Goal: Information Seeking & Learning: Learn about a topic

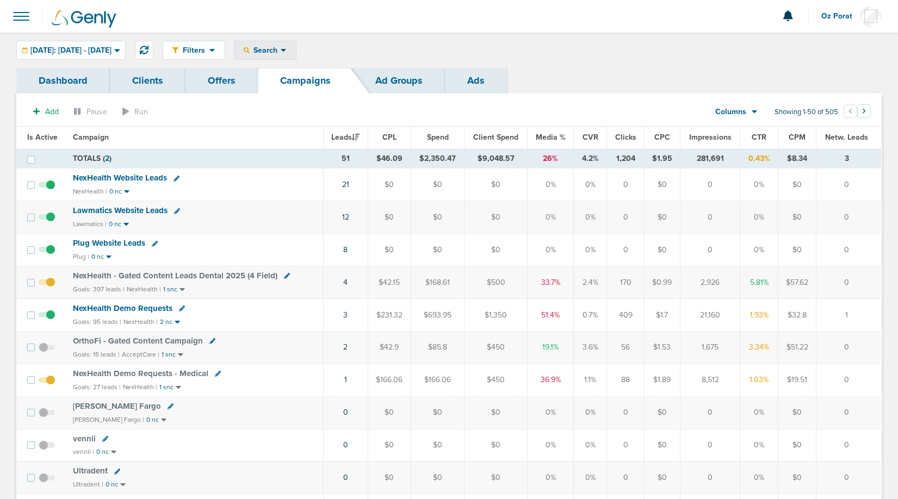
click at [281, 48] on span "Search" at bounding box center [265, 50] width 31 height 9
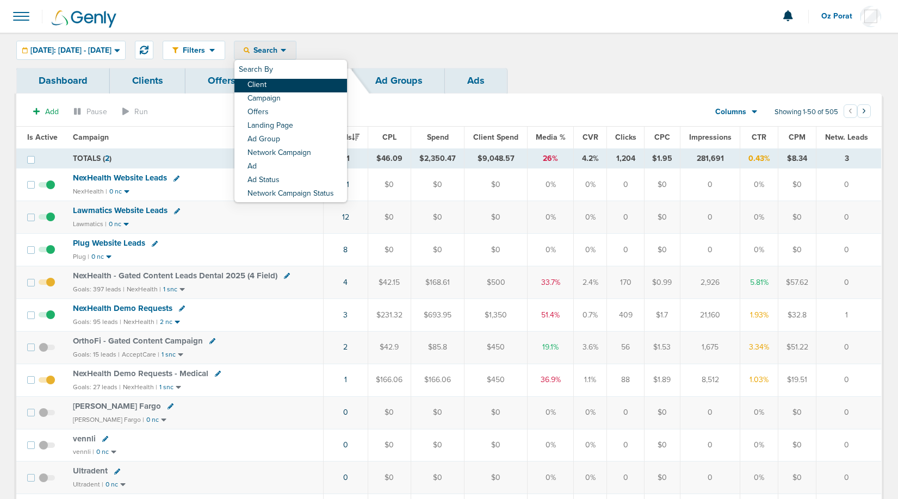
click at [313, 85] on link "Client" at bounding box center [291, 86] width 113 height 14
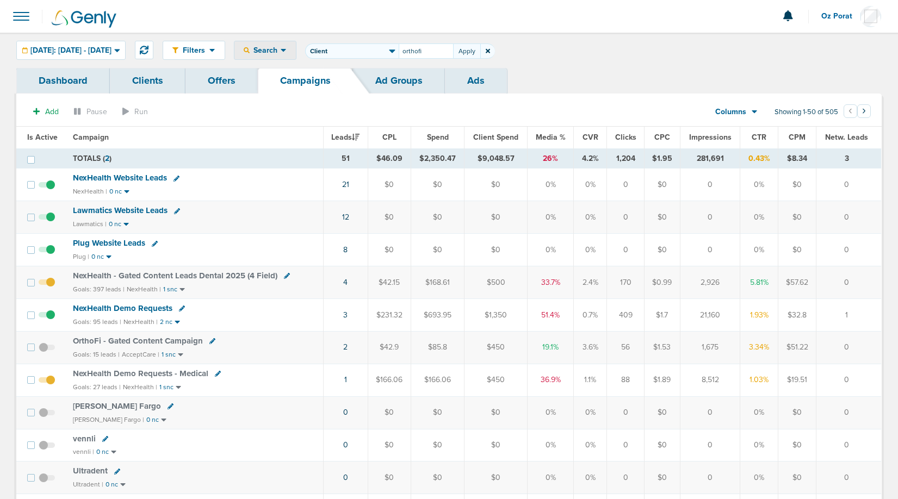
type input "orthofi"
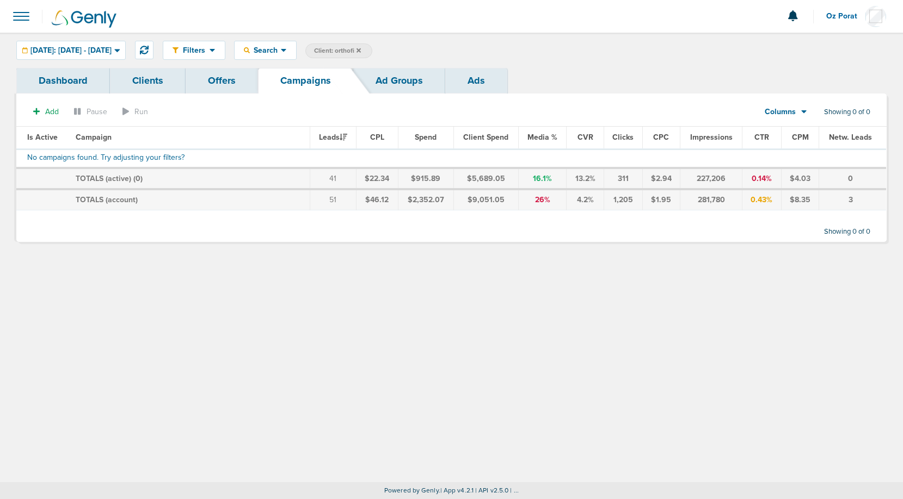
click at [361, 48] on span "Client: orthofi" at bounding box center [337, 50] width 47 height 9
click at [441, 53] on input "orthofi" at bounding box center [426, 51] width 54 height 15
click at [448, 53] on input "orthofi" at bounding box center [426, 51] width 54 height 15
type input "accept"
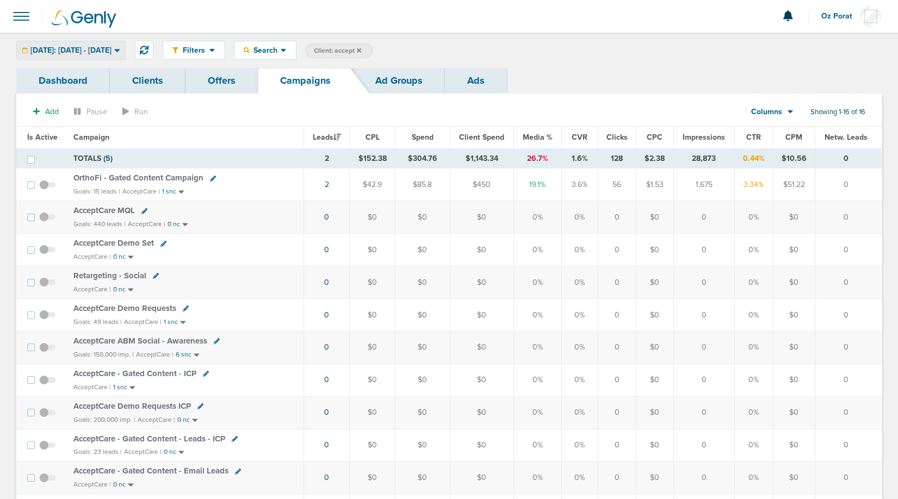
click at [112, 47] on span "Yesterday: 09.15.2025 - 09.15.2025" at bounding box center [70, 51] width 81 height 8
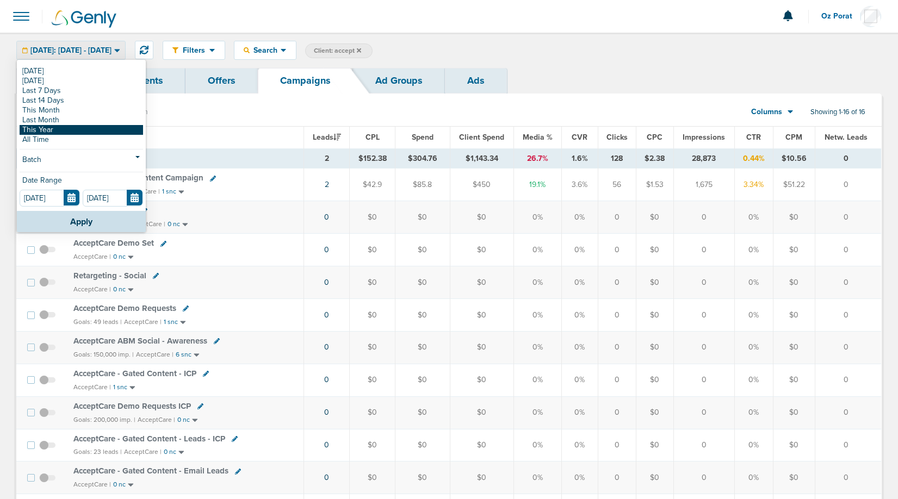
click at [70, 134] on link "This Year" at bounding box center [82, 130] width 124 height 10
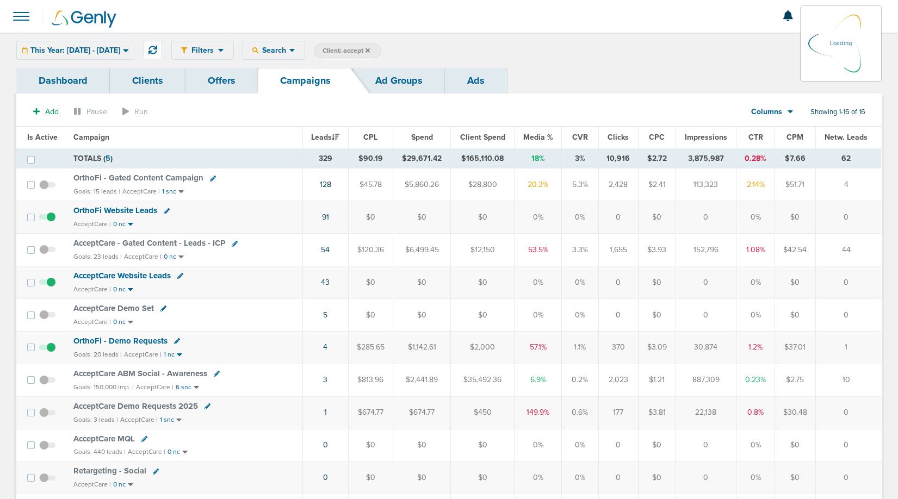
click at [102, 45] on div "This Year: 01.01.2025 - 09.16.2025 Today Yesterday Last 7 Days Last 14 Days Thi…" at bounding box center [75, 50] width 118 height 19
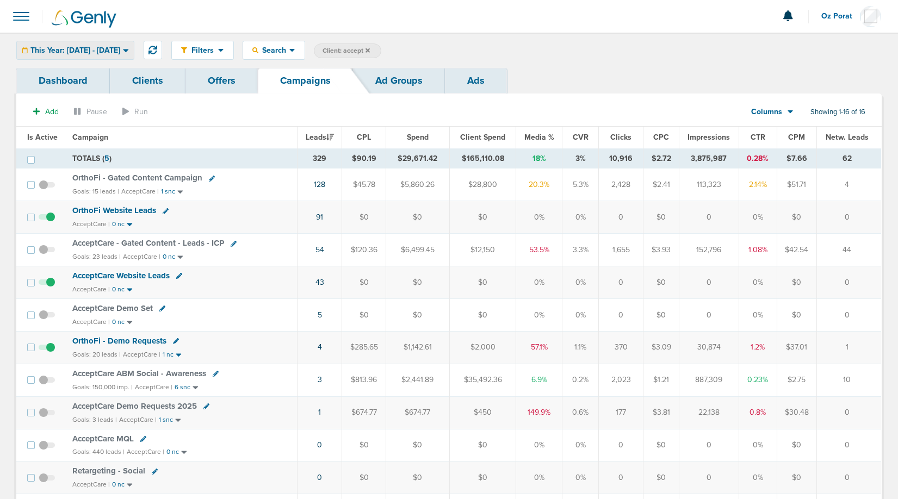
click at [102, 47] on span "This Year: 01.01.2025 - 09.16.2025" at bounding box center [75, 51] width 90 height 8
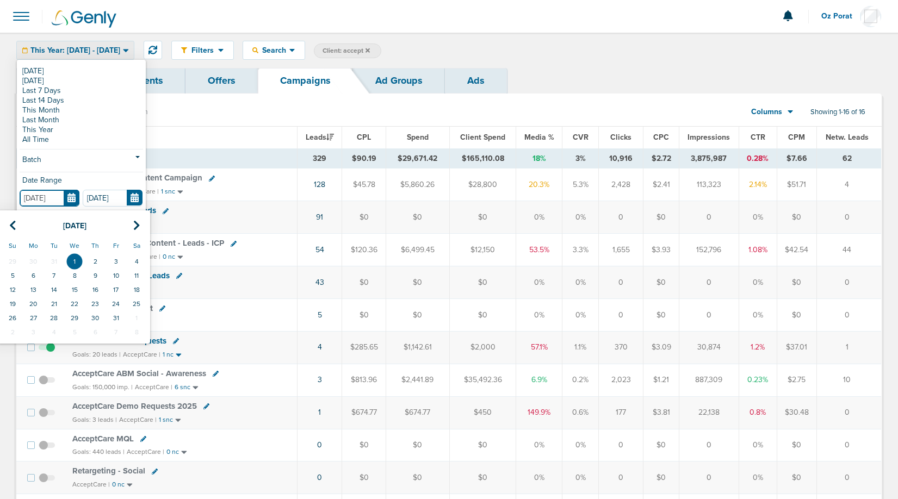
click at [76, 192] on input "01.01.2025" at bounding box center [50, 198] width 60 height 17
click at [10, 225] on icon at bounding box center [12, 225] width 7 height 11
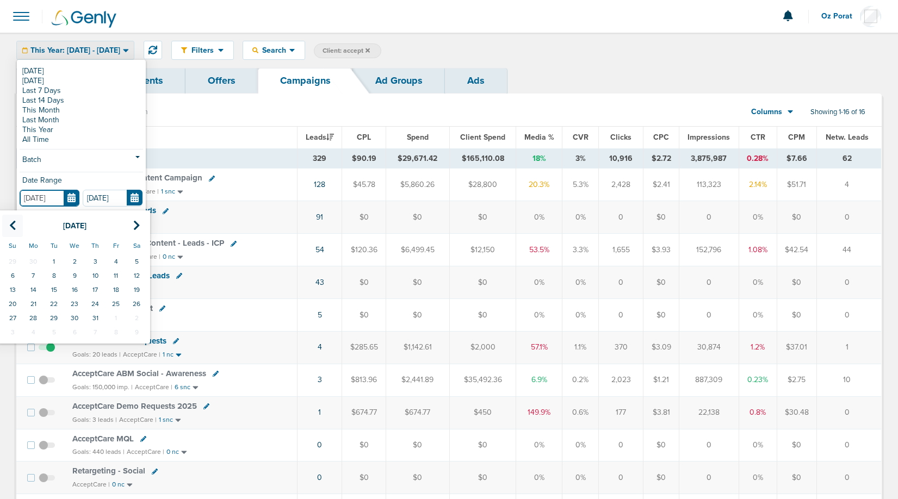
click at [10, 225] on icon at bounding box center [12, 225] width 7 height 11
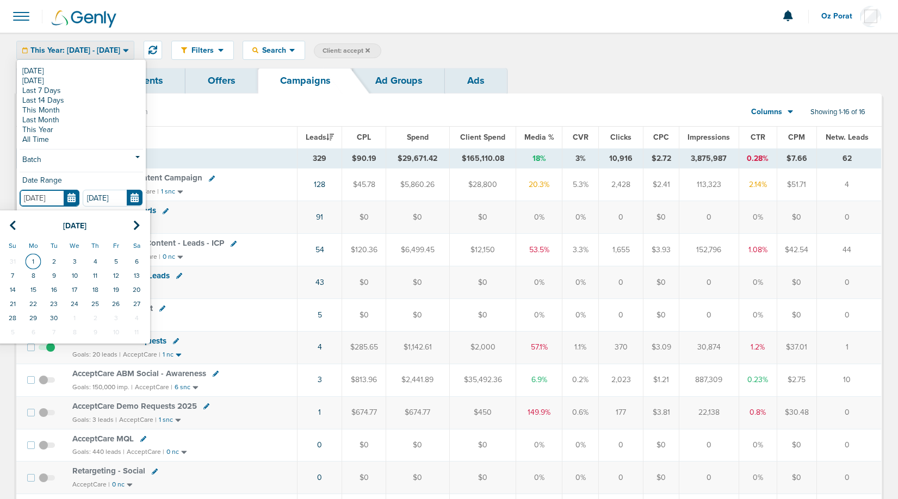
click at [31, 257] on td "1" at bounding box center [33, 262] width 21 height 14
type input "04.01.2024"
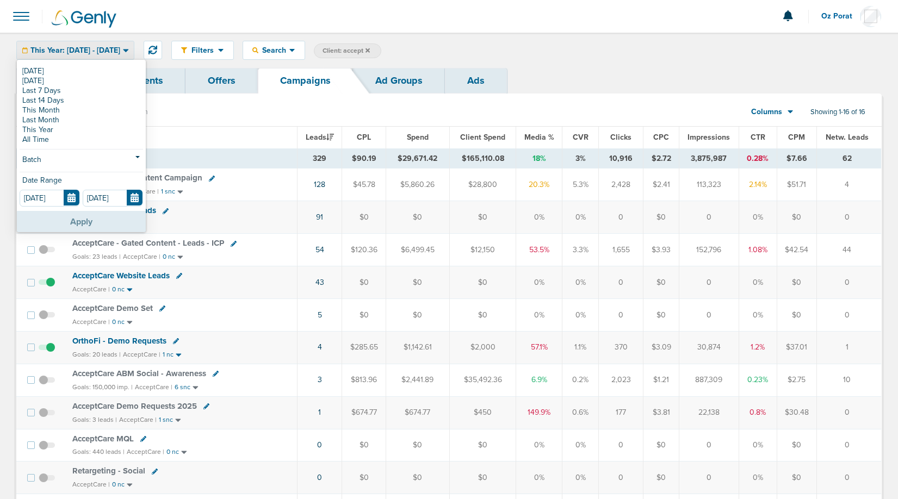
click at [64, 227] on button "Apply" at bounding box center [81, 221] width 129 height 21
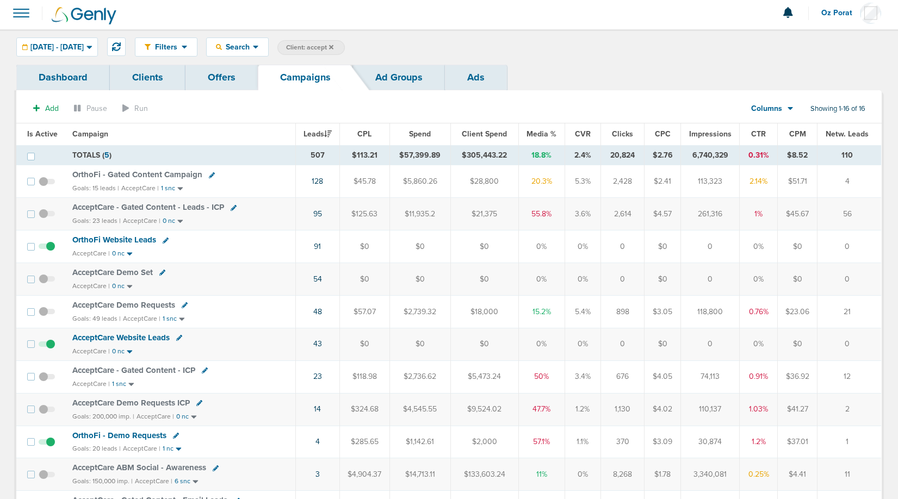
scroll to position [2, 0]
click at [253, 48] on span "Search" at bounding box center [237, 48] width 31 height 9
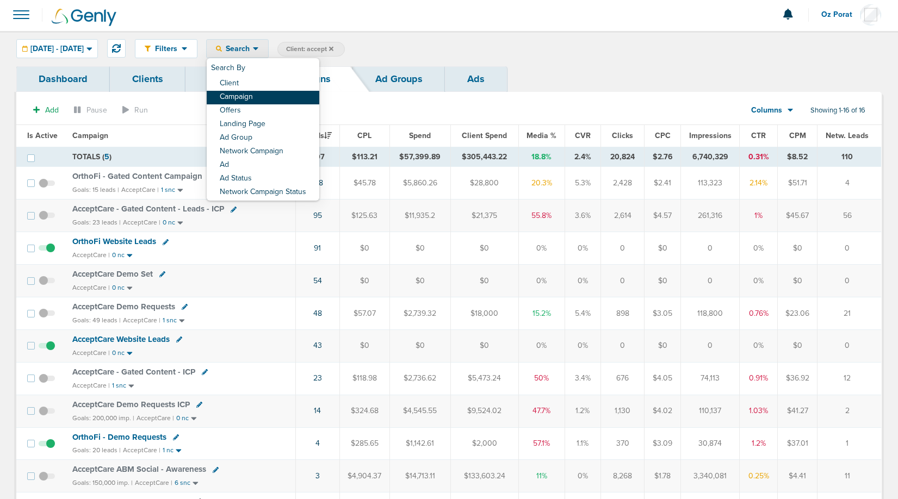
click at [280, 100] on link "Campaign" at bounding box center [263, 98] width 113 height 14
select select "cmpName"
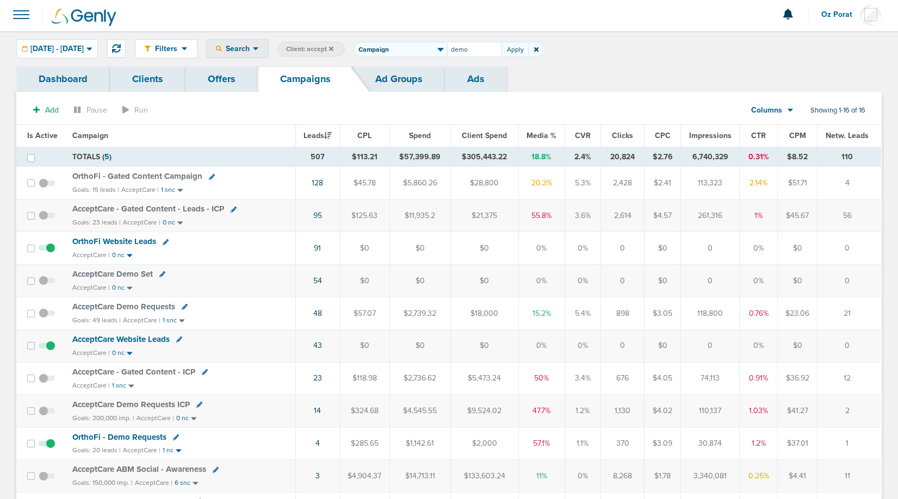
type input "demo"
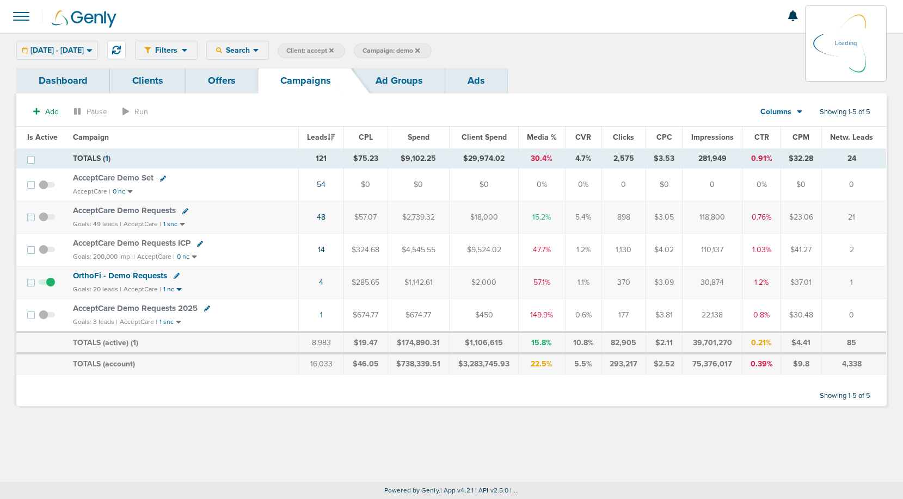
click at [139, 209] on span "AcceptCare Demo Requests" at bounding box center [124, 211] width 103 height 10
click at [132, 211] on span "AcceptCare Demo Requests" at bounding box center [124, 211] width 103 height 10
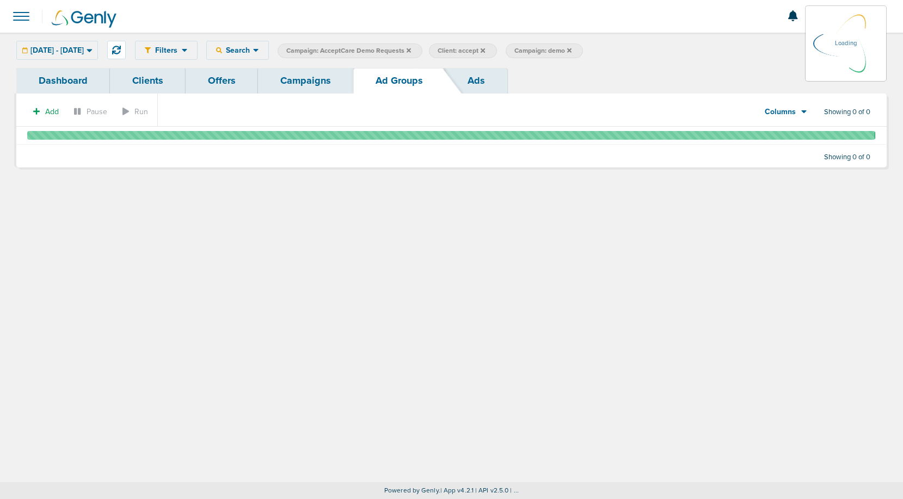
click at [494, 81] on link "Ads" at bounding box center [476, 81] width 62 height 26
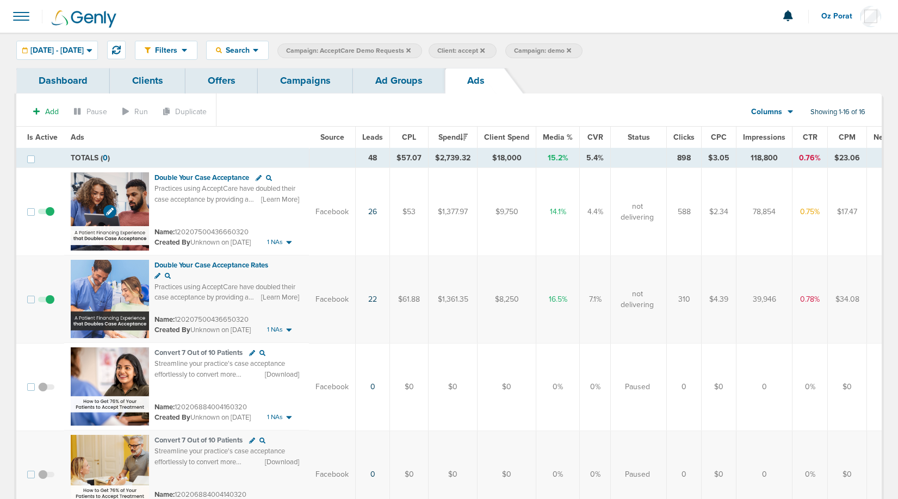
click at [84, 189] on img at bounding box center [110, 211] width 78 height 78
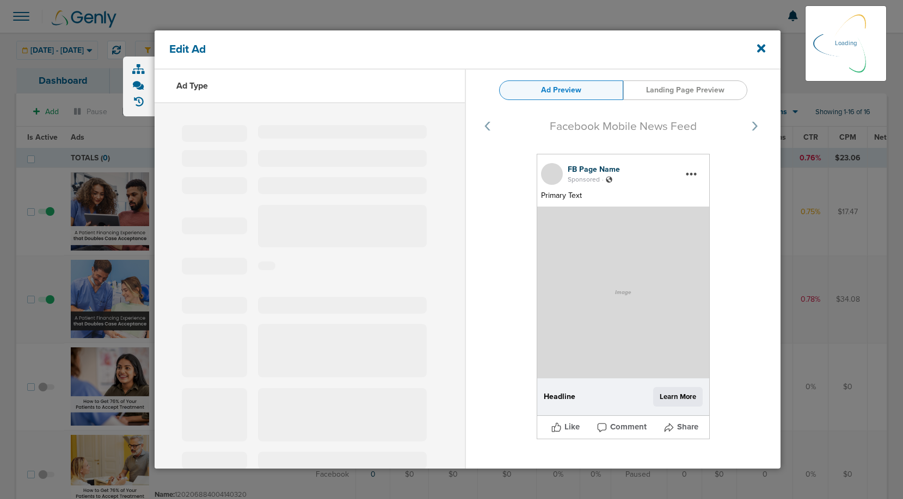
select select "learn_more"
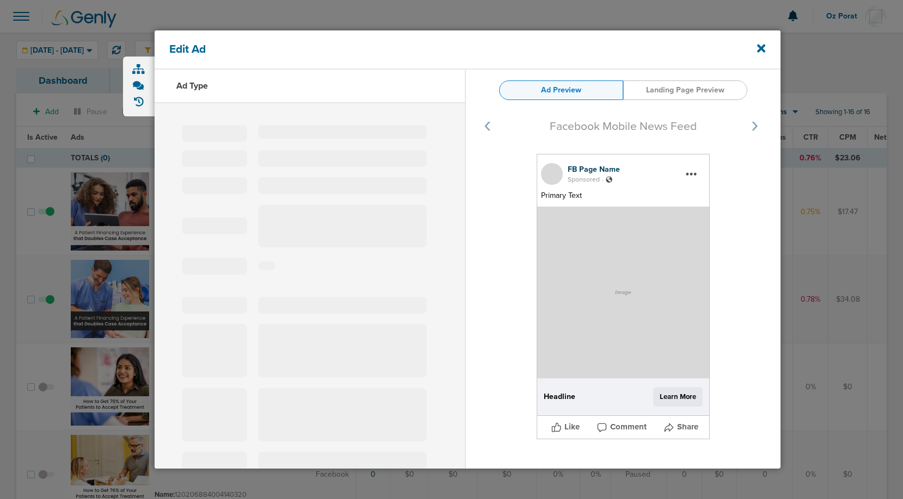
type input "120207500436660320"
type input "Double Your Case Acceptance"
type textarea "Practices using AcceptCare have doubled their case acceptance by providing a pa…"
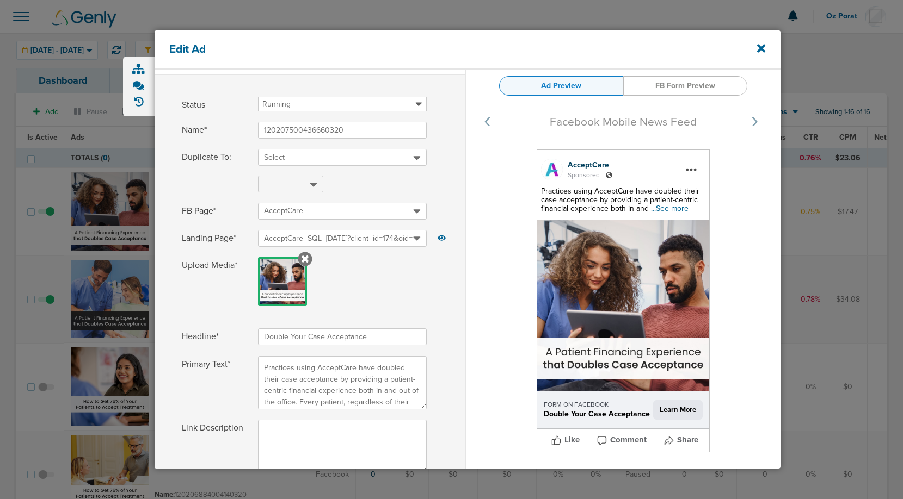
scroll to position [29, 0]
click at [671, 211] on span "...See more" at bounding box center [670, 208] width 38 height 9
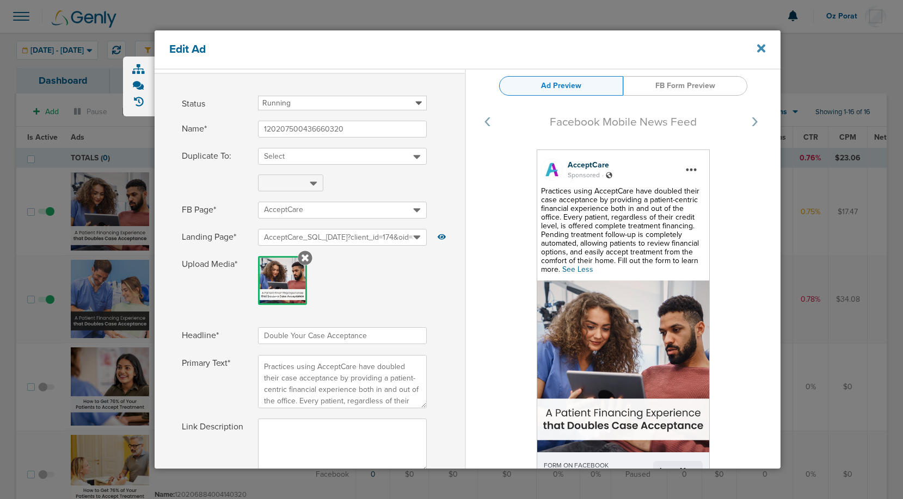
click at [761, 49] on icon at bounding box center [761, 49] width 8 height 8
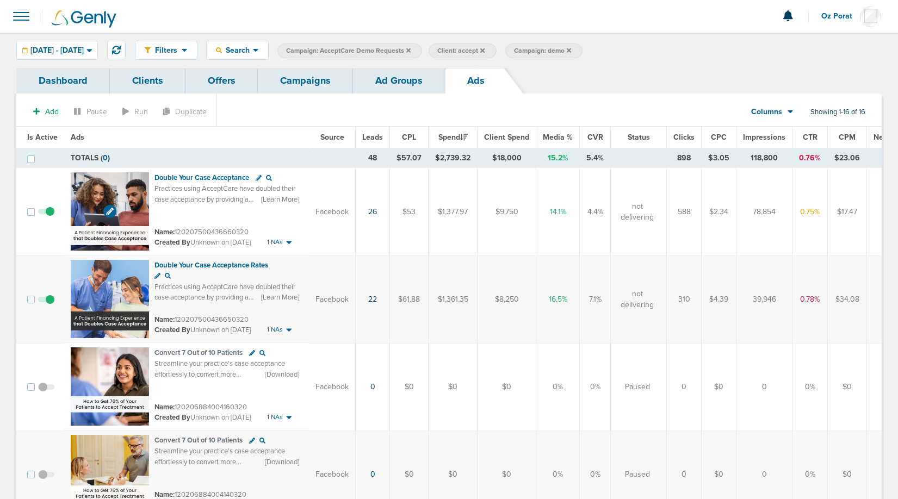
click at [96, 198] on img at bounding box center [110, 211] width 78 height 78
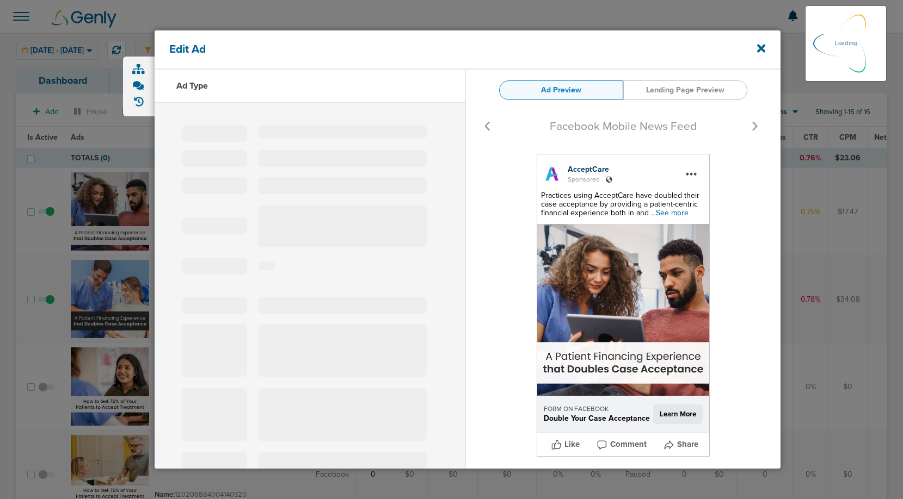
select select "learn_more"
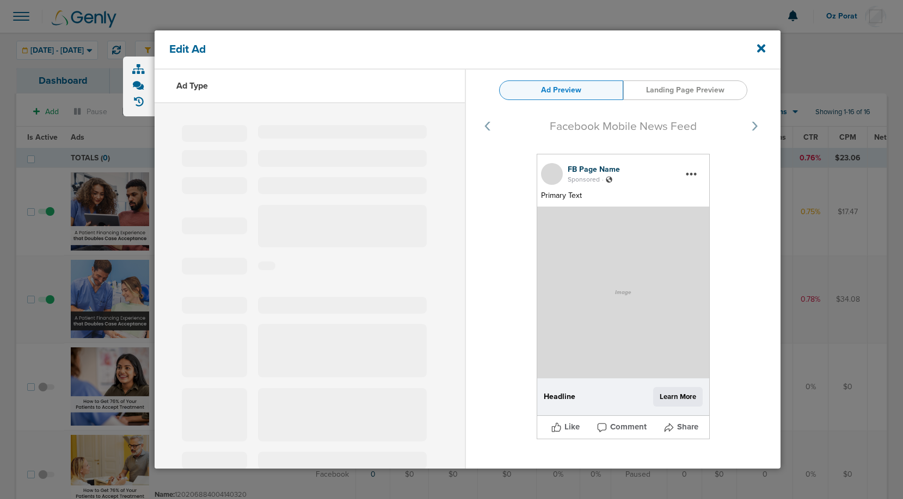
type input "120207500436660320"
type input "Double Your Case Acceptance"
type textarea "Practices using AcceptCare have doubled their case acceptance by providing a pa…"
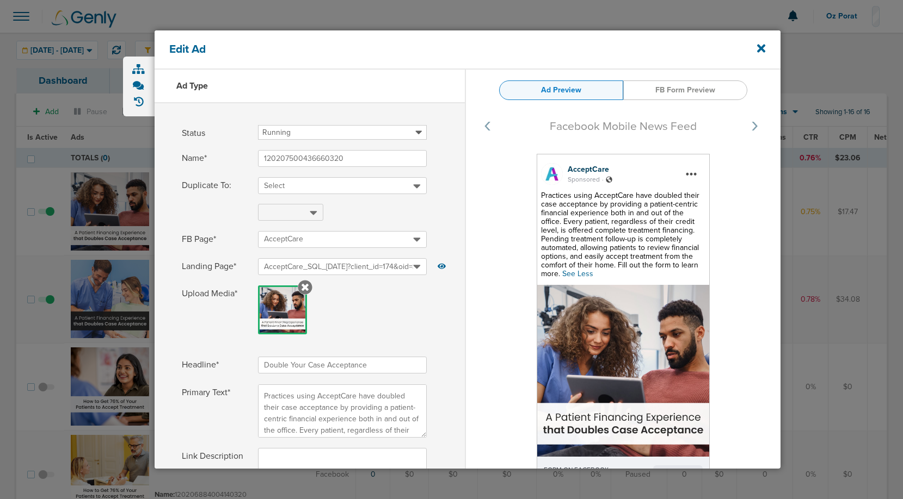
select select "learn_more"
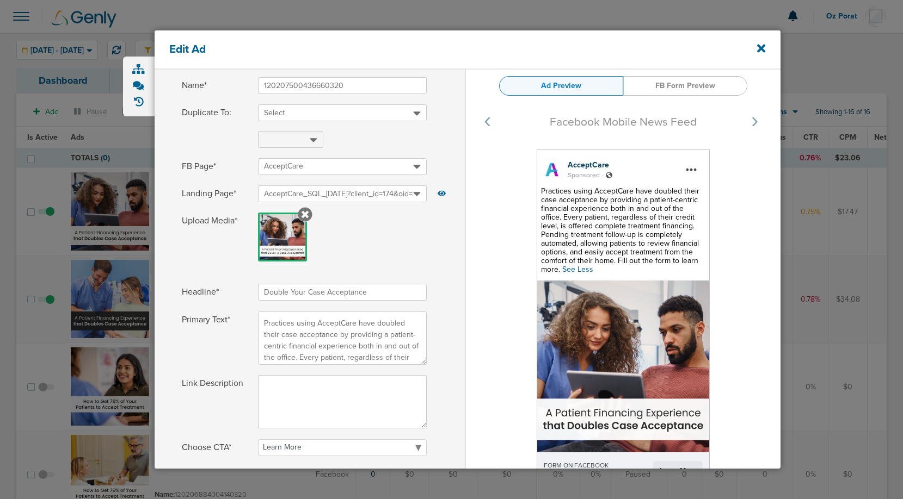
scroll to position [77, 0]
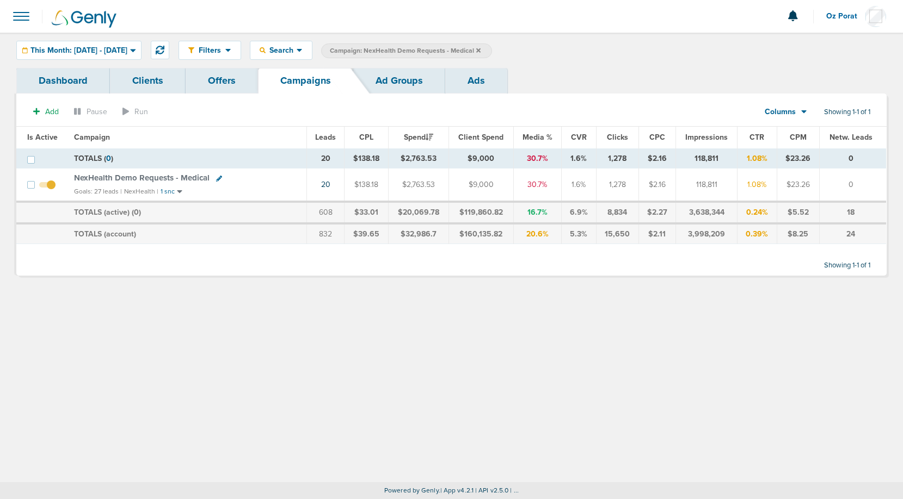
click at [480, 49] on icon at bounding box center [478, 50] width 4 height 4
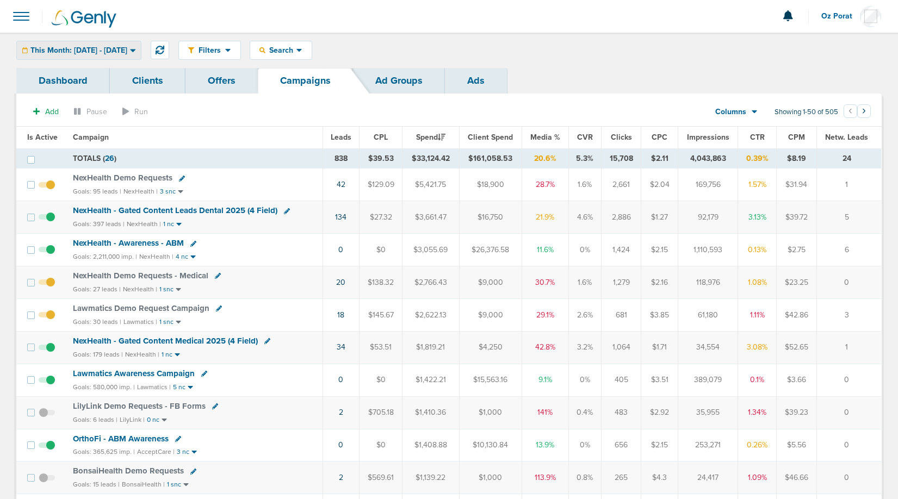
click at [100, 54] on span "This Month: 09.01.2025 - 09.30.2025" at bounding box center [78, 51] width 97 height 8
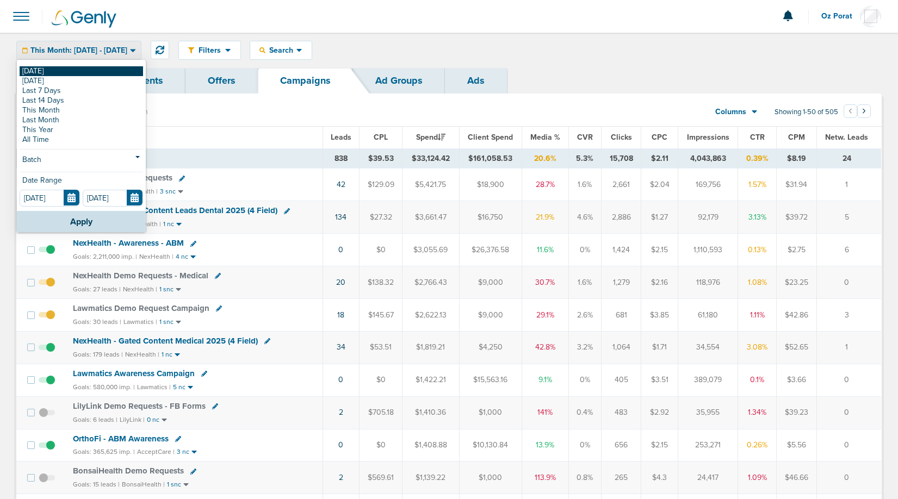
click at [57, 69] on link "[DATE]" at bounding box center [82, 71] width 124 height 10
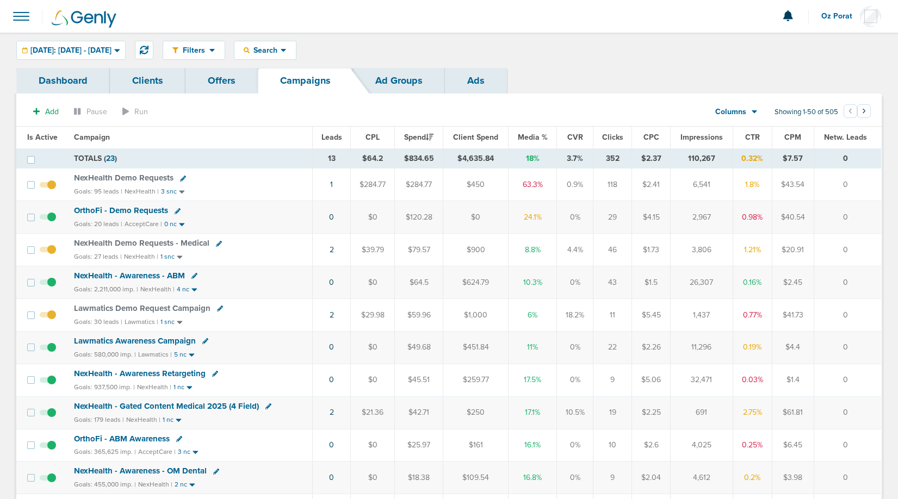
click at [328, 139] on span "Leads" at bounding box center [332, 137] width 21 height 9
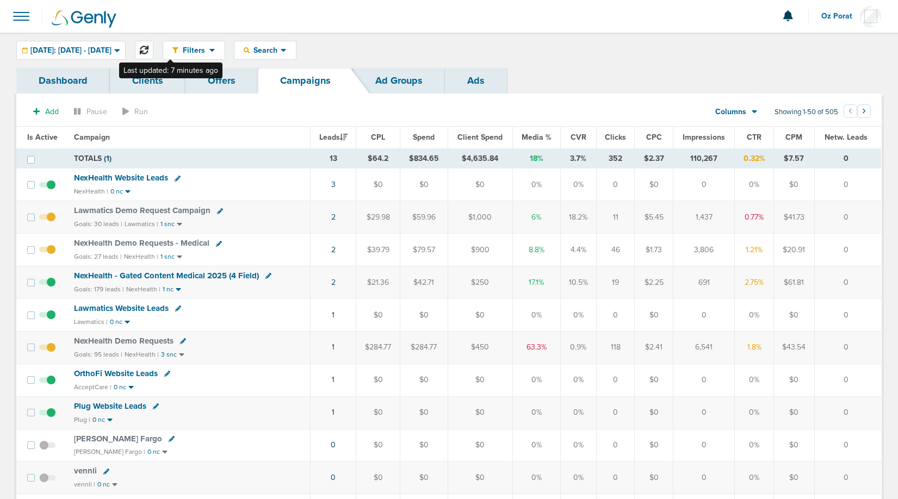
click at [149, 47] on icon at bounding box center [144, 50] width 9 height 9
click at [149, 52] on icon at bounding box center [144, 50] width 9 height 9
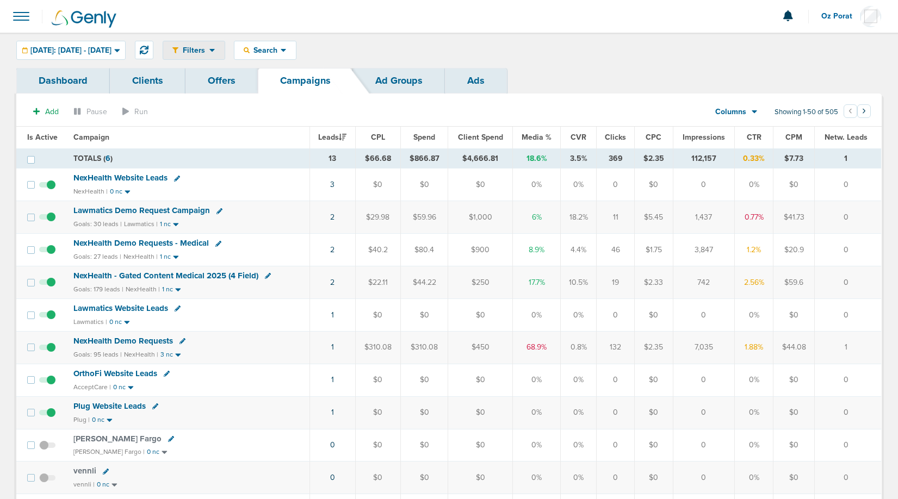
click at [209, 47] on span "Filters" at bounding box center [193, 50] width 31 height 9
click at [23, 10] on span at bounding box center [21, 16] width 24 height 24
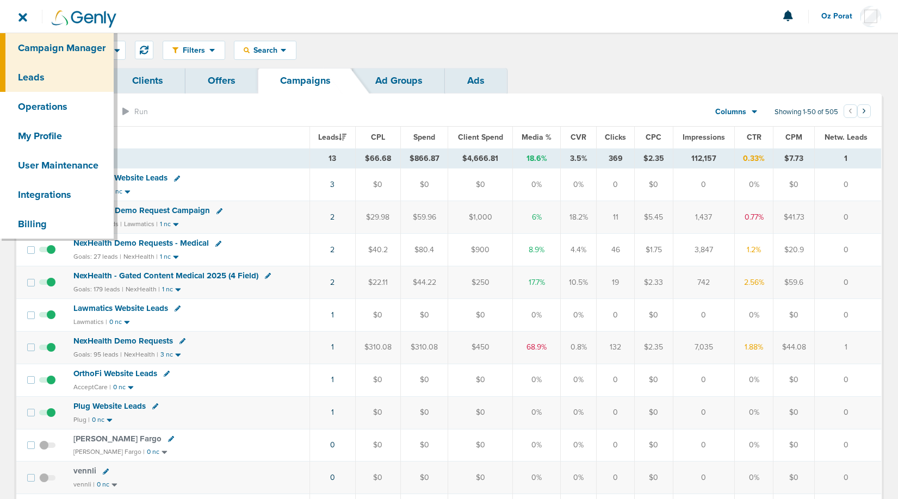
click at [36, 76] on link "Leads" at bounding box center [57, 77] width 114 height 29
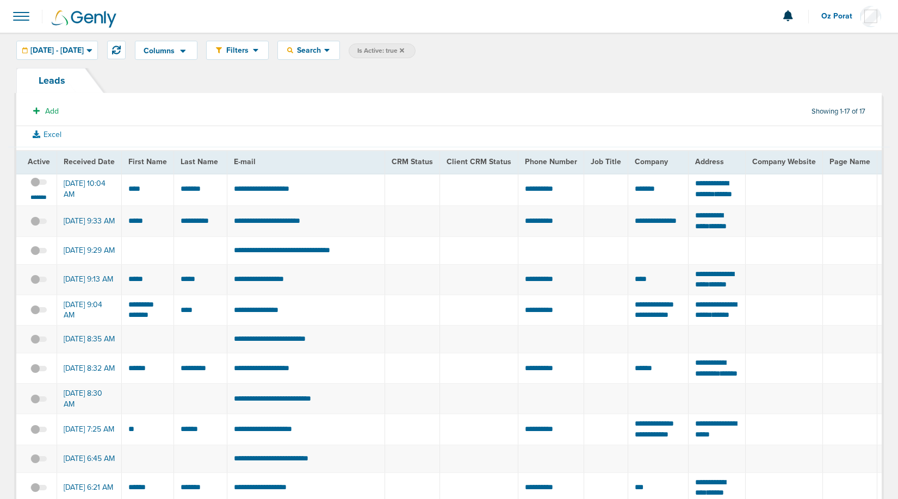
click at [39, 188] on span at bounding box center [38, 188] width 16 height 0
click at [39, 184] on input "checkbox" at bounding box center [39, 184] width 0 height 0
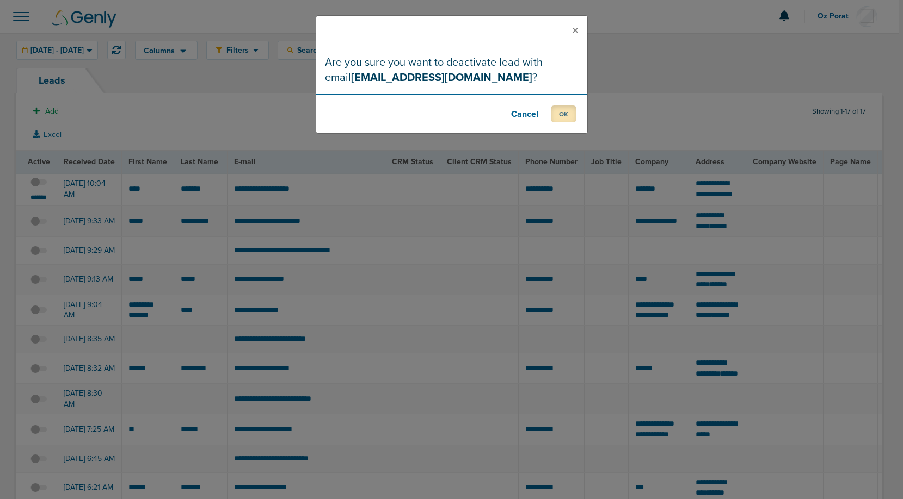
click at [564, 112] on button "OK" at bounding box center [564, 114] width 26 height 17
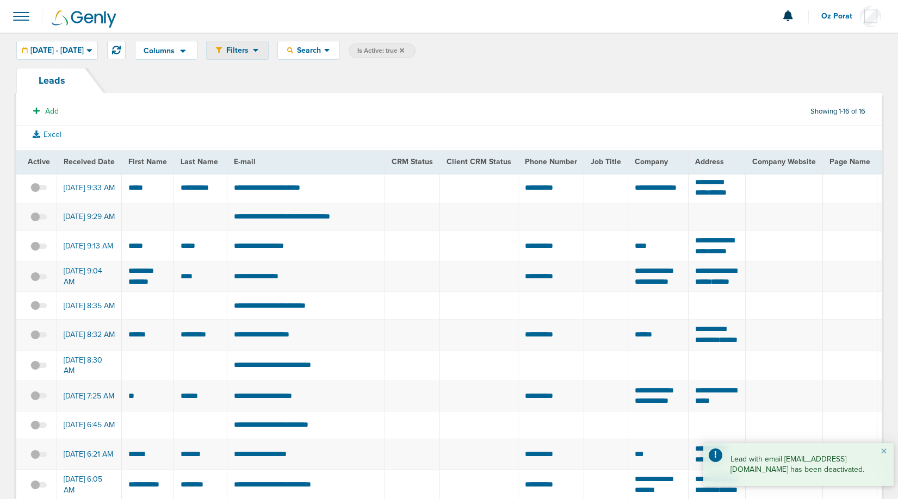
click at [268, 55] on div "Filters" at bounding box center [237, 50] width 61 height 18
click at [286, 78] on link "Settings" at bounding box center [261, 82] width 109 height 14
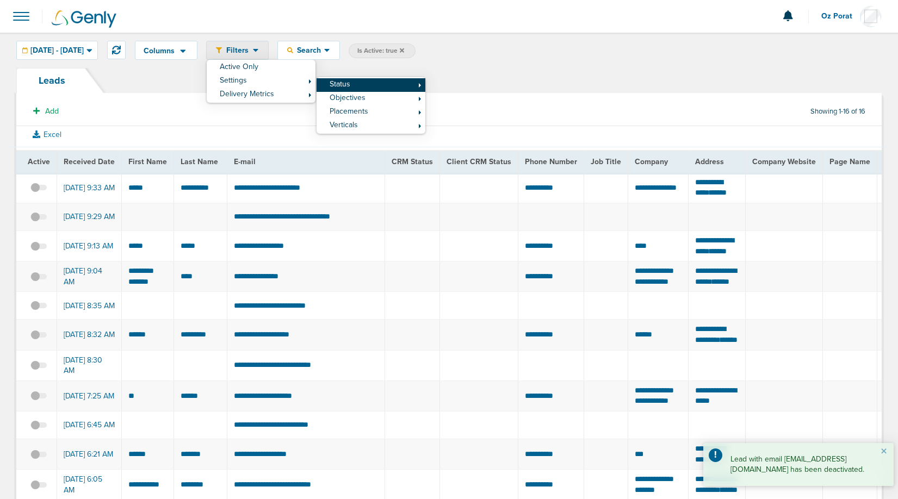
click at [409, 81] on link "Status" at bounding box center [371, 85] width 109 height 14
click at [489, 99] on link "Inactive" at bounding box center [480, 103] width 109 height 14
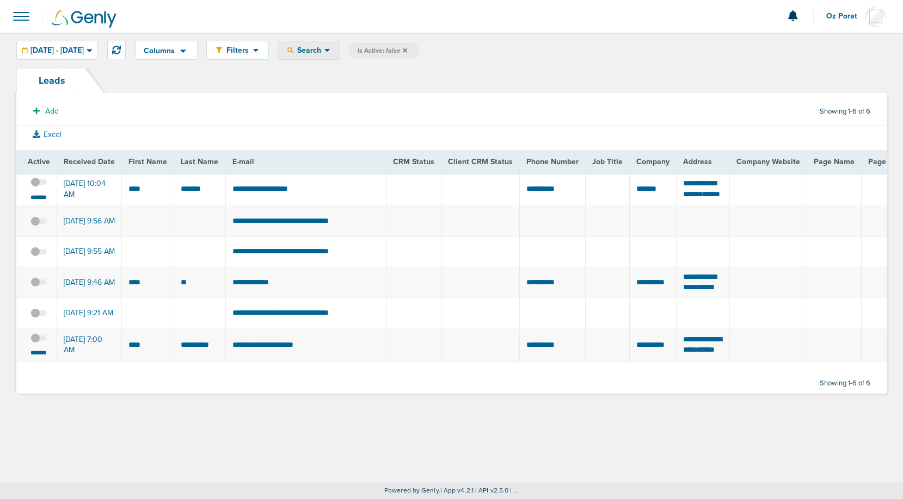
click at [324, 54] on span "Search" at bounding box center [308, 50] width 31 height 9
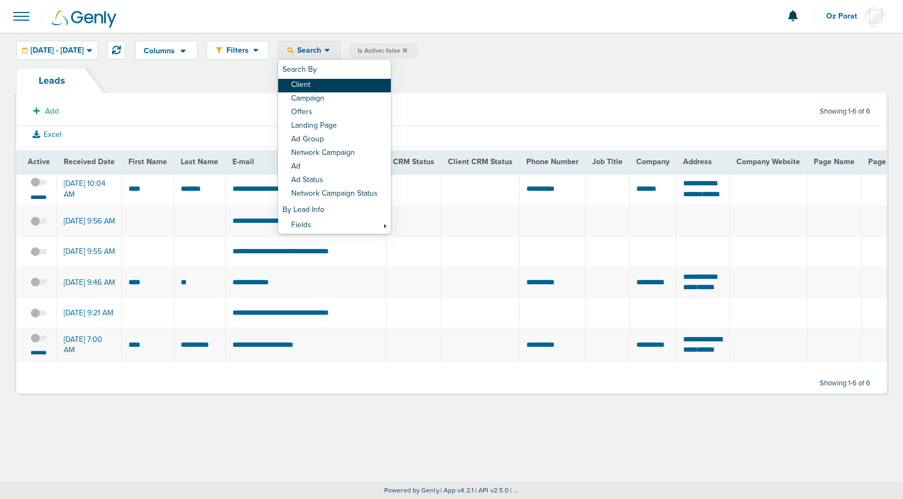
click at [344, 88] on link "Client" at bounding box center [334, 86] width 113 height 14
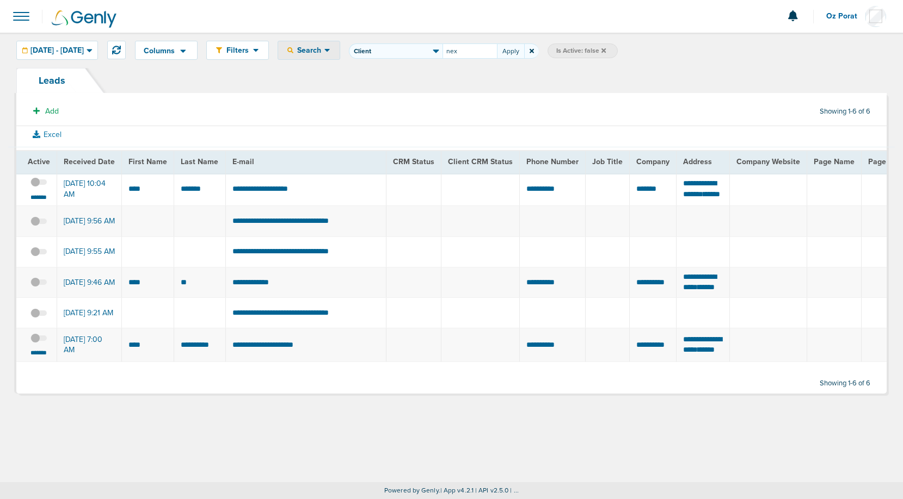
type input "nex"
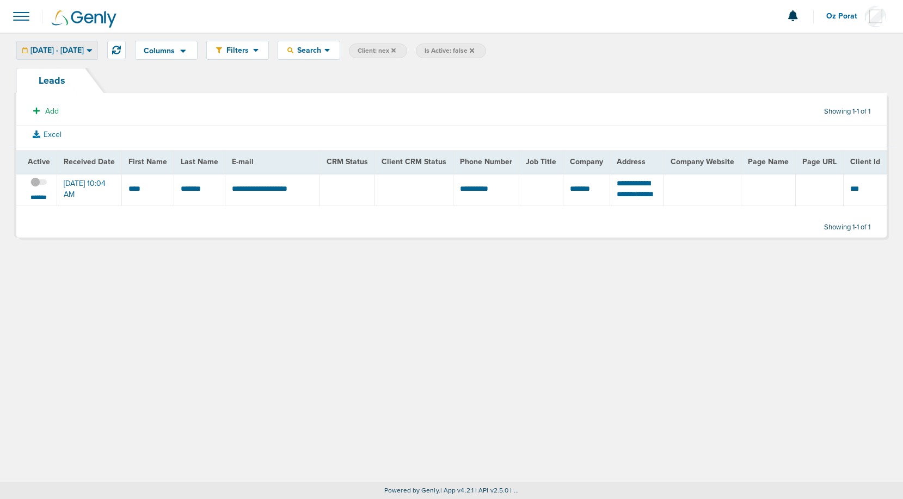
click at [53, 52] on span "09.16.2025 - 09.16.2025" at bounding box center [56, 51] width 53 height 8
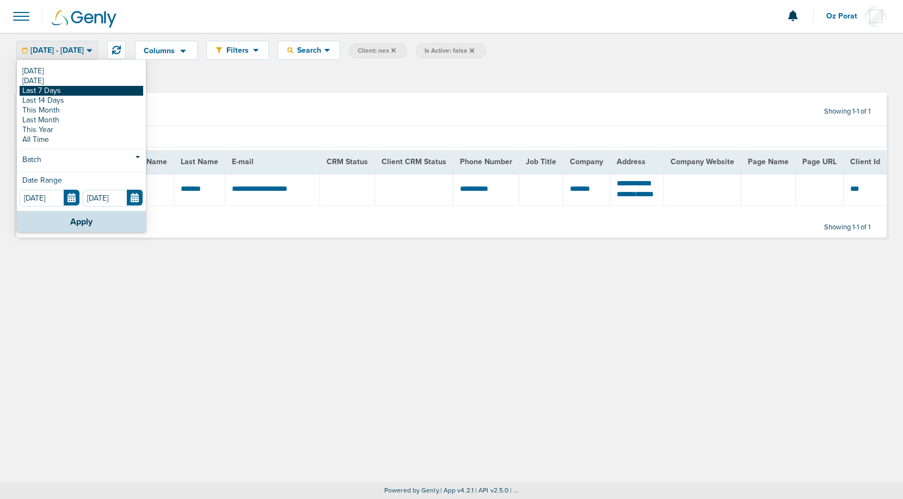
click at [57, 89] on link "Last 7 Days" at bounding box center [82, 91] width 124 height 10
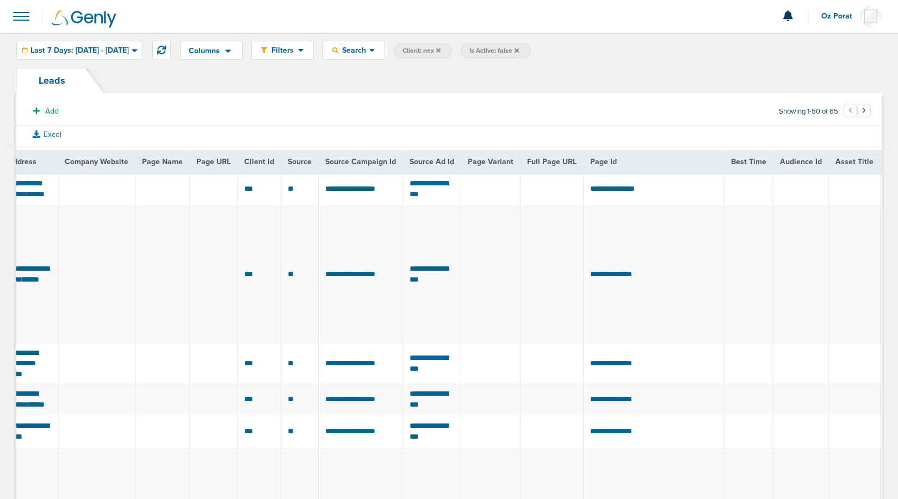
scroll to position [0, 689]
click at [356, 159] on span "Source Campaign Id" at bounding box center [361, 161] width 71 height 9
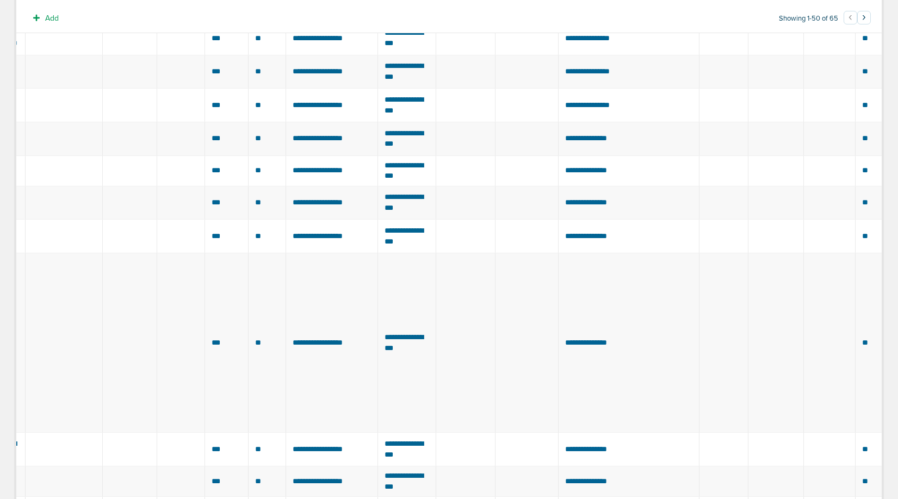
scroll to position [215, 0]
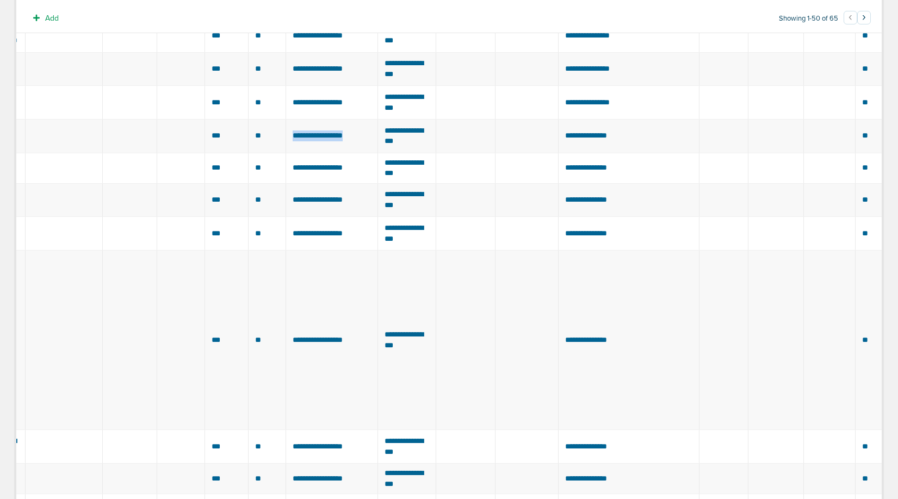
drag, startPoint x: 359, startPoint y: 184, endPoint x: 282, endPoint y: 185, distance: 77.3
click at [286, 153] on td "**********" at bounding box center [332, 136] width 92 height 34
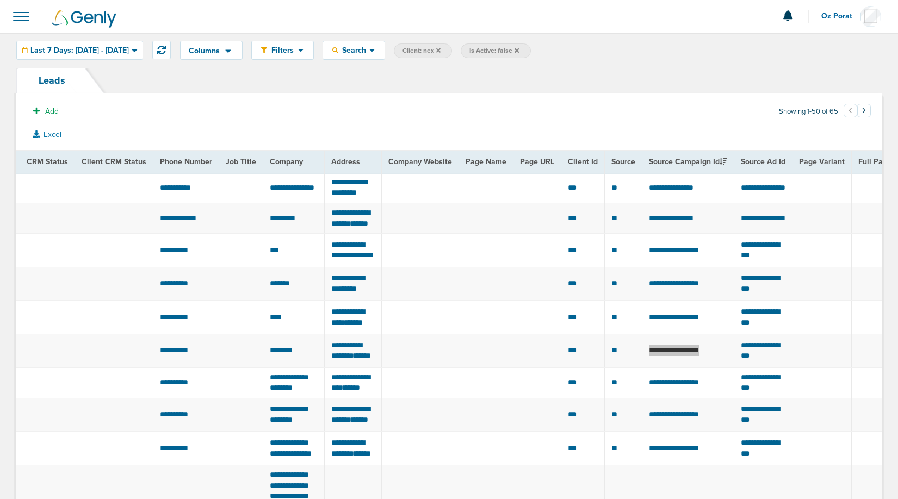
scroll to position [0, 294]
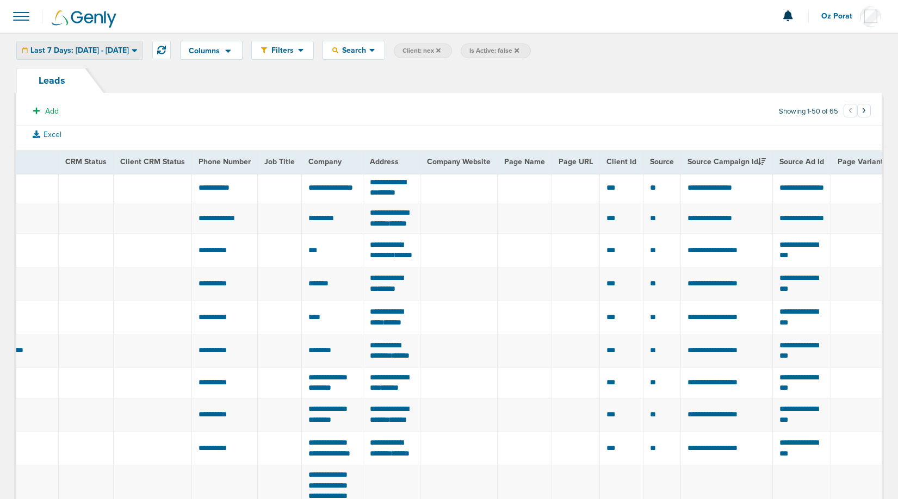
click at [106, 54] on span "Last 7 Days: [DATE] - [DATE]" at bounding box center [79, 51] width 98 height 8
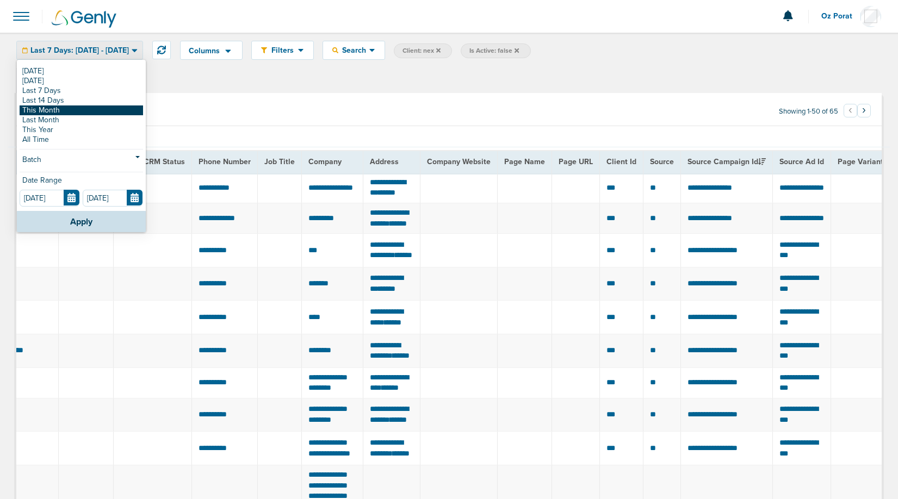
click at [67, 113] on link "This Month" at bounding box center [82, 111] width 124 height 10
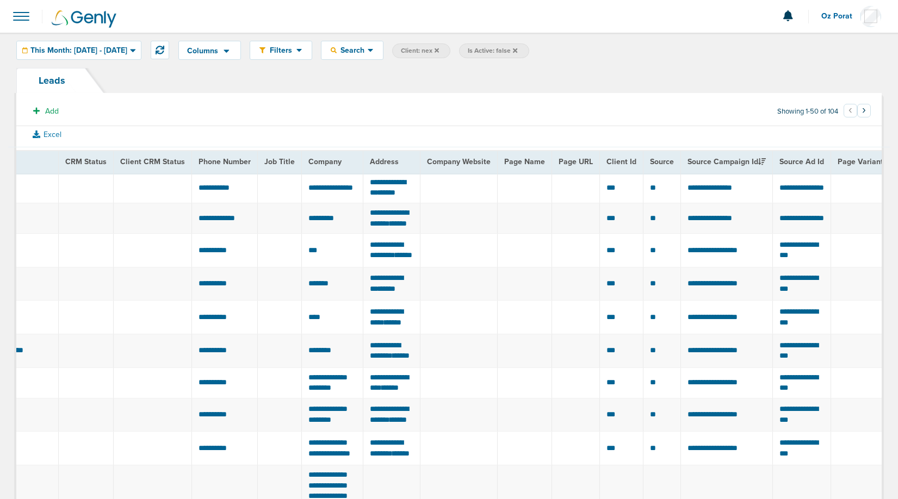
click at [19, 18] on span at bounding box center [21, 16] width 24 height 24
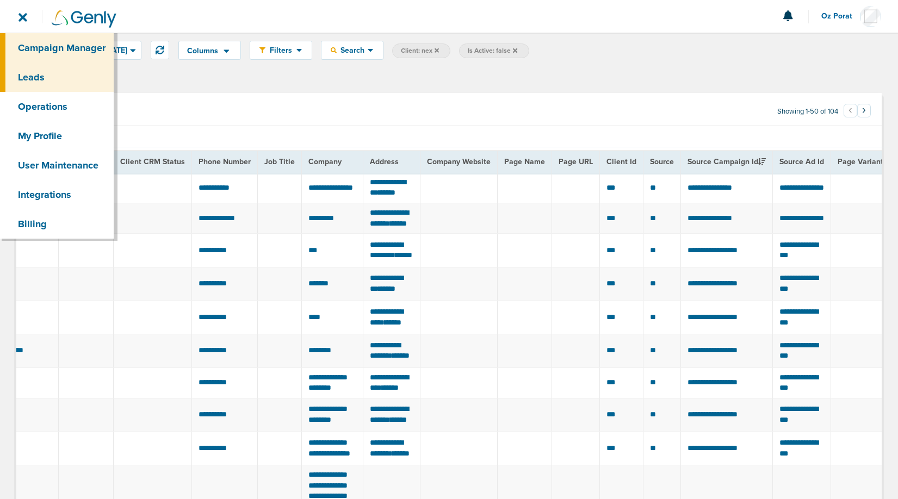
click at [28, 46] on link "Campaign Manager" at bounding box center [57, 47] width 114 height 29
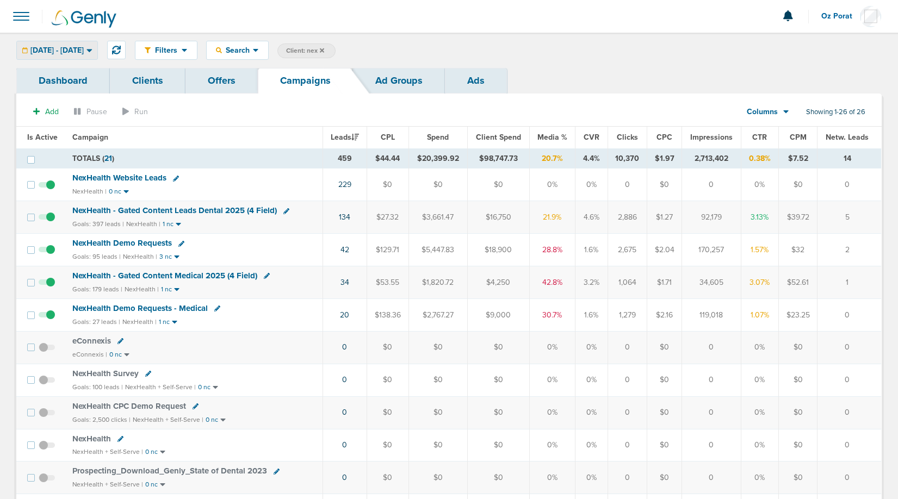
click at [84, 47] on span "09.01.2025 - 09.30.2025" at bounding box center [56, 51] width 53 height 8
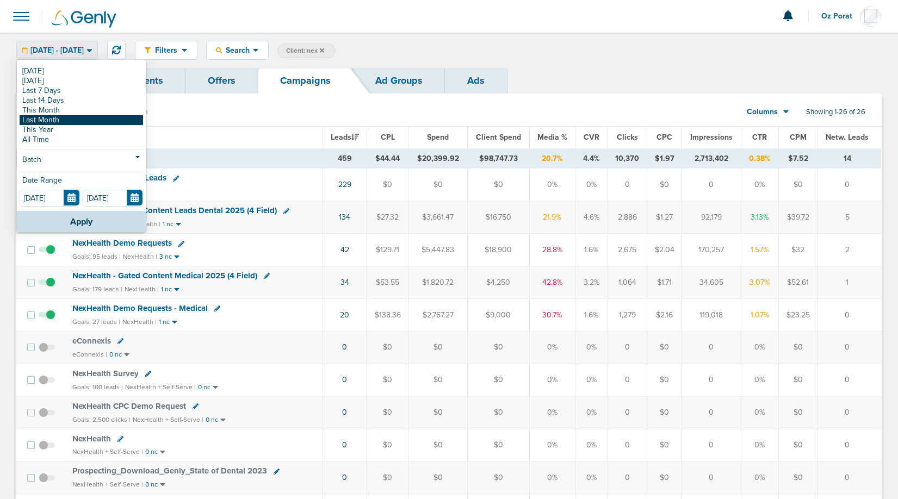
click at [66, 120] on link "Last Month" at bounding box center [82, 120] width 124 height 10
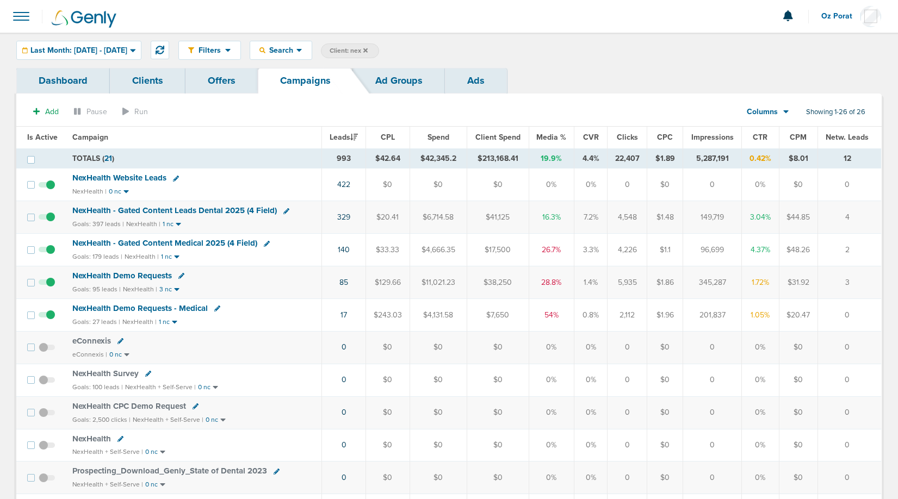
click at [157, 209] on span "NexHealth - Gated Content Leads Dental 2025 (4 Field)" at bounding box center [174, 211] width 205 height 10
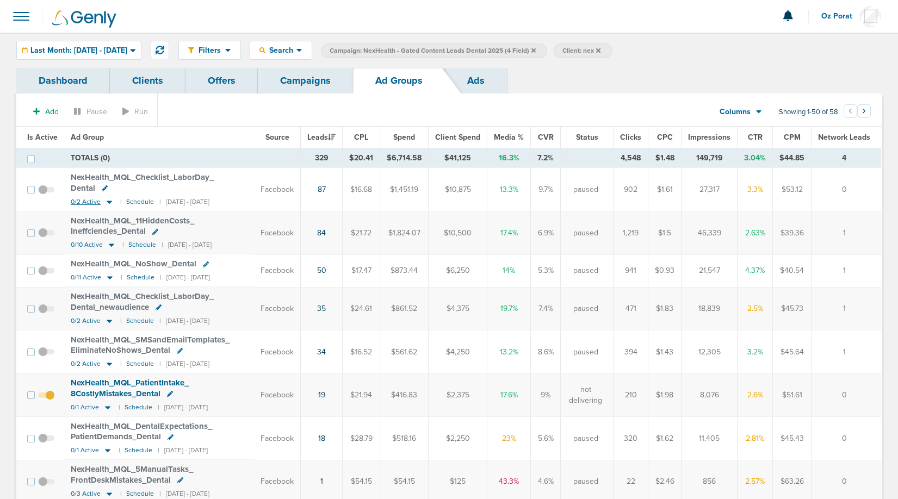
click at [77, 202] on span "0/2 Active" at bounding box center [86, 202] width 30 height 8
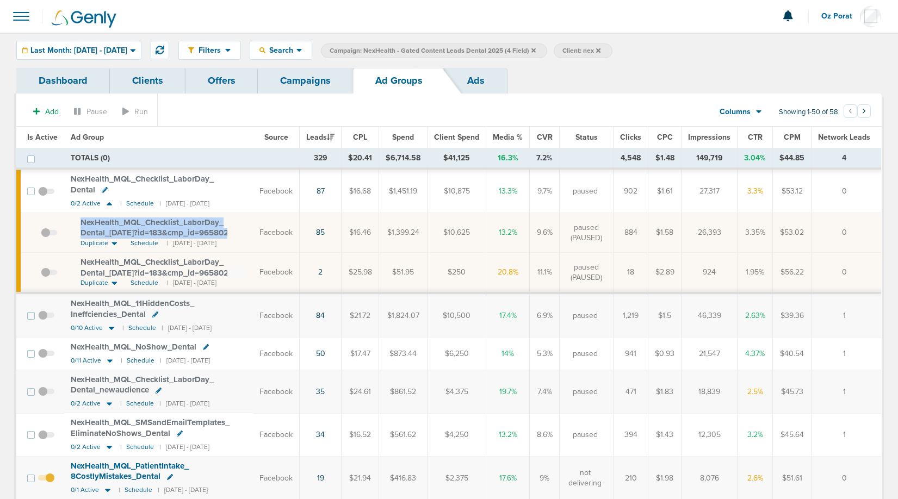
drag, startPoint x: 76, startPoint y: 218, endPoint x: 235, endPoint y: 235, distance: 159.2
click at [235, 235] on td "NexHealth_ MQL_ Checklist_ LaborDay_ Dental_ 08.11.25?id=183&cmp_ id=9658029 Du…" at bounding box center [158, 233] width 189 height 40
copy td "NexHealth_ MQL_ Checklist_ LaborDay_ Dental_ 08.11.25?id=183&cmp_ id=9658029"
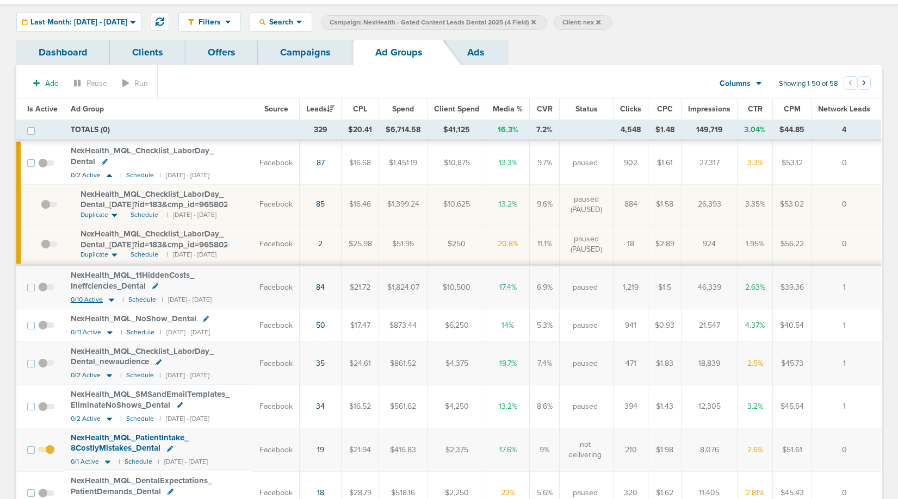
click at [85, 297] on span "0/10 Active" at bounding box center [87, 300] width 32 height 8
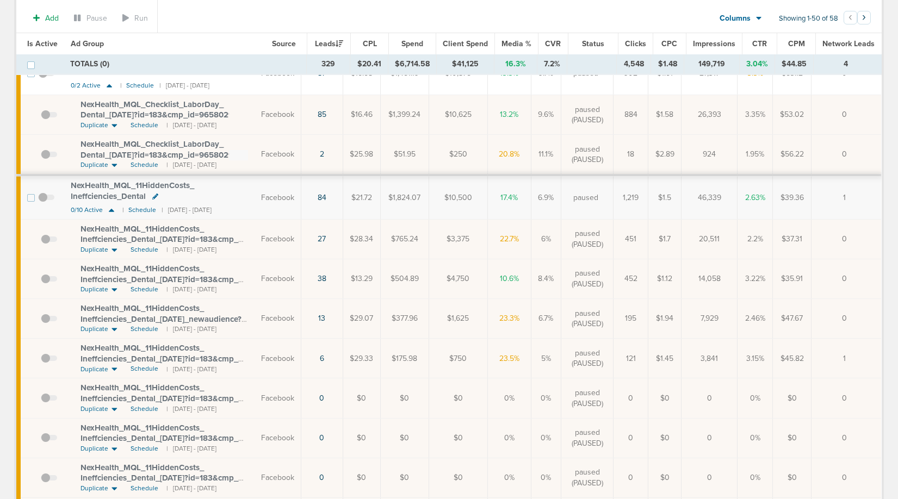
scroll to position [124, 0]
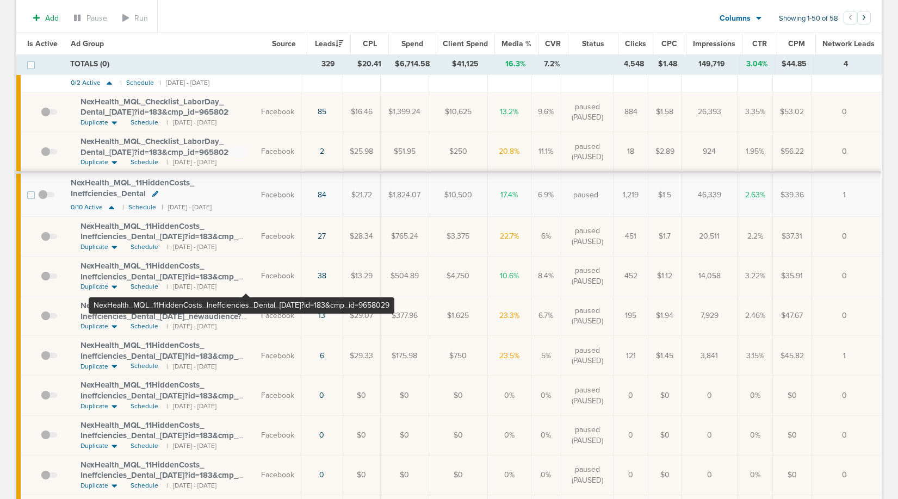
drag, startPoint x: 77, startPoint y: 264, endPoint x: 246, endPoint y: 279, distance: 169.9
click at [246, 279] on td "NexHealth_ MQL_ 11HiddenCosts_ Ineffciencies_ Dental_ 08.06.25?id=183&cmp_ id=9…" at bounding box center [159, 276] width 190 height 40
copy span "NexHealth_ MQL_ 11HiddenCosts_ Ineffciencies_ Dental_ 08.06.25?id=183&cmp_"
click at [166, 266] on span "NexHealth_ MQL_ 11HiddenCosts_ Ineffciencies_ Dental_ 08.06.25?id=183&cmp_ id=9…" at bounding box center [160, 276] width 158 height 31
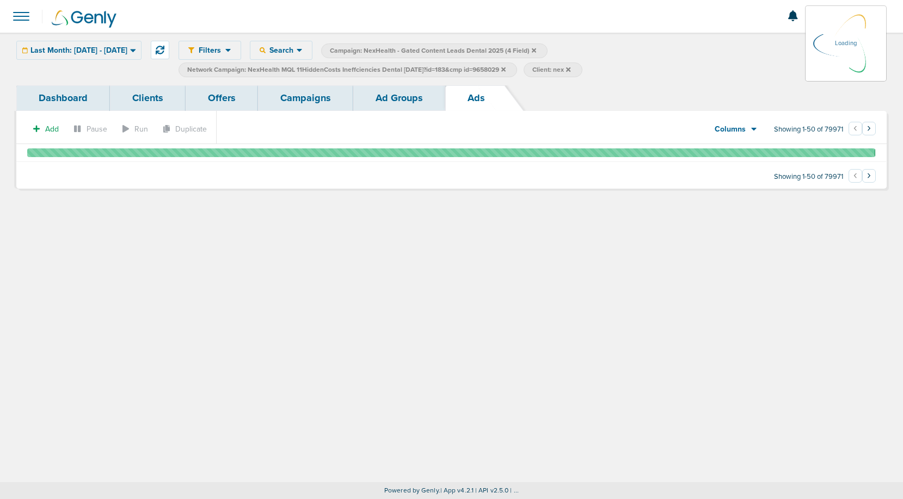
click at [12, 14] on span at bounding box center [21, 16] width 24 height 24
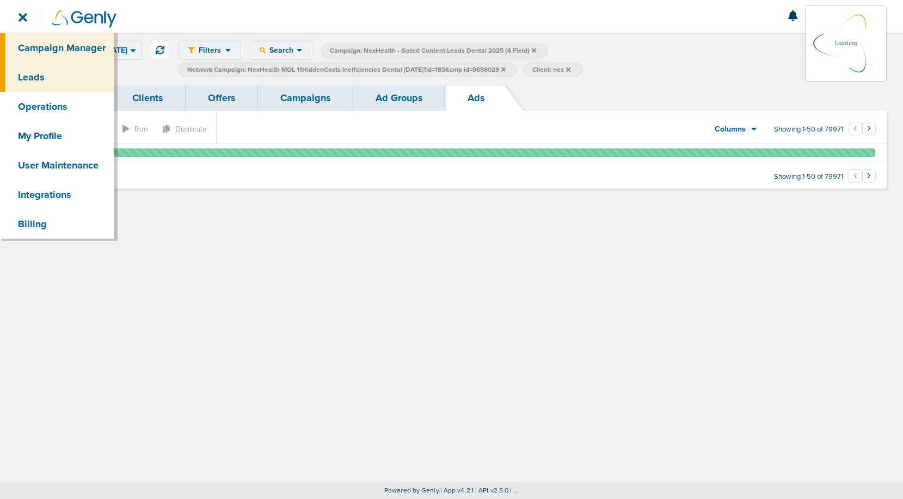
click at [47, 83] on link "Leads" at bounding box center [57, 77] width 114 height 29
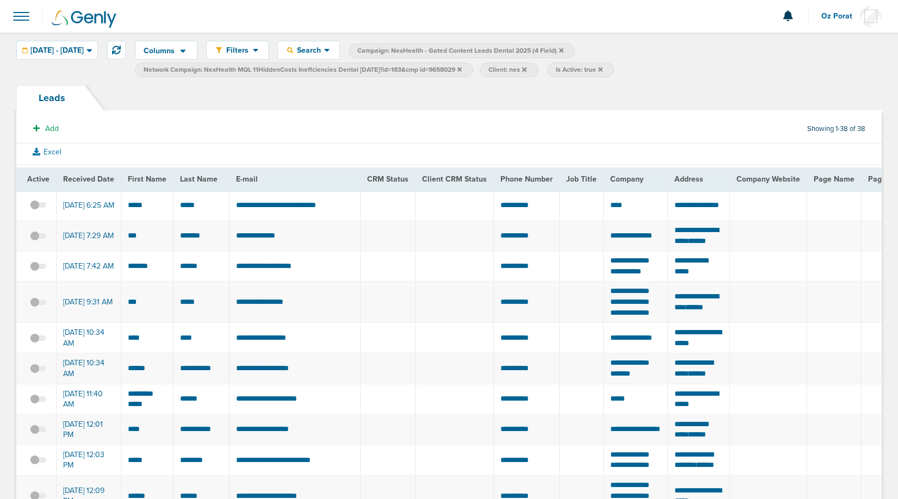
click at [317, 119] on section "Add Showing 1-38 of 38" at bounding box center [449, 131] width 866 height 25
click at [261, 73] on span "Network Campaign: NexHealth MQL 11HiddenCosts Ineffciencies Dental 08.06.25?id=…" at bounding box center [303, 69] width 318 height 9
click at [340, 81] on div "Columns Analytics DeepScribe NexHealth Save selections Reset to defaults Is Act…" at bounding box center [449, 59] width 898 height 53
click at [344, 72] on span "Network Campaign: NexHealth MQL 11HiddenCosts Ineffciencies Dental 08.06.25?id=…" at bounding box center [303, 69] width 318 height 9
click at [462, 71] on icon at bounding box center [460, 69] width 4 height 4
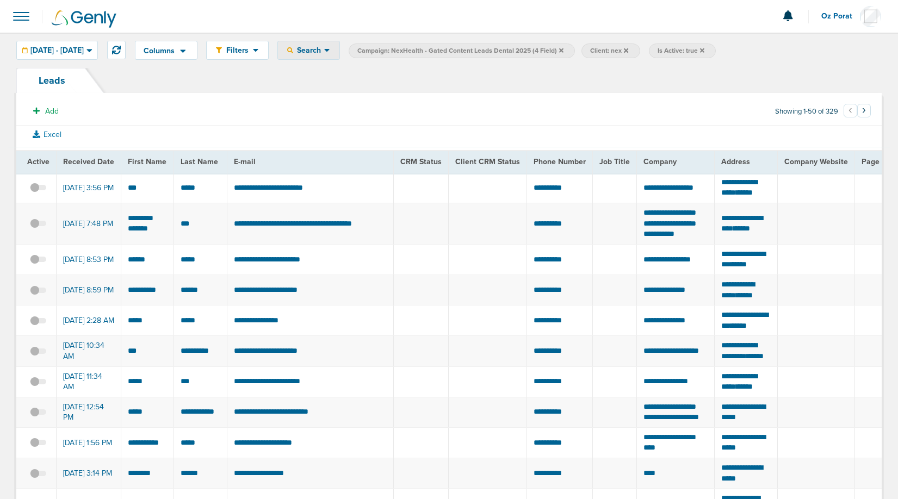
click at [324, 52] on span "Search" at bounding box center [308, 50] width 31 height 9
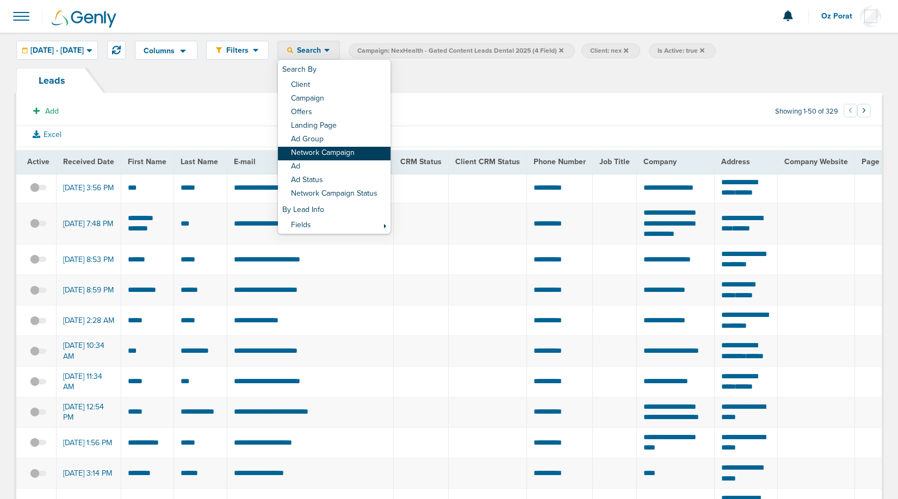
click at [359, 155] on link "Network Campaign" at bounding box center [334, 154] width 113 height 14
select select "netCmpName"
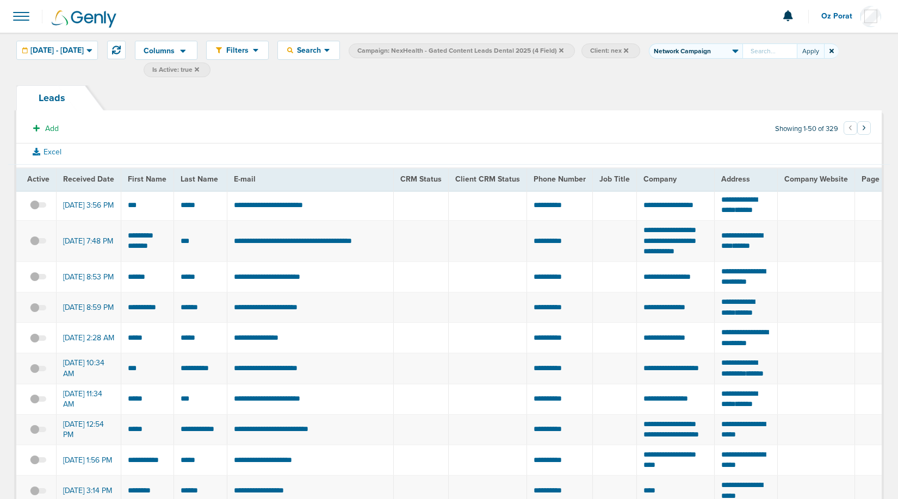
click at [784, 52] on input "text" at bounding box center [770, 51] width 54 height 15
type input "NexHealth_MQL_DentalExpectations_7ReasonsWhyPatients_Dental_09.10"
click at [824, 51] on button "Apply" at bounding box center [810, 51] width 27 height 15
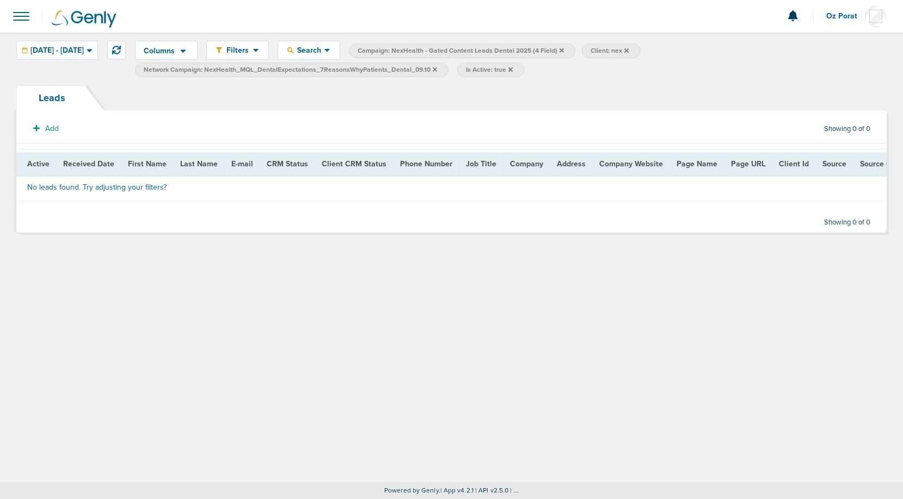
click at [419, 71] on span "Network Campaign: NexHealth_MQL_DentalExpectations_7ReasonsWhyPatients_Dental_0…" at bounding box center [290, 69] width 293 height 9
select select "netCmpName"
click at [797, 54] on input "NexHealth_MQL_DentalExpectations_7ReasonsWhyPatients_Dental_09.10" at bounding box center [770, 51] width 54 height 15
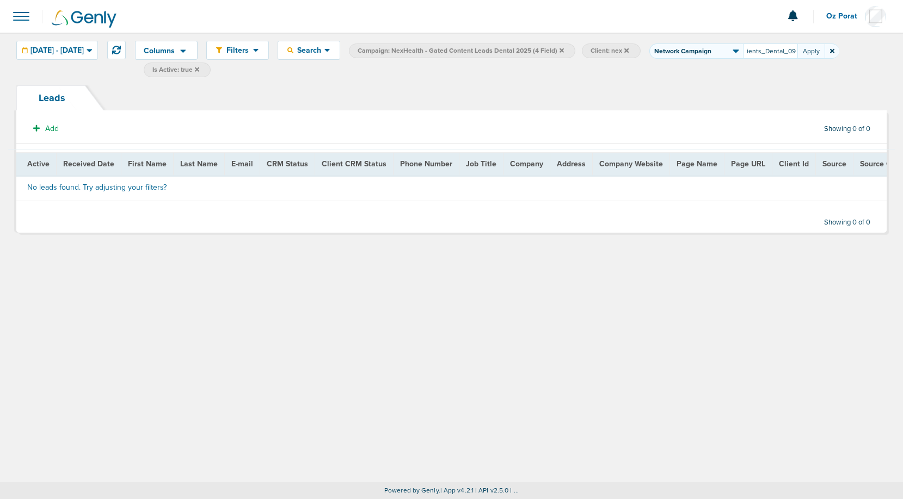
click at [797, 54] on input "NexHealth_MQL_DentalExpectations_7ReasonsWhyPatients_Dental_09.10" at bounding box center [770, 51] width 54 height 15
click at [564, 49] on icon at bounding box center [561, 50] width 4 height 4
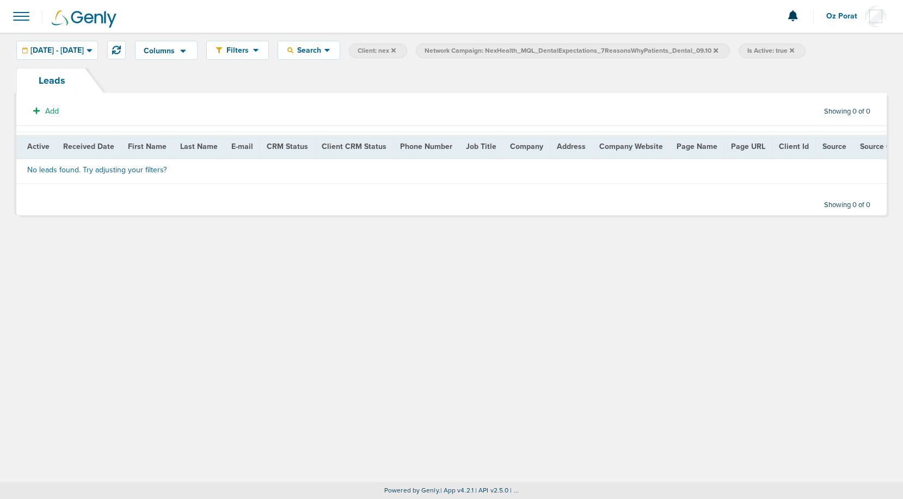
click at [396, 51] on icon at bounding box center [393, 50] width 4 height 4
click at [24, 18] on span at bounding box center [21, 16] width 24 height 24
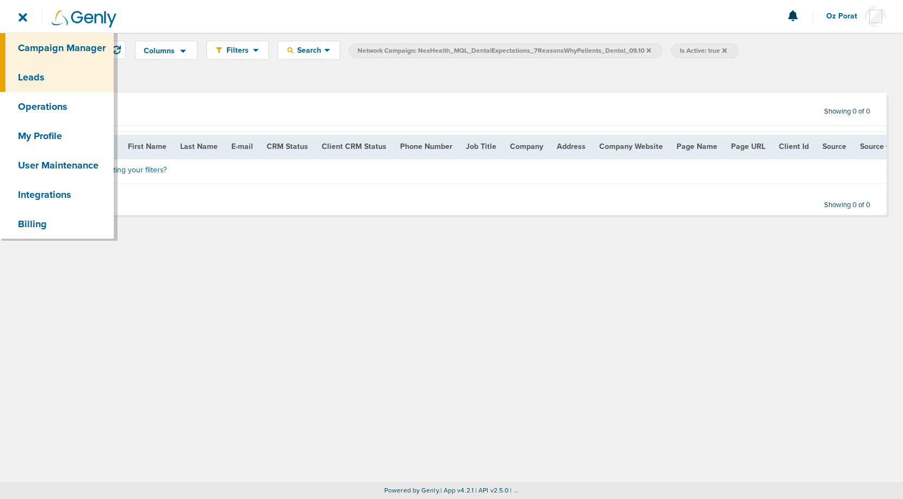
click at [44, 50] on link "Campaign Manager" at bounding box center [57, 47] width 114 height 29
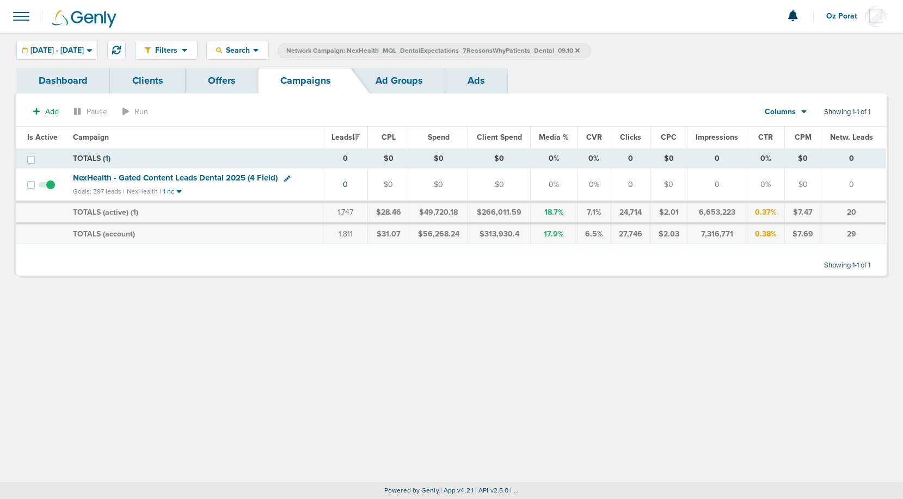
click at [199, 177] on span "NexHealth - Gated Content Leads Dental 2025 (4 Field)" at bounding box center [175, 178] width 205 height 10
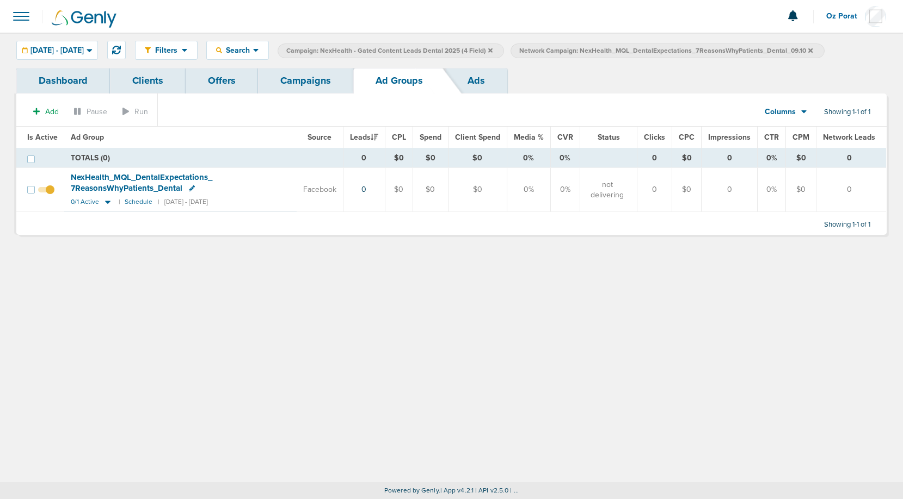
click at [90, 40] on div "Filters Active Only Settings Status Active Inactive Objectives MQL SQL Traffic …" at bounding box center [451, 50] width 903 height 35
click at [84, 47] on span "08.01.2025 - 08.31.2025" at bounding box center [56, 51] width 53 height 8
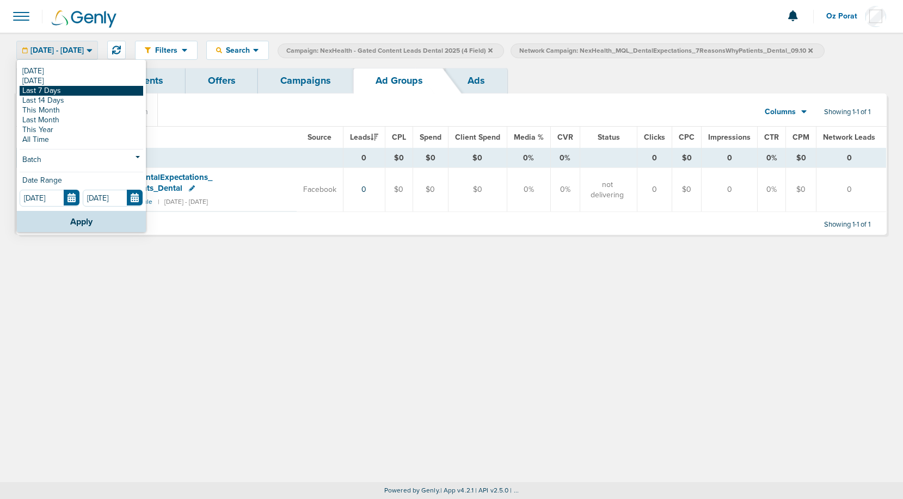
click at [57, 88] on link "Last 7 Days" at bounding box center [82, 91] width 124 height 10
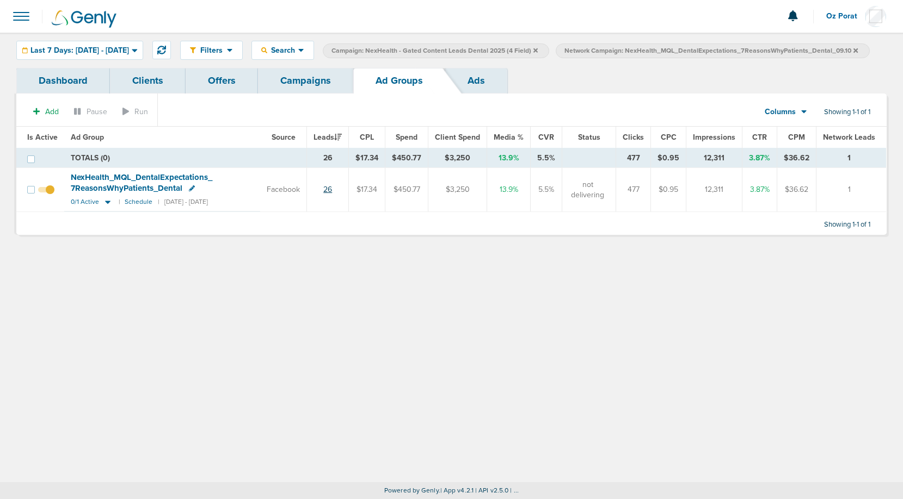
click at [332, 194] on link "26" at bounding box center [327, 189] width 9 height 9
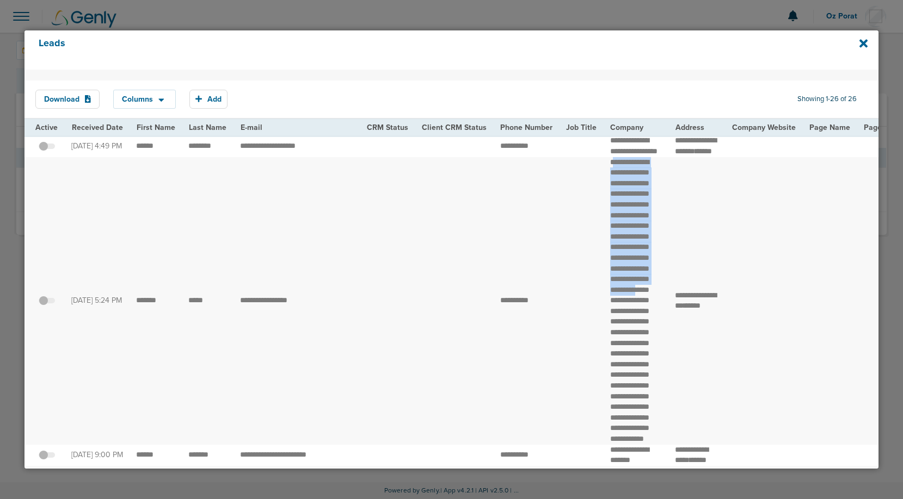
drag, startPoint x: 605, startPoint y: 174, endPoint x: 651, endPoint y: 330, distance: 162.9
click at [651, 330] on td "**********" at bounding box center [635, 301] width 65 height 288
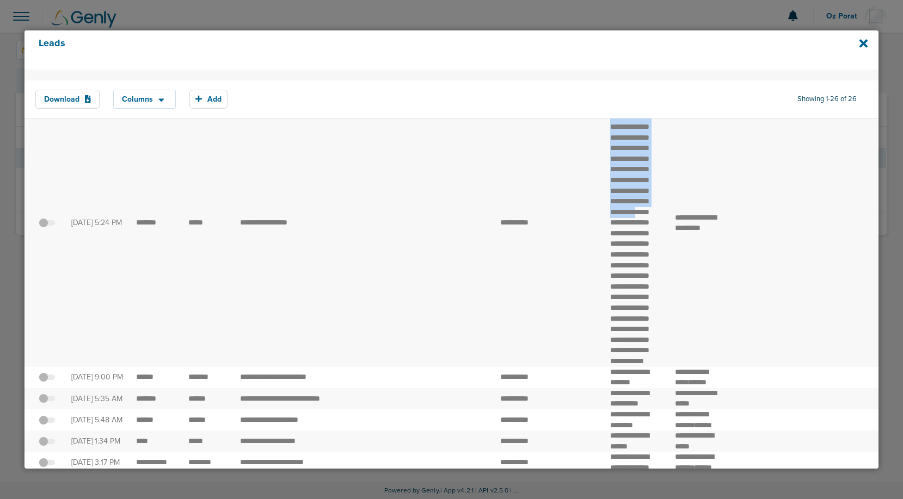
scroll to position [89, 0]
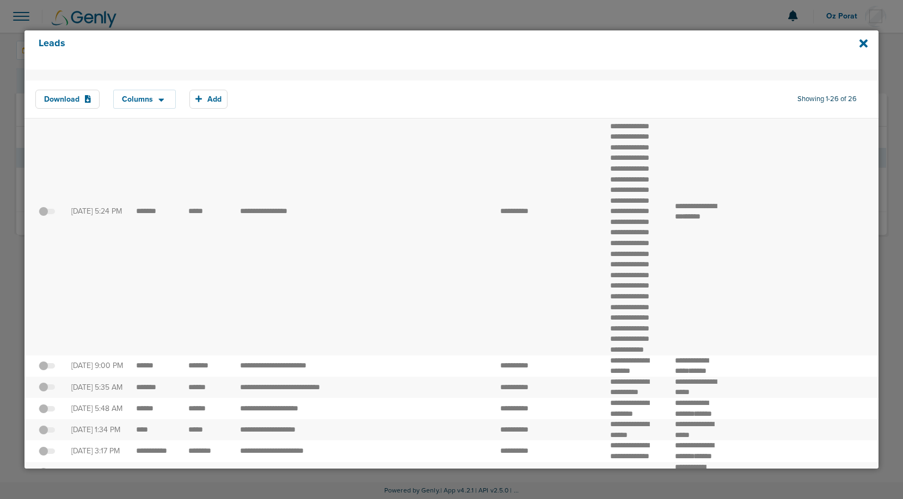
click at [46, 217] on span at bounding box center [47, 217] width 16 height 0
click at [47, 214] on input "checkbox" at bounding box center [47, 214] width 0 height 0
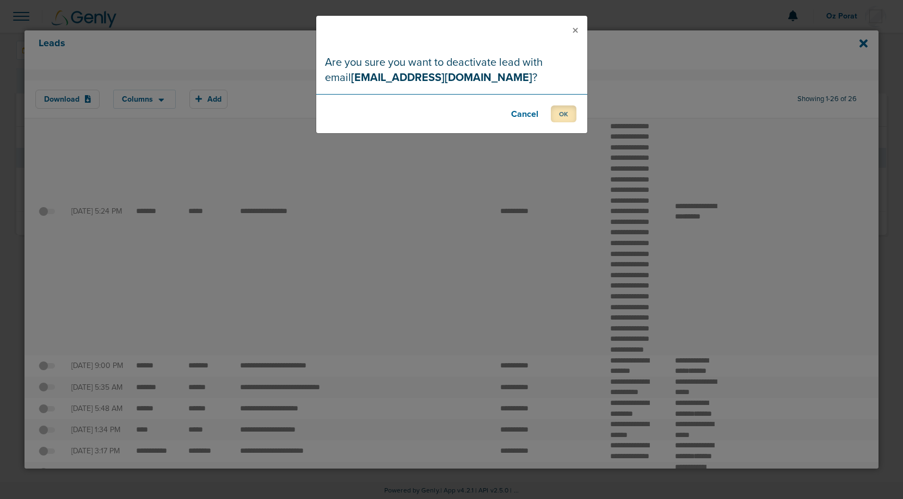
click at [570, 113] on button "OK" at bounding box center [564, 114] width 26 height 17
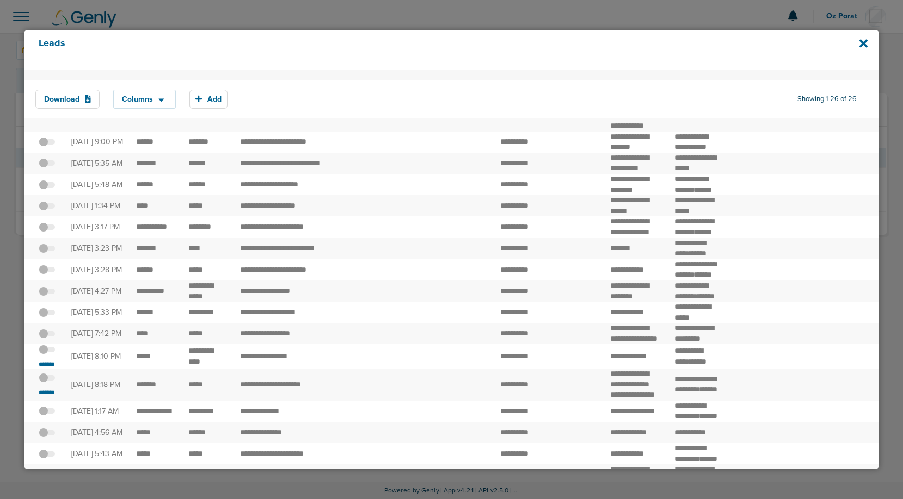
scroll to position [311, 0]
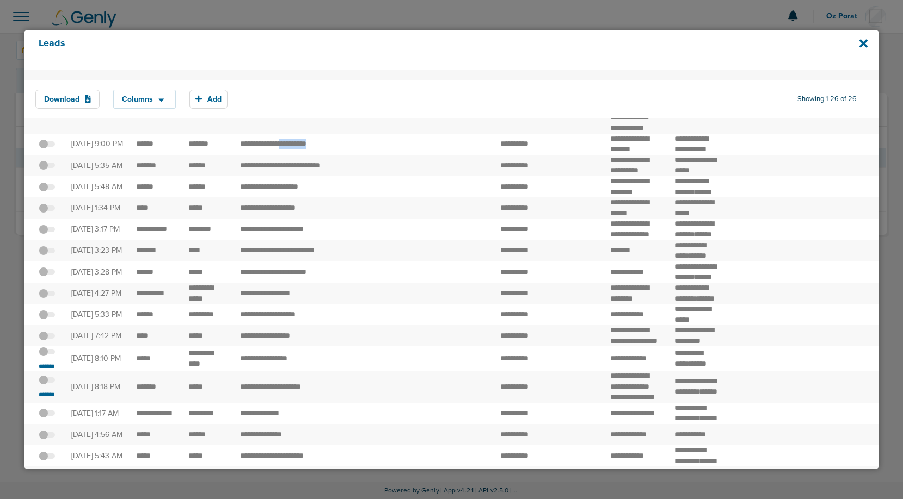
drag, startPoint x: 334, startPoint y: 233, endPoint x: 292, endPoint y: 233, distance: 41.4
click at [292, 155] on td "**********" at bounding box center [296, 144] width 127 height 21
drag, startPoint x: 601, startPoint y: 229, endPoint x: 644, endPoint y: 244, distance: 45.4
click at [644, 155] on td "**********" at bounding box center [635, 144] width 65 height 21
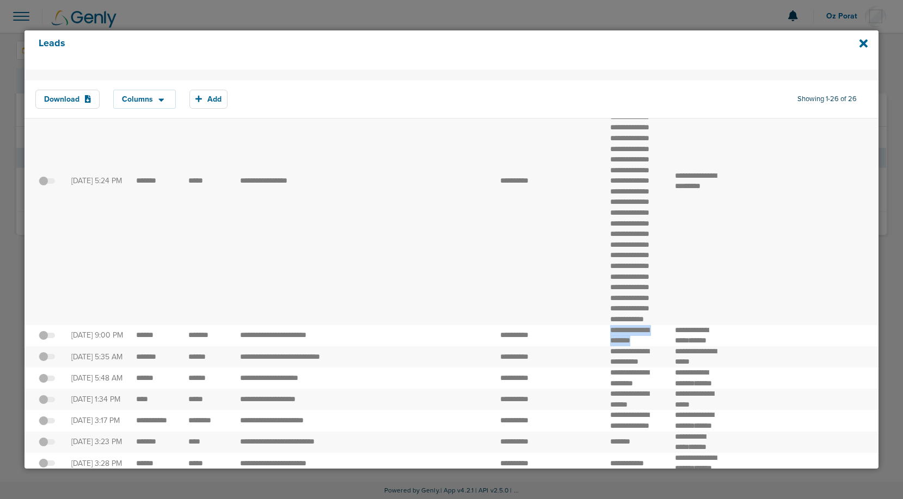
scroll to position [0, 0]
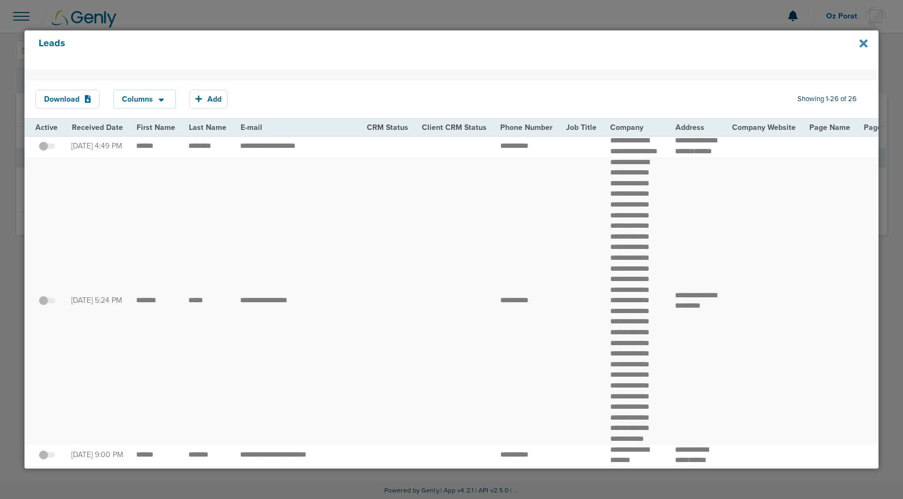
click at [862, 42] on icon at bounding box center [863, 43] width 8 height 8
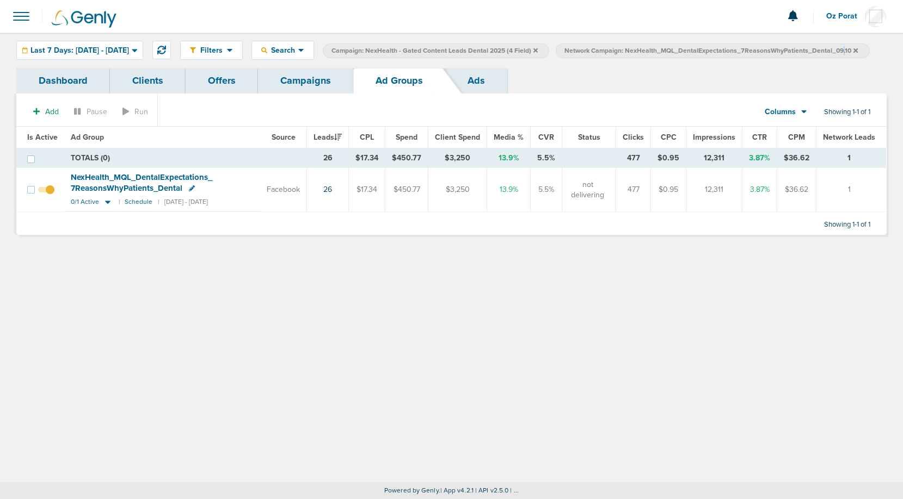
click at [564, 55] on span "Network Campaign: NexHealth_MQL_DentalExpectations_7ReasonsWhyPatients_Dental_0…" at bounding box center [710, 50] width 293 height 9
select select "netCmpName"
click at [704, 57] on input "NexHealth_MQL_DentalExpectations_7ReasonsWhyPatients_Dental_09.10" at bounding box center [676, 51] width 54 height 15
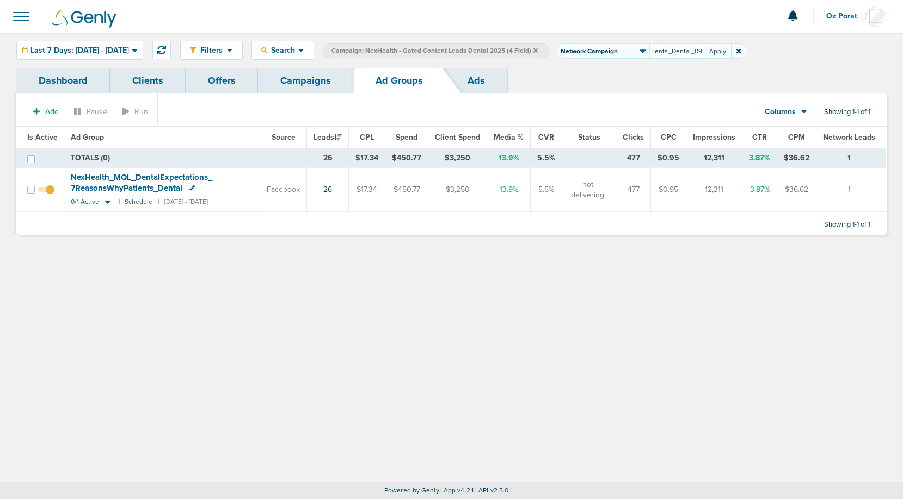
click at [704, 57] on input "NexHealth_MQL_DentalExpectations_7ReasonsWhyPatients_Dental_09.10" at bounding box center [676, 51] width 54 height 15
type input "NexHealth_MQL_Checklist_9WaysIneffici"
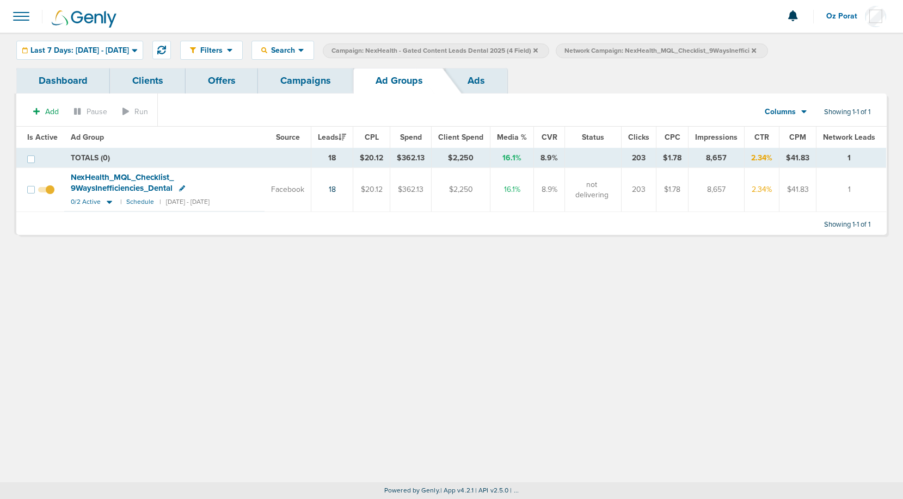
click at [23, 15] on span at bounding box center [21, 16] width 24 height 24
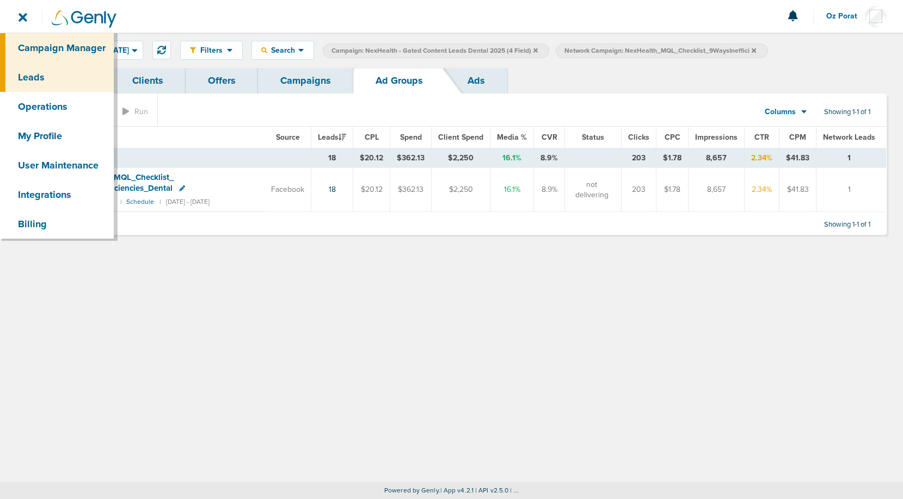
click at [42, 72] on link "Leads" at bounding box center [57, 77] width 114 height 29
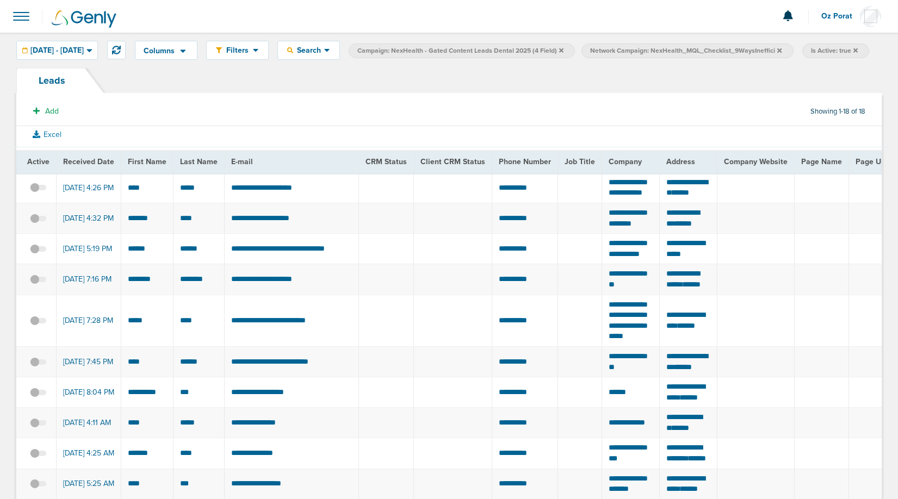
click at [782, 52] on icon at bounding box center [780, 50] width 4 height 4
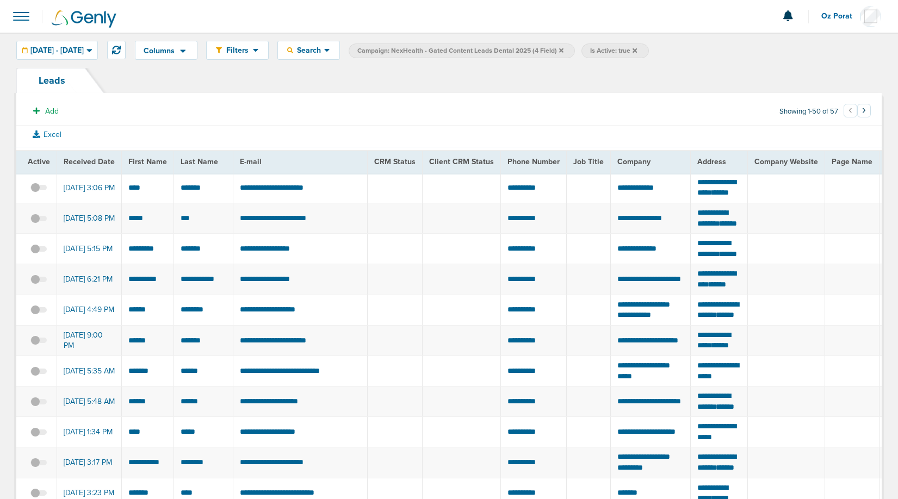
click at [564, 49] on icon at bounding box center [561, 50] width 4 height 7
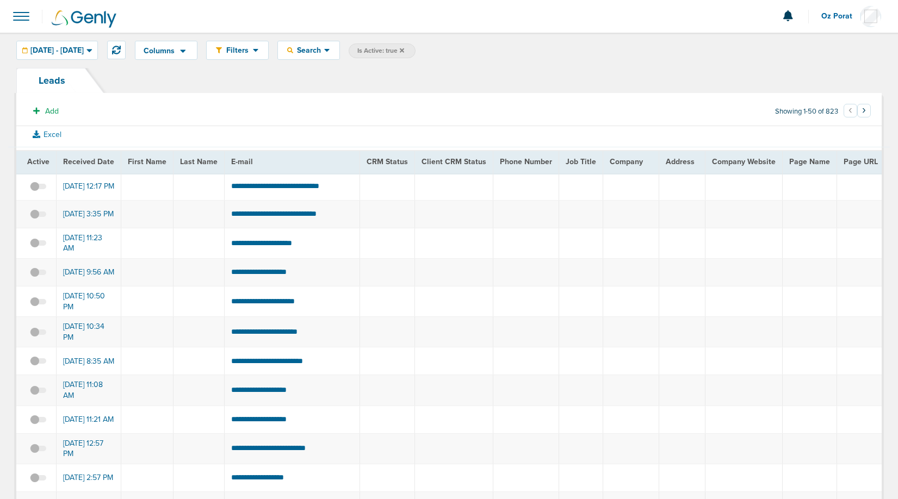
click at [416, 46] on span "Is Active: true" at bounding box center [382, 51] width 67 height 15
click at [404, 51] on span "Is Active: true" at bounding box center [380, 50] width 47 height 9
click at [253, 52] on span "Filters" at bounding box center [237, 50] width 31 height 9
click at [284, 84] on link "Settings" at bounding box center [261, 82] width 109 height 14
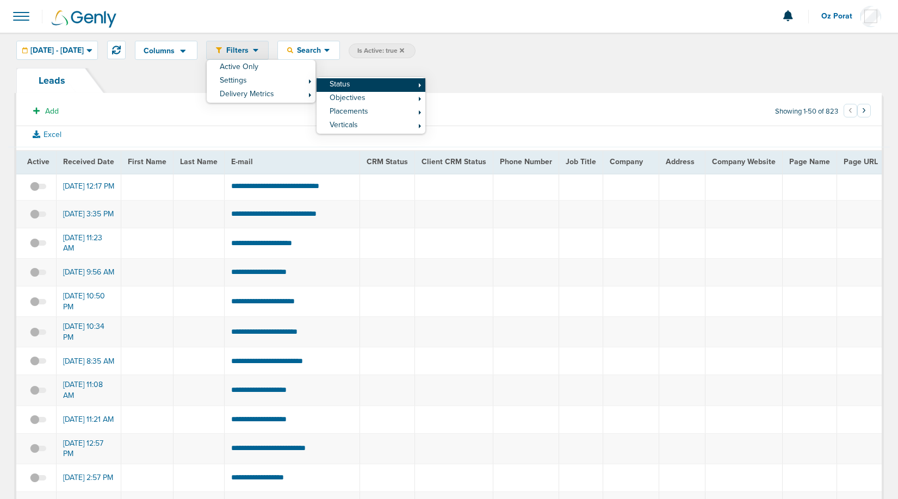
click at [399, 87] on link "Status" at bounding box center [371, 85] width 109 height 14
click at [485, 102] on link "Inactive" at bounding box center [480, 103] width 109 height 14
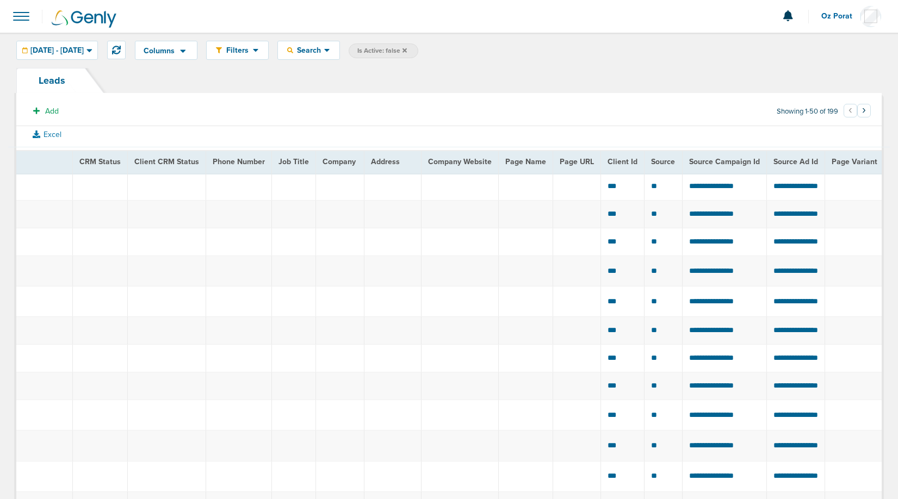
scroll to position [0, 314]
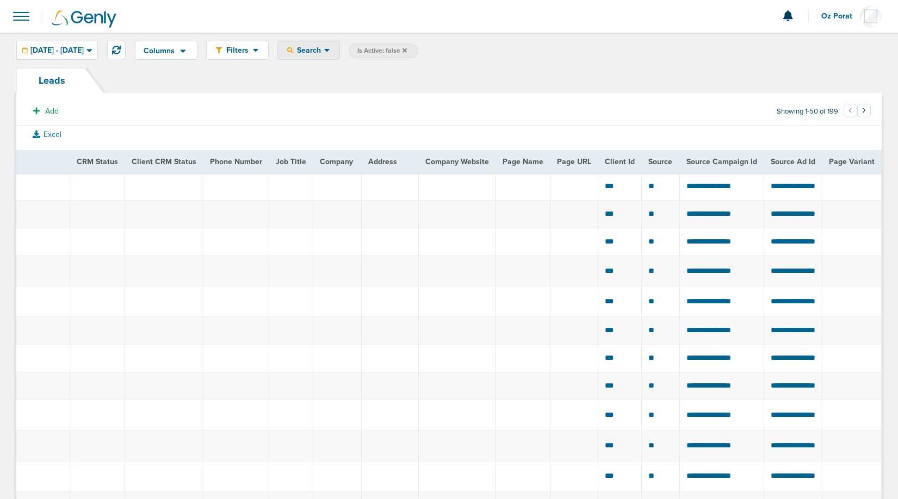
click at [324, 53] on span "Search" at bounding box center [308, 50] width 31 height 9
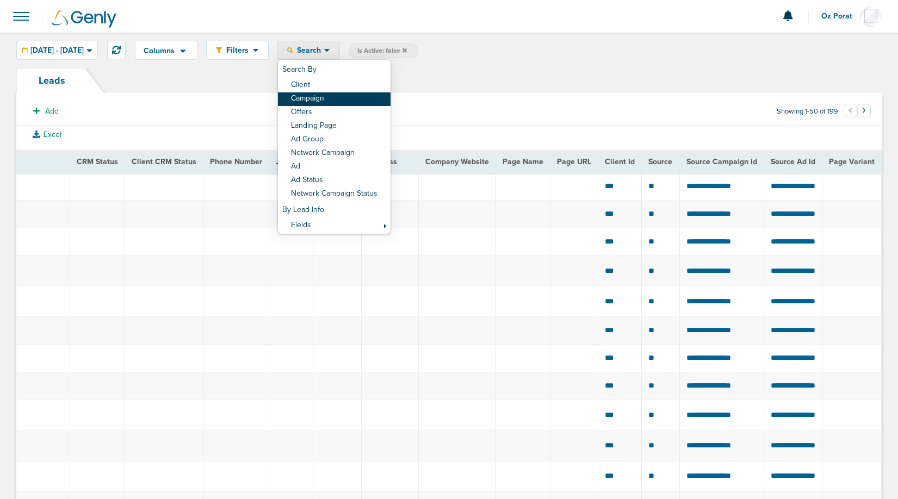
click at [350, 98] on link "Campaign" at bounding box center [334, 99] width 113 height 14
select select "cmpName"
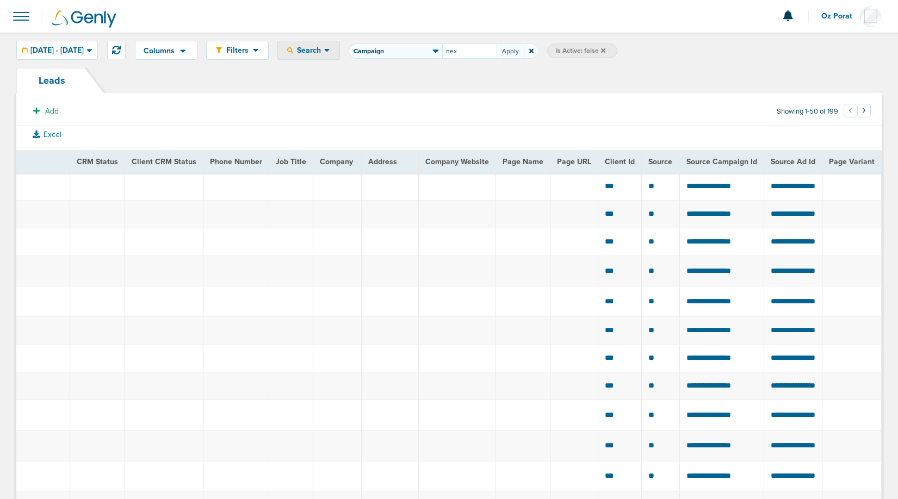
type input "nex"
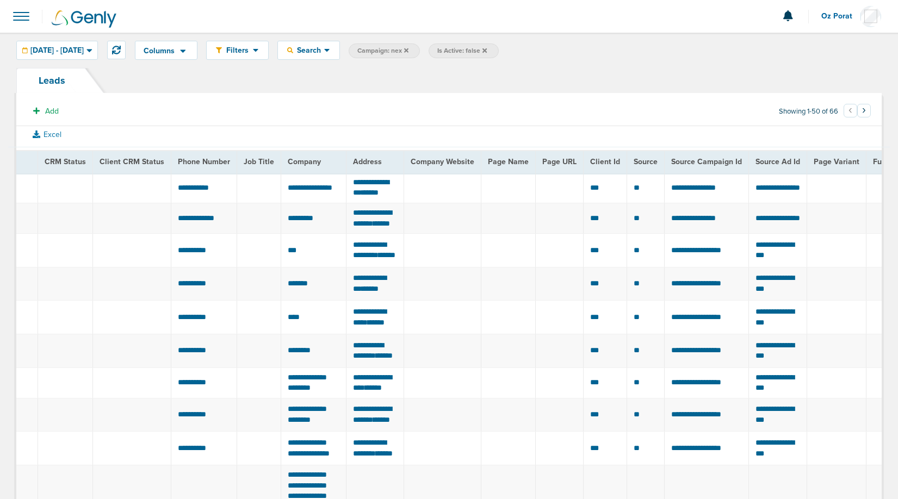
click at [697, 158] on span "Source Campaign Id" at bounding box center [706, 161] width 71 height 9
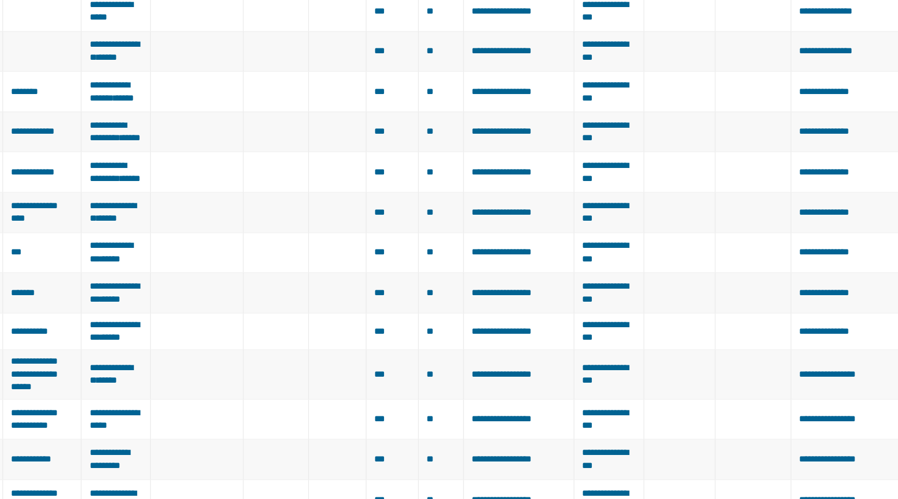
scroll to position [814, 0]
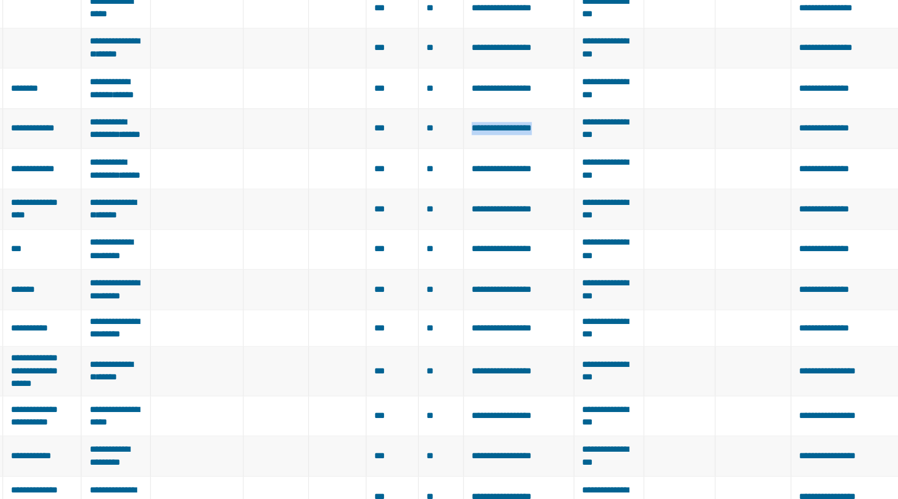
drag, startPoint x: 581, startPoint y: 371, endPoint x: 502, endPoint y: 373, distance: 78.4
click at [506, 208] on td "**********" at bounding box center [552, 191] width 92 height 34
copy span "**********"
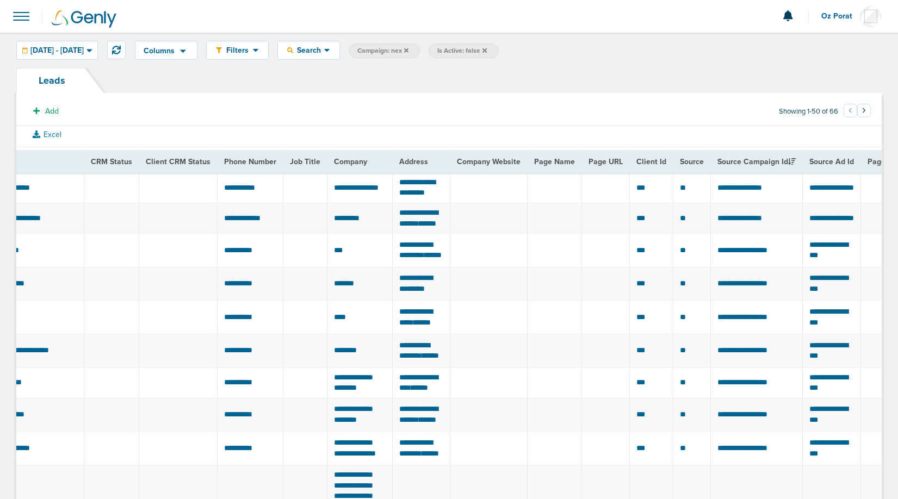
scroll to position [0, 125]
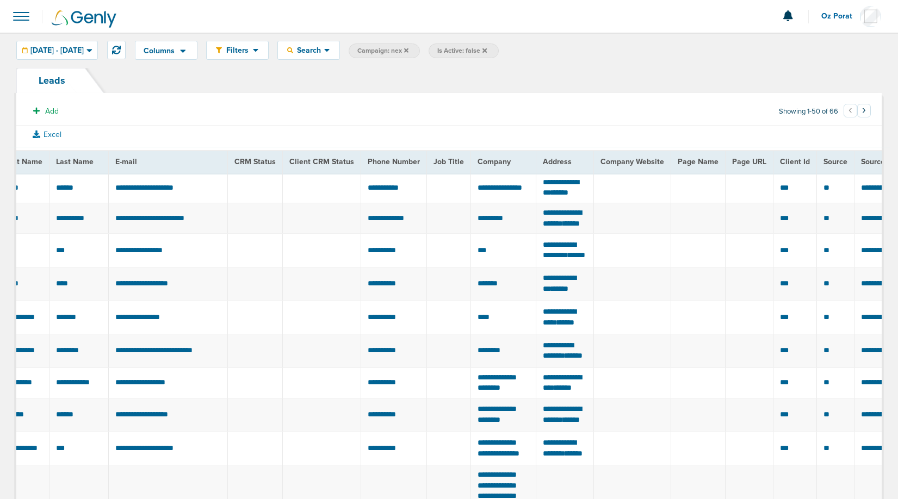
click at [17, 19] on span at bounding box center [21, 16] width 24 height 24
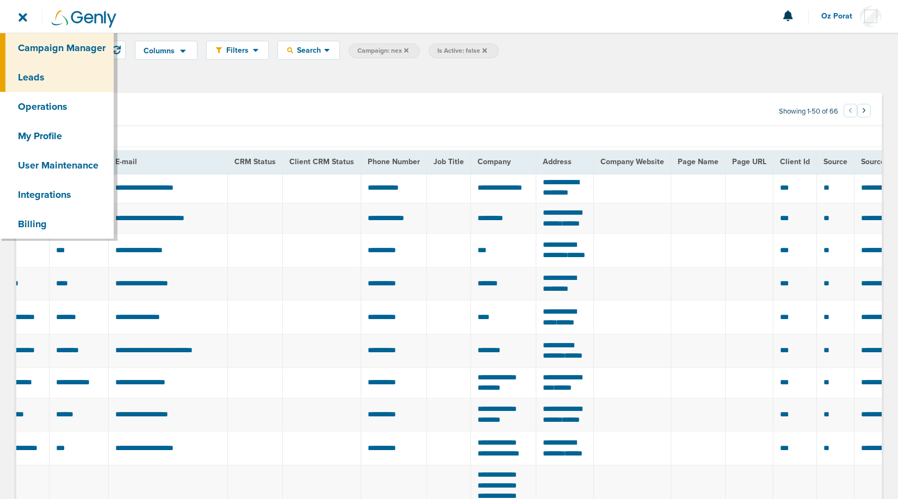
click at [32, 46] on link "Campaign Manager" at bounding box center [57, 47] width 114 height 29
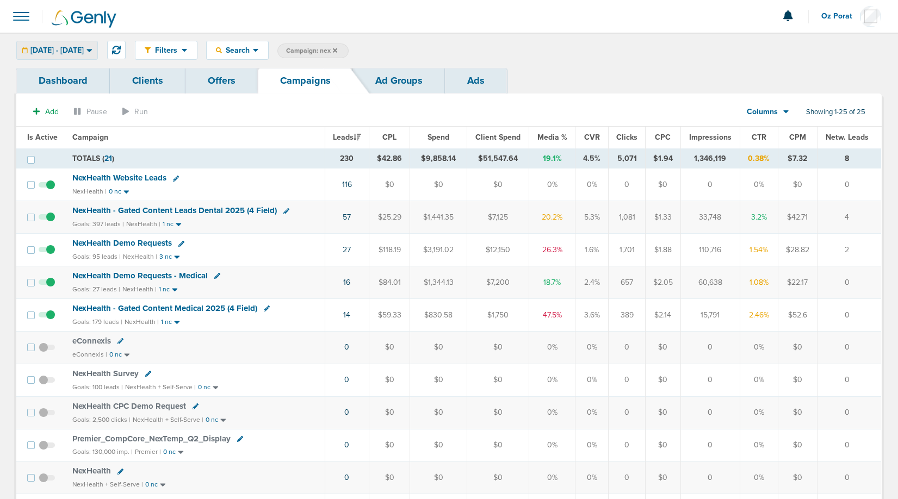
click at [88, 44] on div "09.09.2025 - 09.16.2025" at bounding box center [57, 50] width 81 height 18
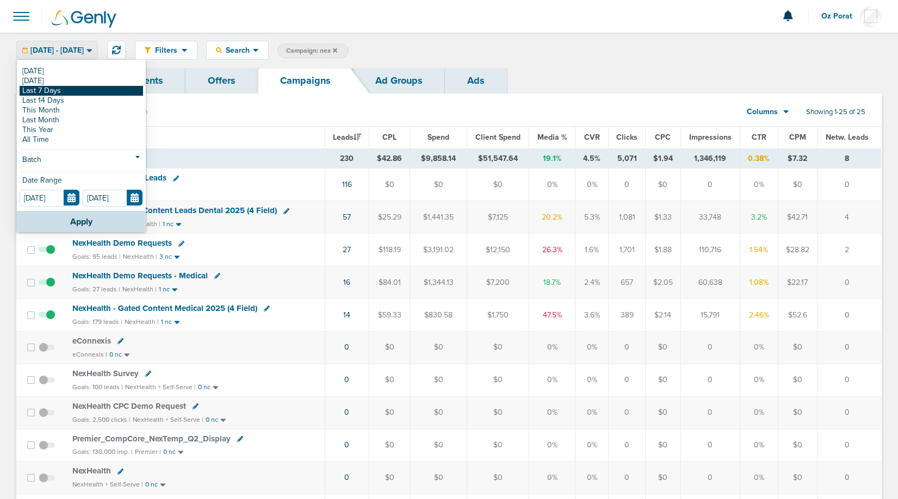
click at [64, 89] on link "Last 7 Days" at bounding box center [82, 91] width 124 height 10
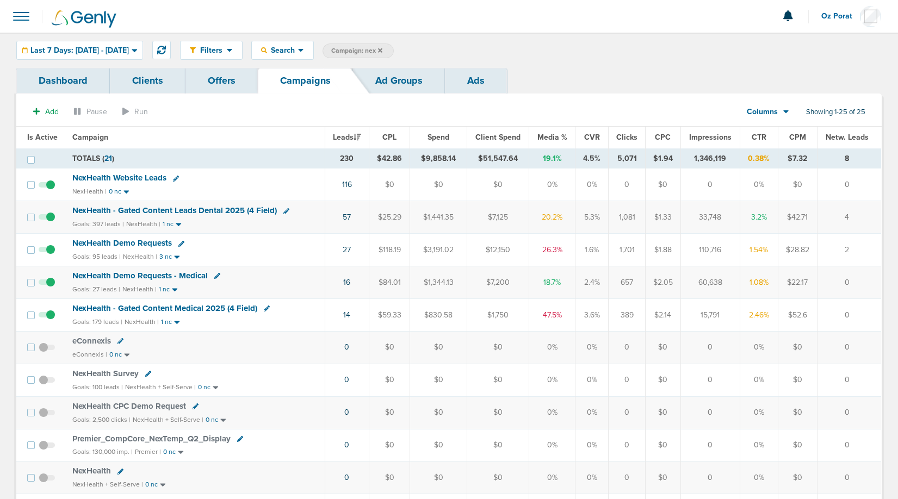
click at [218, 210] on span "NexHealth - Gated Content Leads Dental 2025 (4 Field)" at bounding box center [174, 211] width 205 height 10
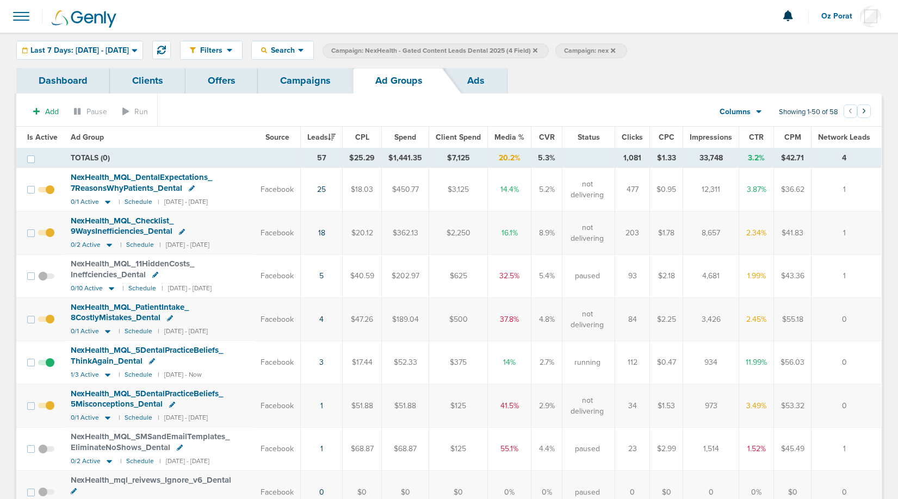
click at [482, 82] on link "Ads" at bounding box center [476, 81] width 62 height 26
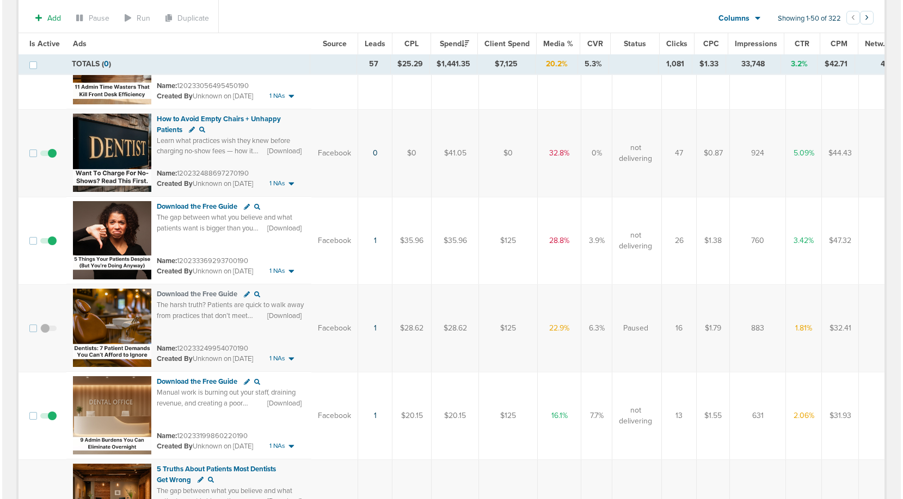
scroll to position [852, 0]
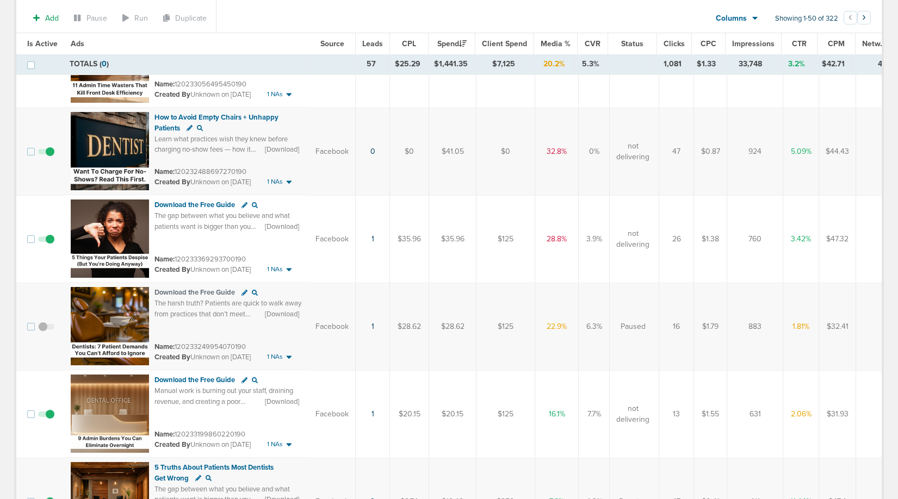
drag, startPoint x: 785, startPoint y: 238, endPoint x: 814, endPoint y: 242, distance: 29.6
click at [814, 242] on tr "Download the Free Guide The gap between what you believe and what patients want…" at bounding box center [466, 239] width 900 height 88
click at [106, 225] on img at bounding box center [110, 239] width 78 height 78
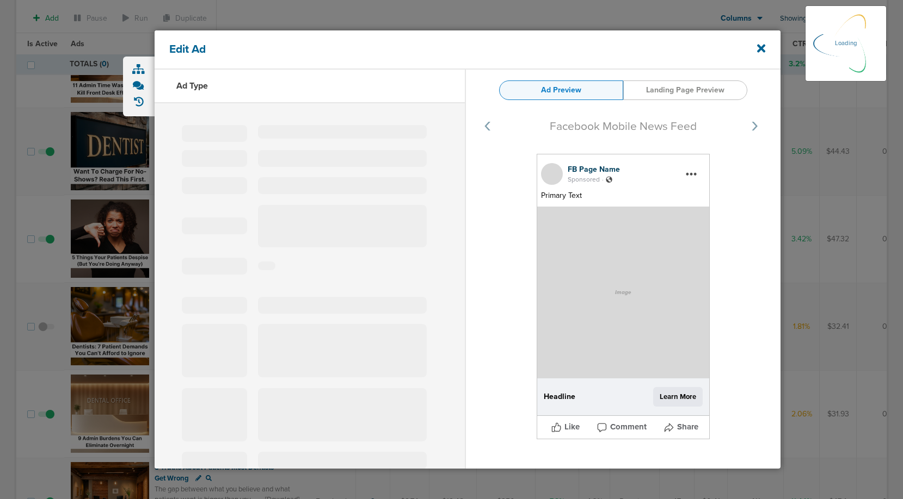
select select "learn_more"
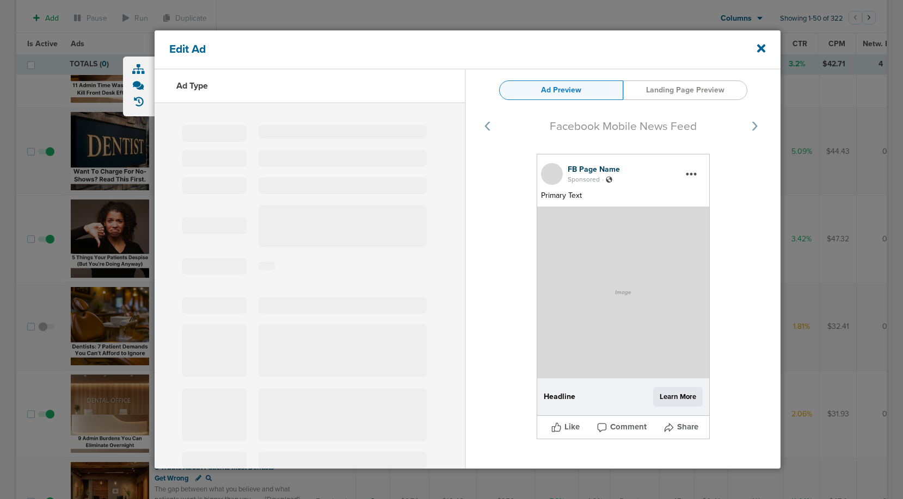
type input "120233369293700190"
type input "Download the Free Guide"
type textarea "The gap between what you believe and what patients want is bigger than you thin…"
select select "download"
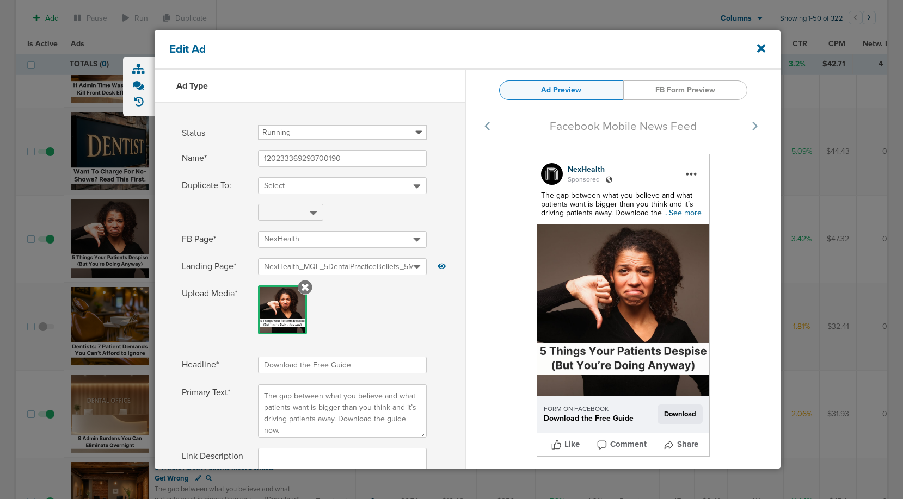
click at [690, 216] on span "...See more" at bounding box center [683, 212] width 38 height 9
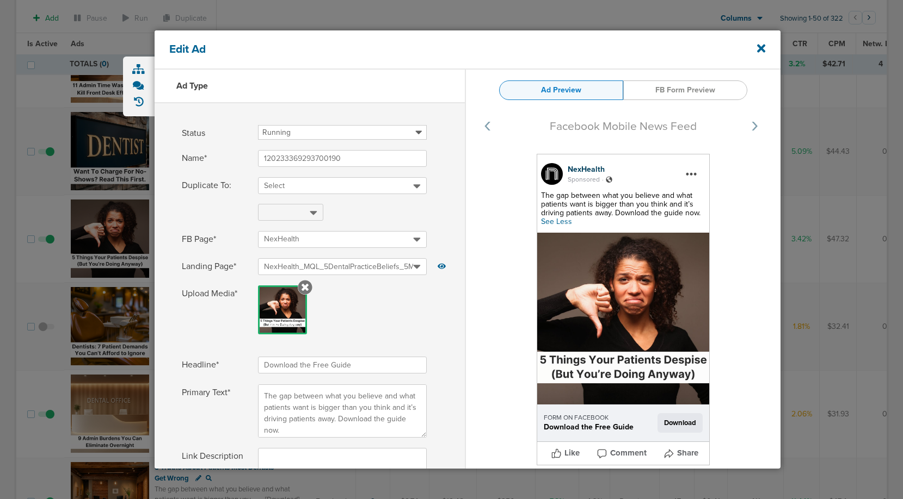
drag, startPoint x: 536, startPoint y: 372, endPoint x: 542, endPoint y: 373, distance: 6.1
drag, startPoint x: 539, startPoint y: 199, endPoint x: 690, endPoint y: 219, distance: 152.5
click at [690, 219] on div "The gap between what you believe and what patients want is bigger than you thin…" at bounding box center [623, 209] width 164 height 35
click at [592, 368] on img at bounding box center [623, 319] width 172 height 172
click at [599, 210] on span "The gap between what you believe and what patients want is bigger than you thin…" at bounding box center [620, 204] width 159 height 27
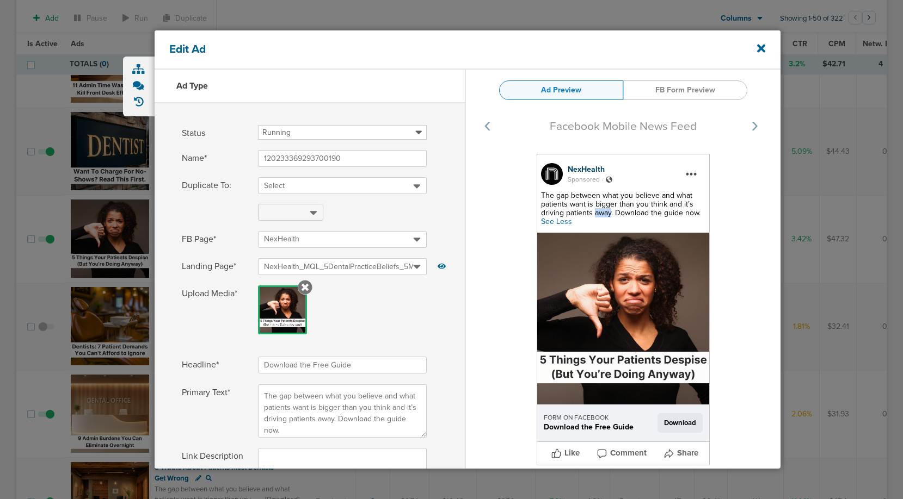
click at [599, 210] on span "The gap between what you believe and what patients want is bigger than you thin…" at bounding box center [620, 204] width 159 height 27
click at [688, 84] on link "FB Form Preview" at bounding box center [685, 91] width 124 height 20
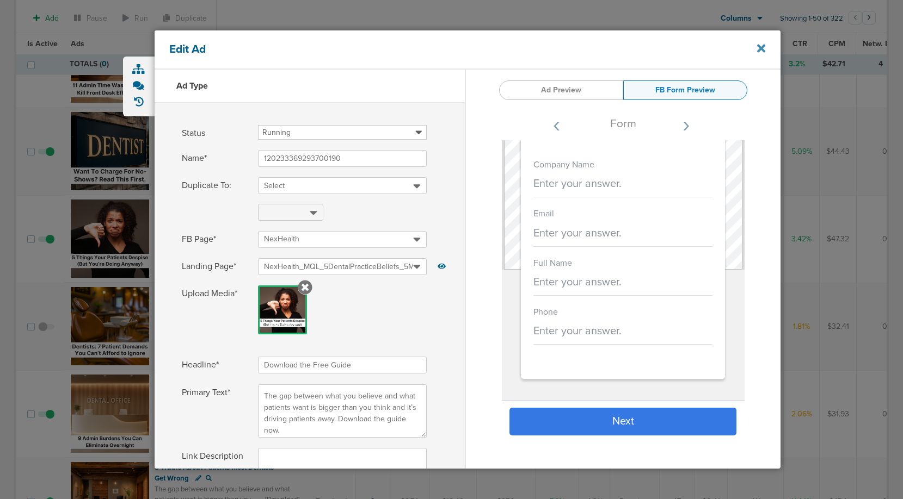
click at [761, 45] on icon at bounding box center [761, 48] width 8 height 12
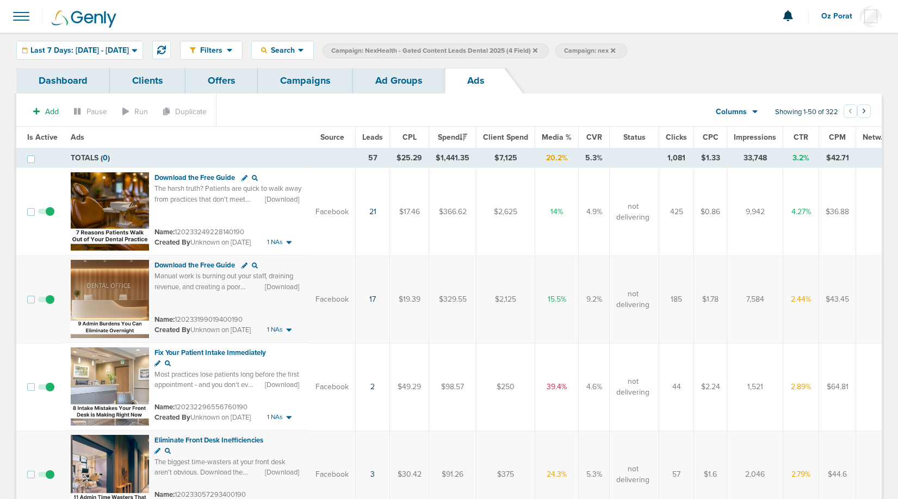
click at [383, 76] on link "Ad Groups" at bounding box center [399, 81] width 92 height 26
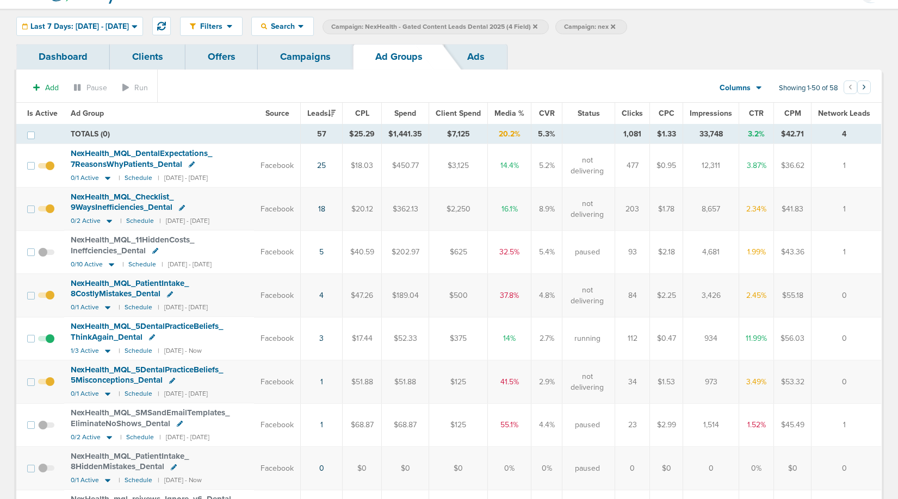
scroll to position [27, 0]
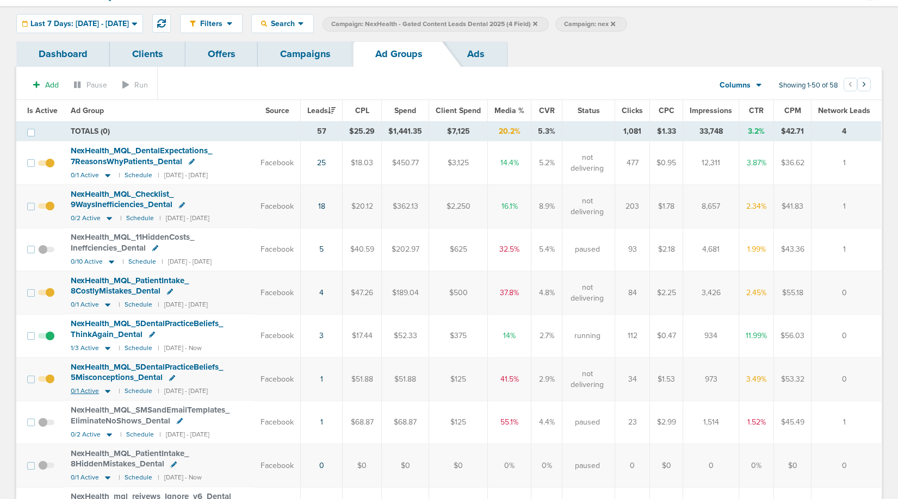
click at [85, 392] on span "0/1 Active" at bounding box center [85, 391] width 28 height 8
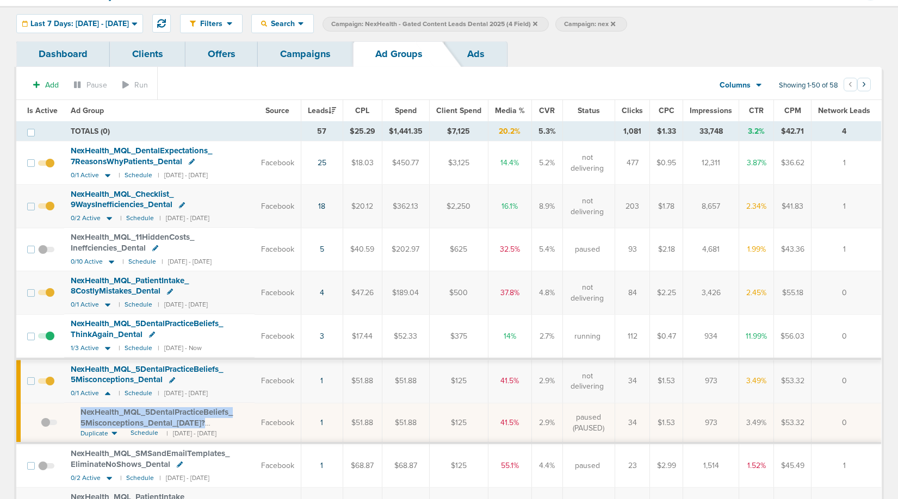
drag, startPoint x: 75, startPoint y: 415, endPoint x: 219, endPoint y: 421, distance: 144.9
click at [219, 421] on td "NexHealth_ MQL_ 5DentalPracticeBeliefs_ 5Misconceptions_ Dental_ 09.12.25?id=18…" at bounding box center [159, 423] width 190 height 40
copy span "NexHealth_ MQL_ 5DentalPracticeBeliefs_ 5Misconceptions_ Dental_ 09.12.25?"
click at [142, 362] on td "NexHealth_ MQL_ 5DentalPracticeBeliefs_ 5Misconceptions_ Dental 0/1 Active | Sc…" at bounding box center [159, 381] width 190 height 43
click at [142, 365] on span "NexHealth_ MQL_ 5DentalPracticeBeliefs_ 5Misconceptions_ Dental" at bounding box center [147, 375] width 152 height 21
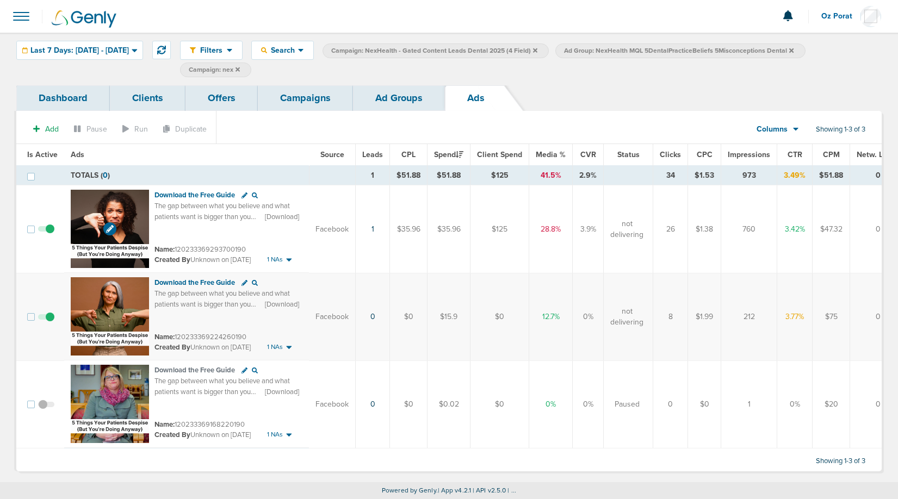
click at [106, 225] on icon at bounding box center [110, 229] width 8 height 8
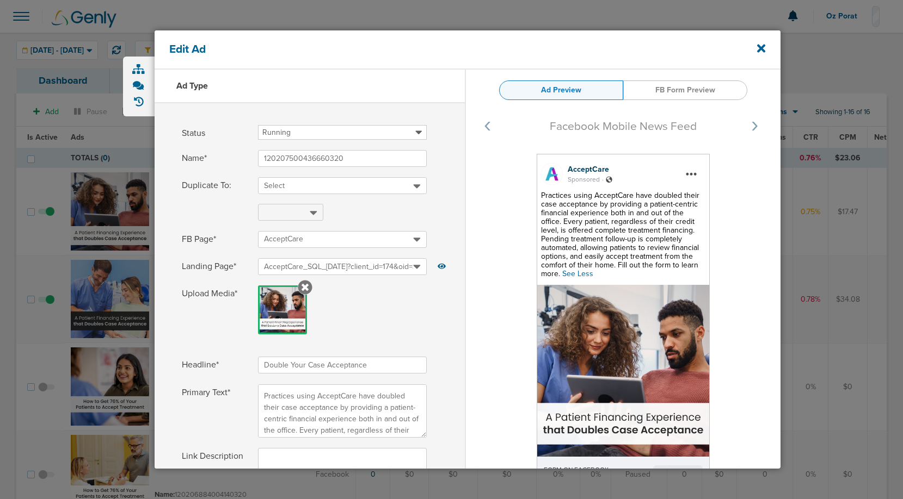
select select "learn_more"
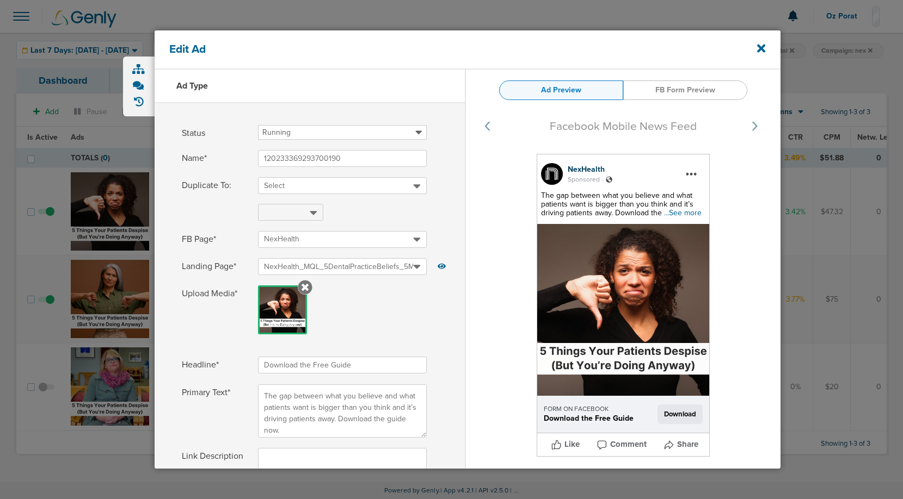
select select "download"
click at [682, 210] on span "...See more" at bounding box center [683, 212] width 38 height 9
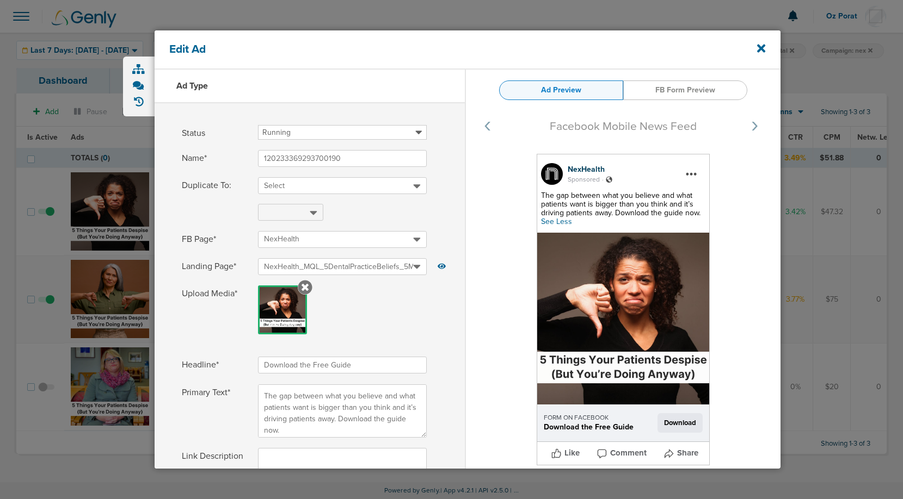
click at [554, 226] on span "See Less" at bounding box center [556, 221] width 31 height 9
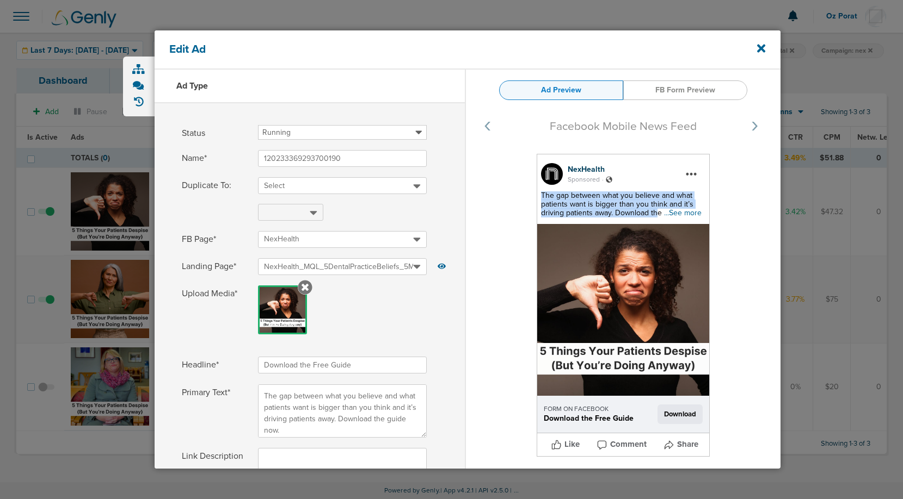
drag, startPoint x: 539, startPoint y: 198, endPoint x: 656, endPoint y: 217, distance: 118.5
click at [656, 217] on span "The gap between what you believe and what patients want is bigger than you thin…" at bounding box center [617, 204] width 152 height 27
click at [765, 47] on icon at bounding box center [761, 48] width 8 height 12
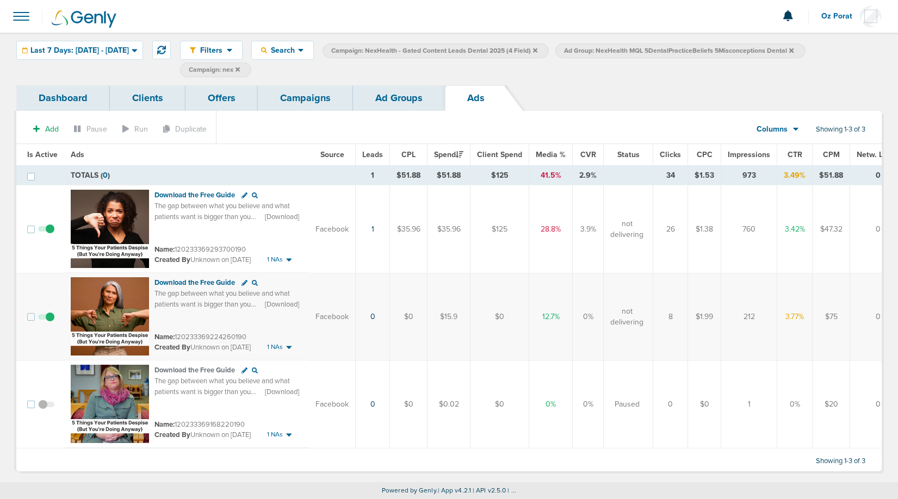
click at [310, 106] on link "Campaigns" at bounding box center [305, 98] width 95 height 26
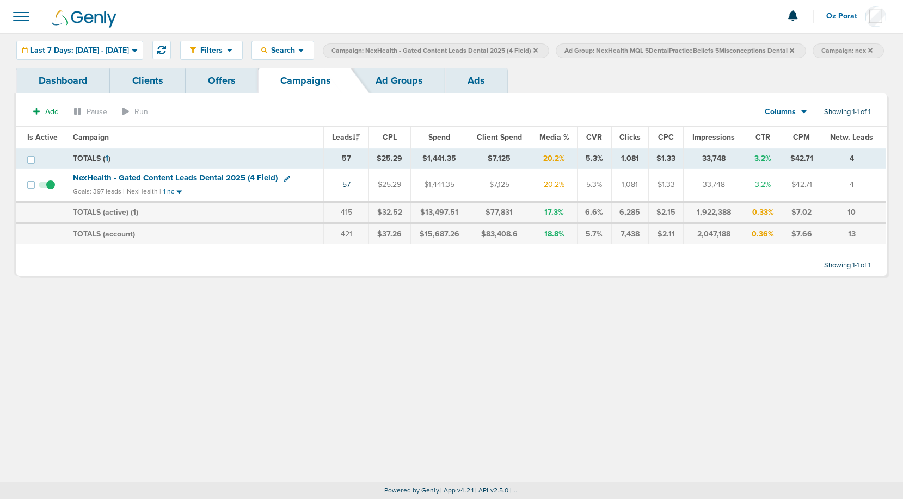
click at [794, 49] on icon at bounding box center [791, 50] width 4 height 4
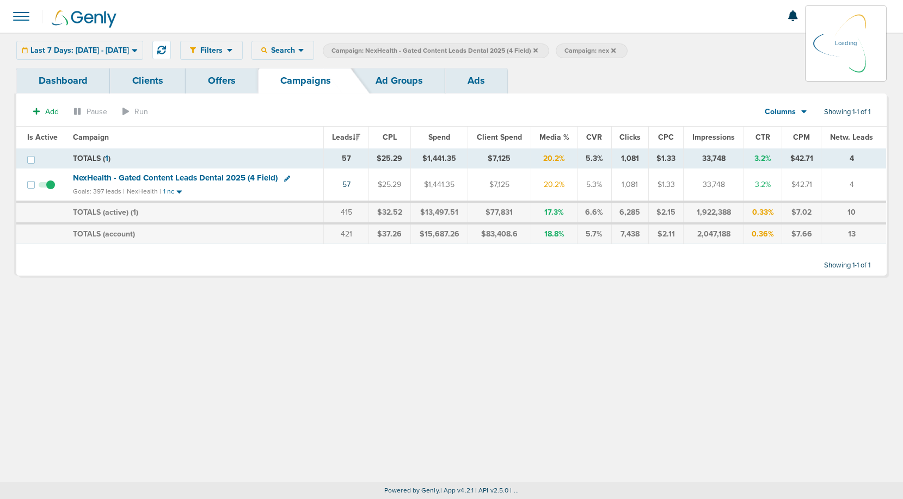
click at [538, 51] on icon at bounding box center [535, 50] width 4 height 4
click at [538, 50] on icon at bounding box center [535, 50] width 4 height 4
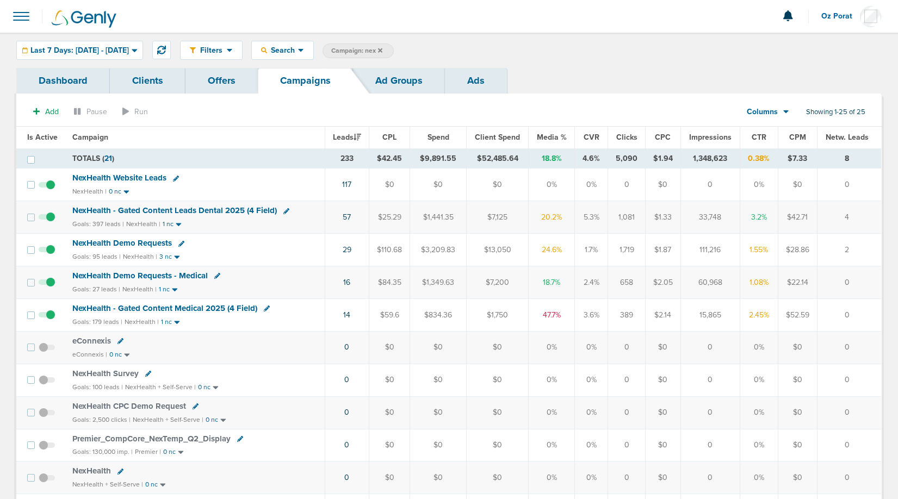
click at [206, 211] on span "NexHealth - Gated Content Leads Dental 2025 (4 Field)" at bounding box center [174, 211] width 205 height 10
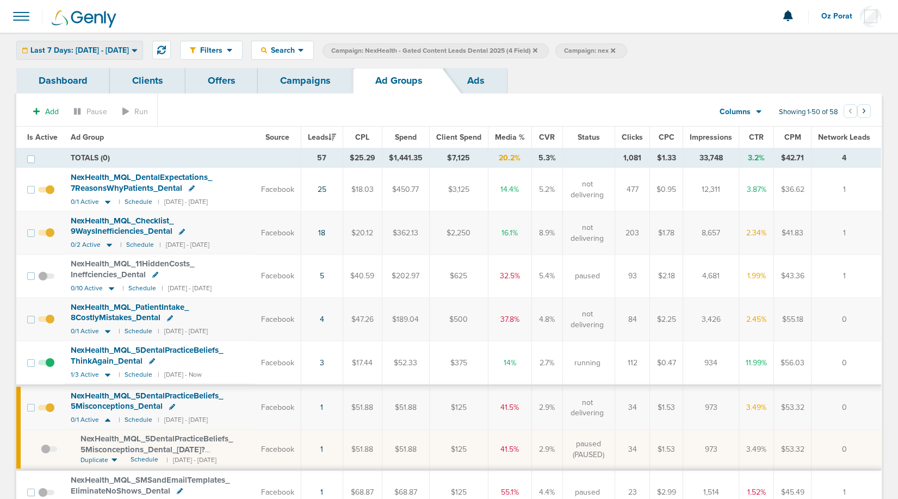
click at [103, 49] on span "Last 7 Days: [DATE] - [DATE]" at bounding box center [79, 51] width 98 height 8
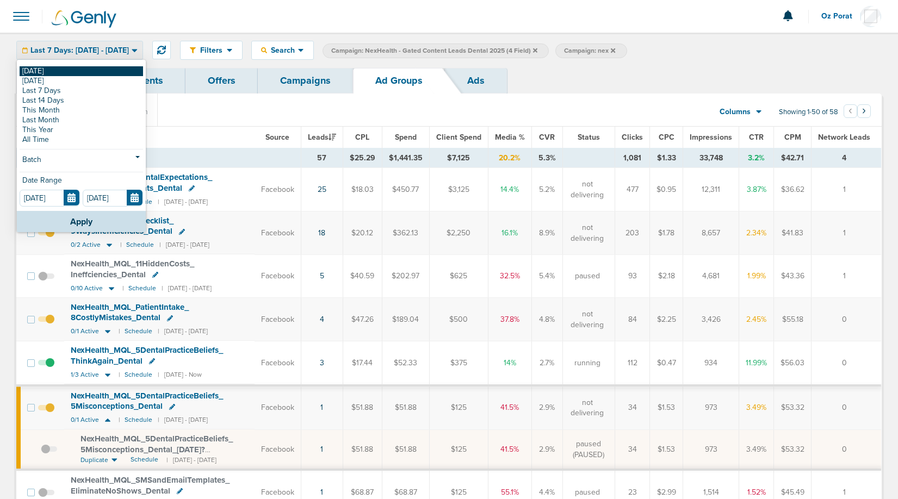
click at [73, 68] on link "[DATE]" at bounding box center [82, 71] width 124 height 10
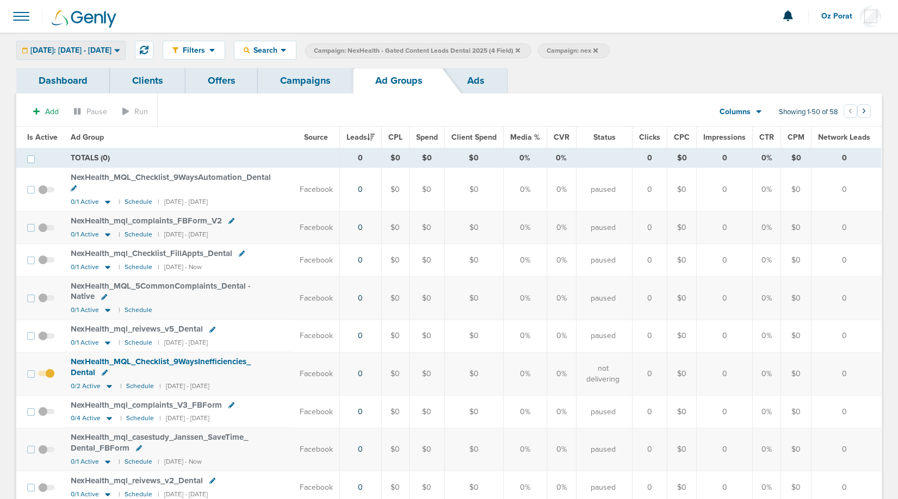
click at [106, 55] on div "[DATE]: [DATE] - [DATE]" at bounding box center [71, 50] width 108 height 18
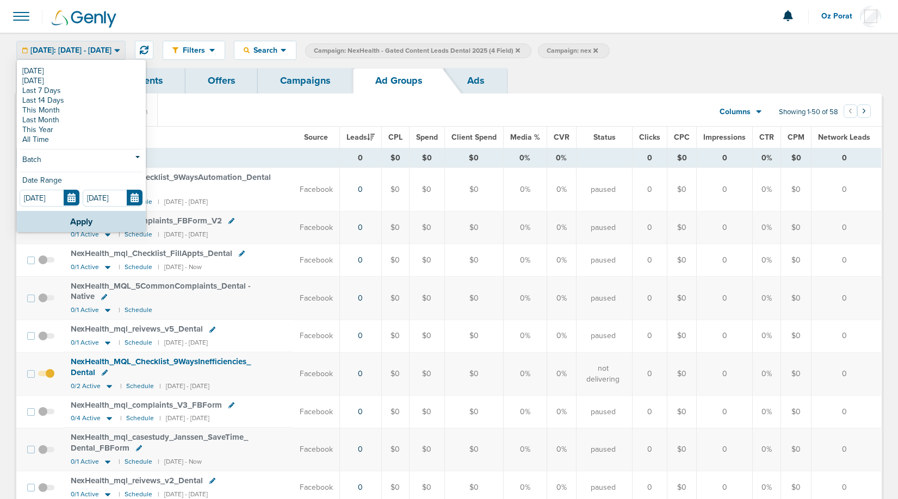
click at [598, 50] on icon at bounding box center [596, 50] width 4 height 4
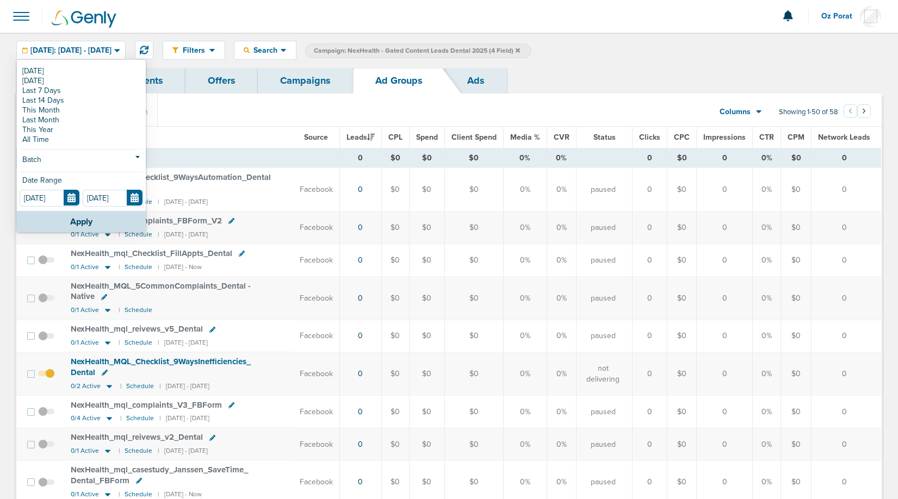
click at [520, 50] on icon at bounding box center [518, 50] width 4 height 4
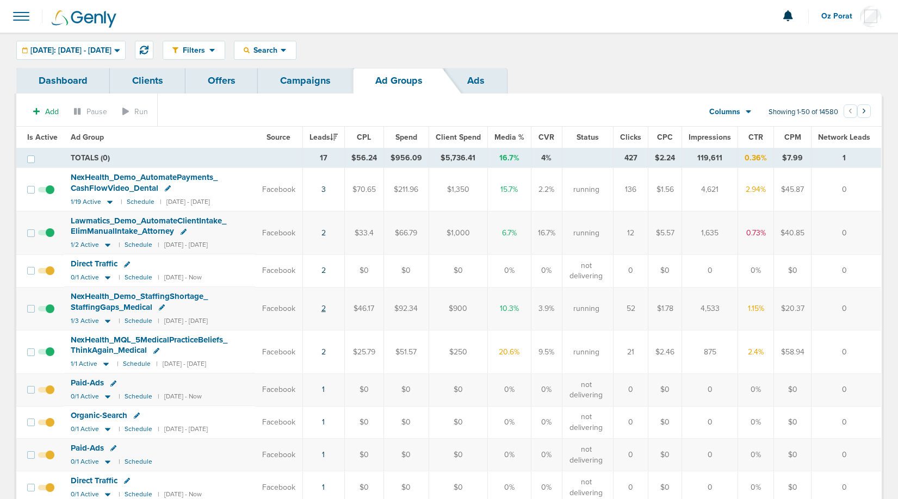
click at [326, 307] on link "2" at bounding box center [324, 308] width 4 height 9
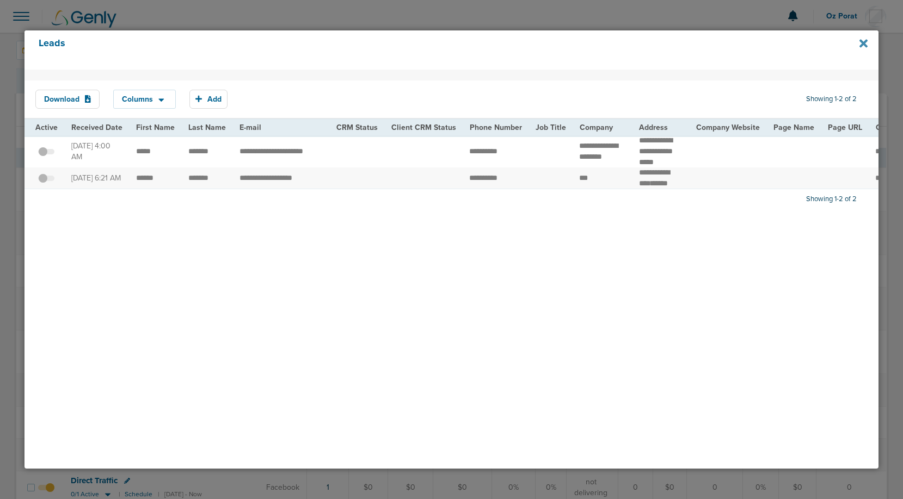
click at [862, 43] on icon at bounding box center [863, 43] width 8 height 8
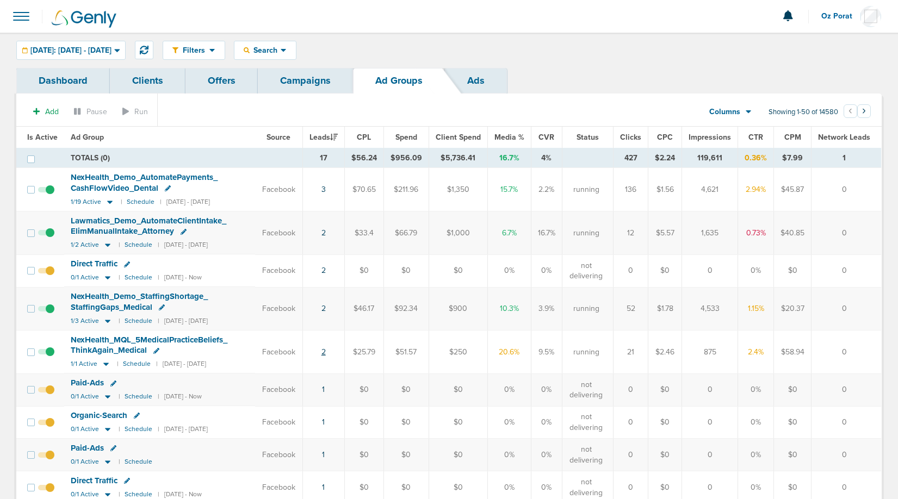
click at [326, 353] on link "2" at bounding box center [324, 352] width 4 height 9
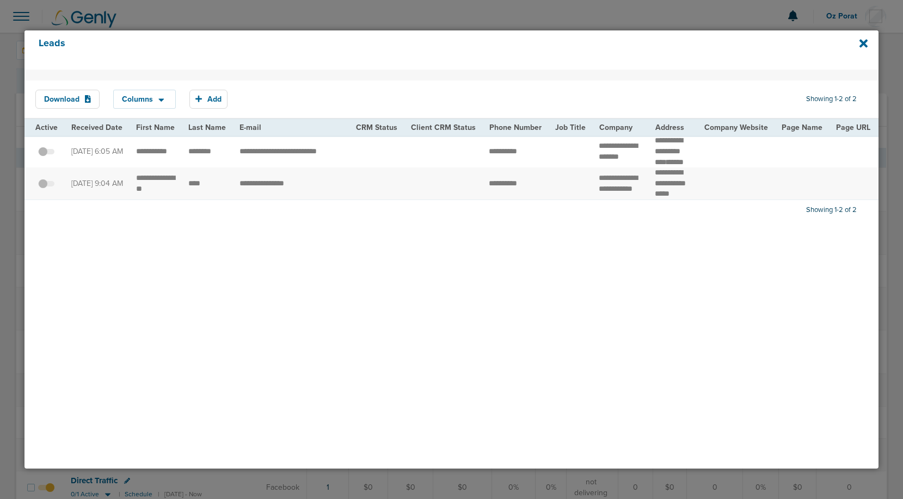
click at [868, 43] on div "Leads" at bounding box center [451, 49] width 854 height 39
click at [861, 42] on icon at bounding box center [863, 43] width 8 height 8
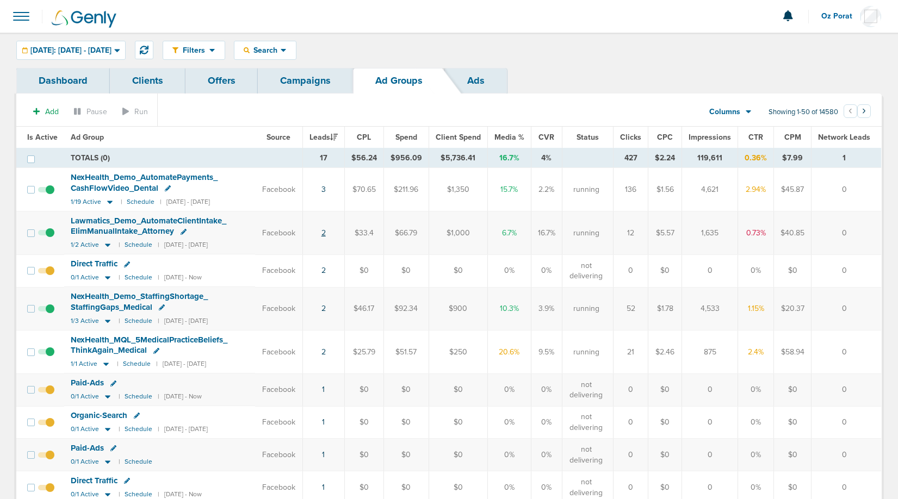
click at [326, 232] on link "2" at bounding box center [324, 233] width 4 height 9
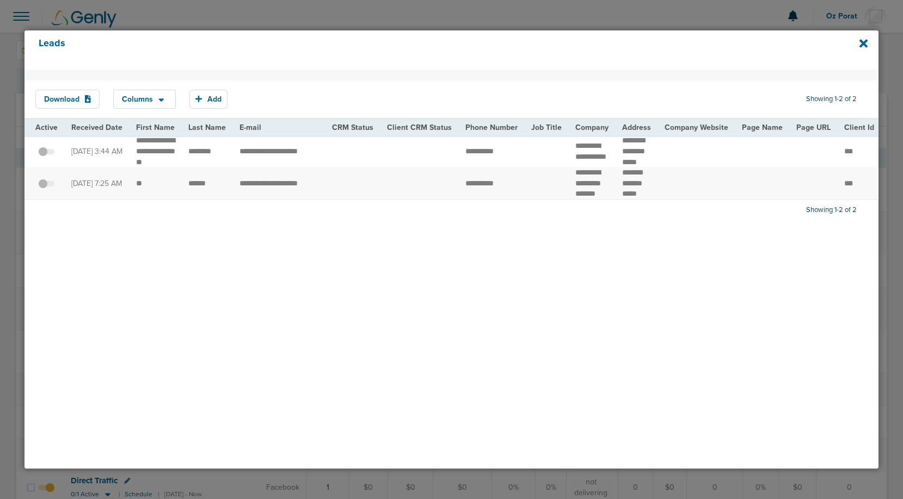
click at [858, 45] on div "Leads" at bounding box center [451, 49] width 854 height 39
click at [862, 44] on icon at bounding box center [863, 43] width 8 height 8
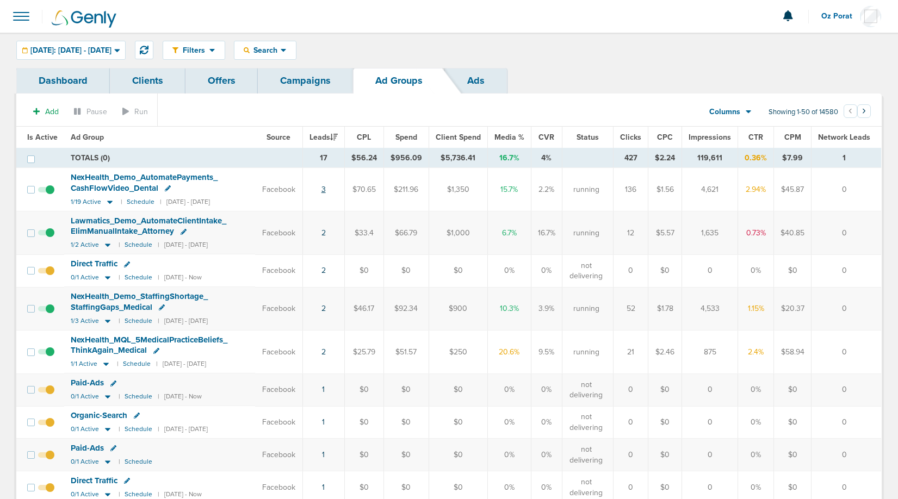
click at [326, 186] on link "3" at bounding box center [324, 189] width 4 height 9
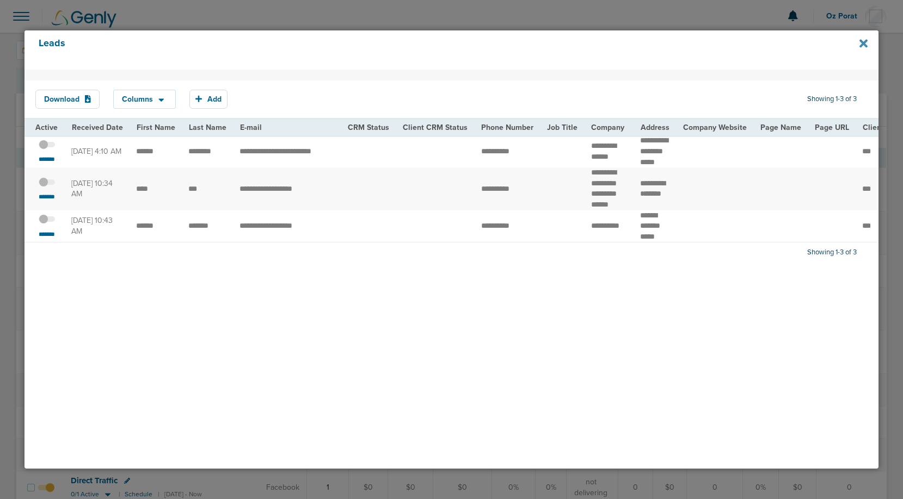
click at [863, 43] on icon at bounding box center [863, 43] width 8 height 8
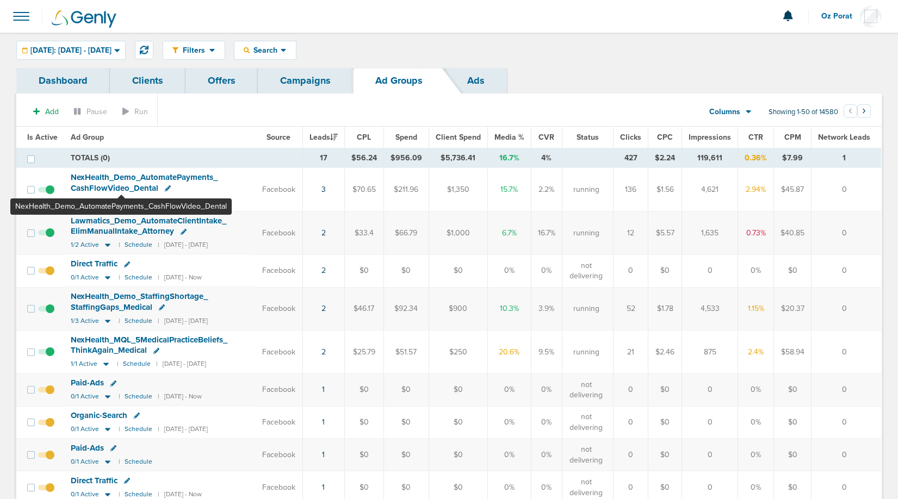
click at [121, 176] on span "NexHealth_ Demo_ AutomatePayments_ CashFlowVideo_ Dental" at bounding box center [144, 182] width 147 height 21
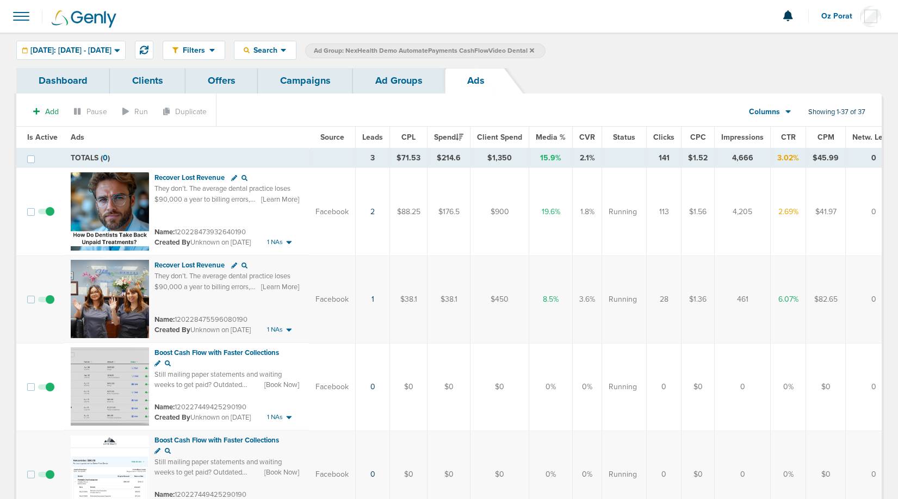
click at [403, 88] on link "Ad Groups" at bounding box center [399, 81] width 92 height 26
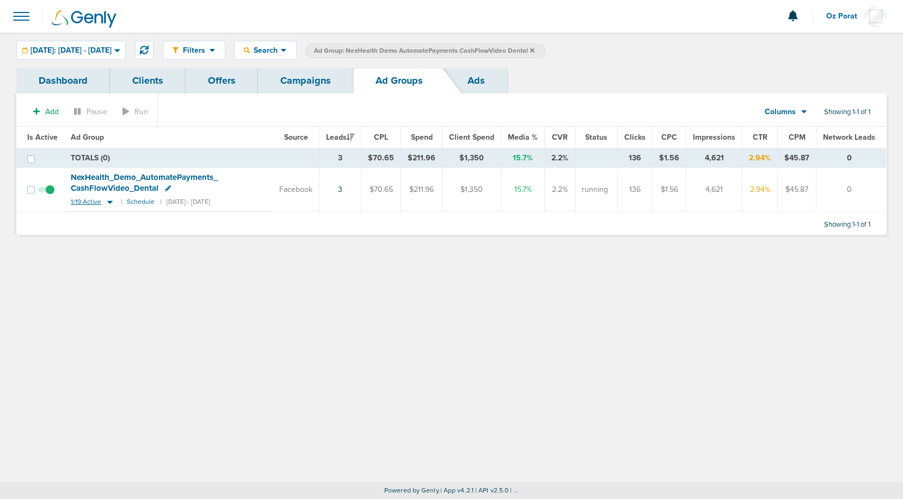
click at [84, 203] on span "1/19 Active" at bounding box center [86, 202] width 30 height 8
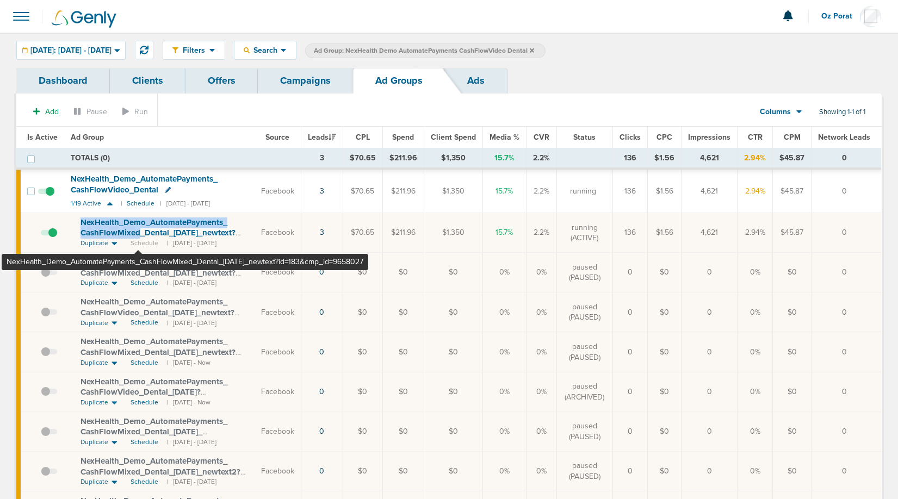
drag, startPoint x: 73, startPoint y: 223, endPoint x: 139, endPoint y: 233, distance: 66.7
click at [139, 233] on td "NexHealth_ Demo_ AutomatePayments_ CashFlowMixed_ Dental_ [DATE]_ newtext?id=18…" at bounding box center [159, 233] width 190 height 40
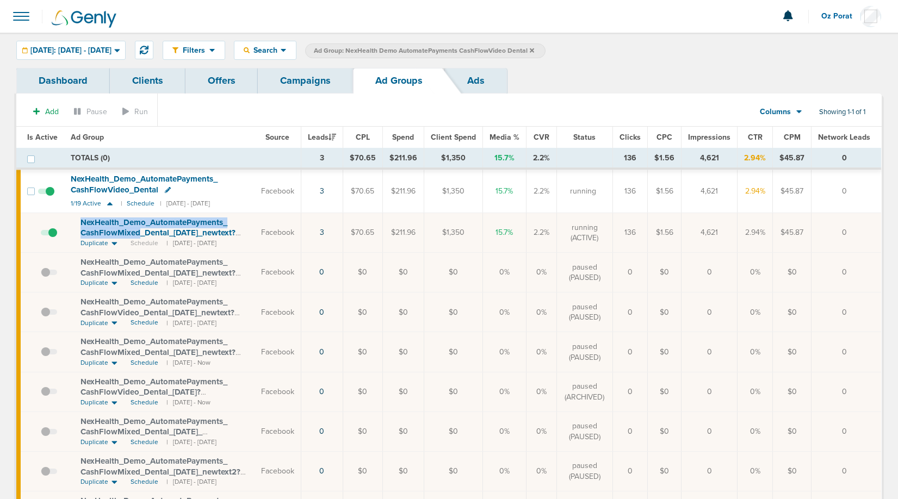
copy span "NexHealth_ Demo_ AutomatePayments_ CashFlowMixed"
click at [534, 50] on icon at bounding box center [532, 50] width 4 height 7
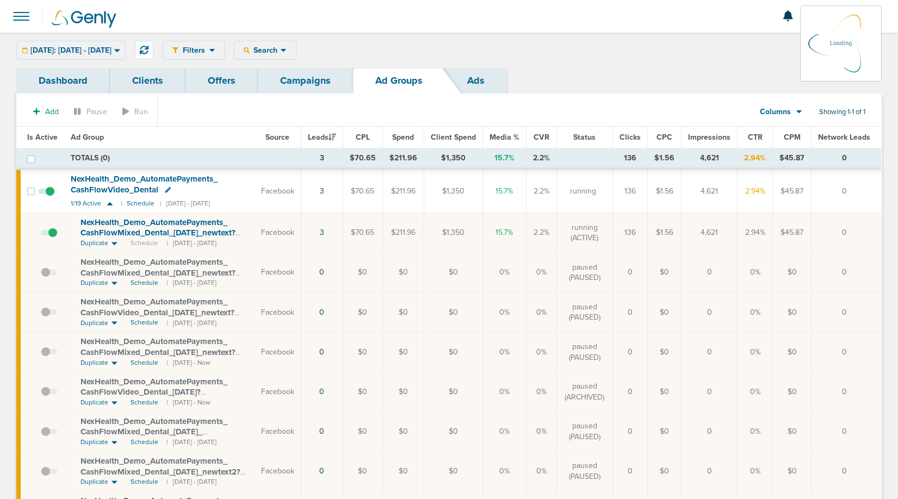
click at [297, 89] on link "Campaigns" at bounding box center [305, 81] width 95 height 26
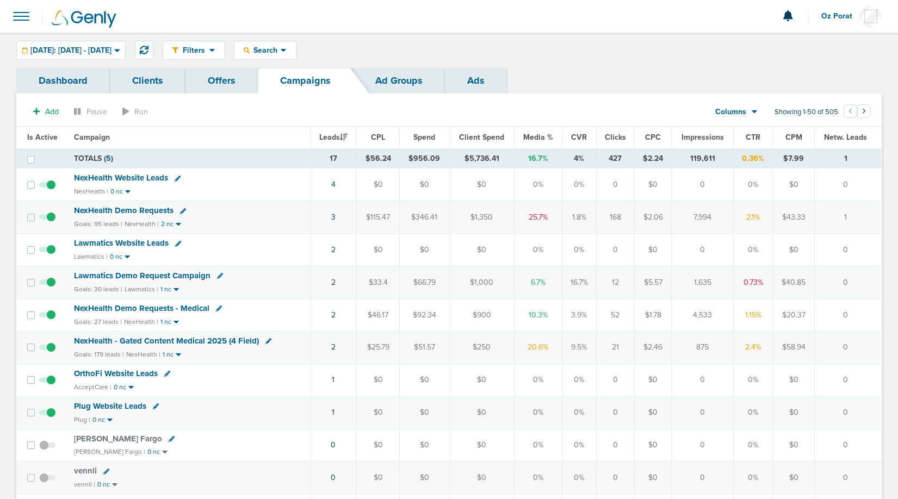
click at [838, 20] on span "Oz Porat" at bounding box center [841, 17] width 39 height 8
click at [820, 47] on link "Sign Out" at bounding box center [827, 47] width 109 height 14
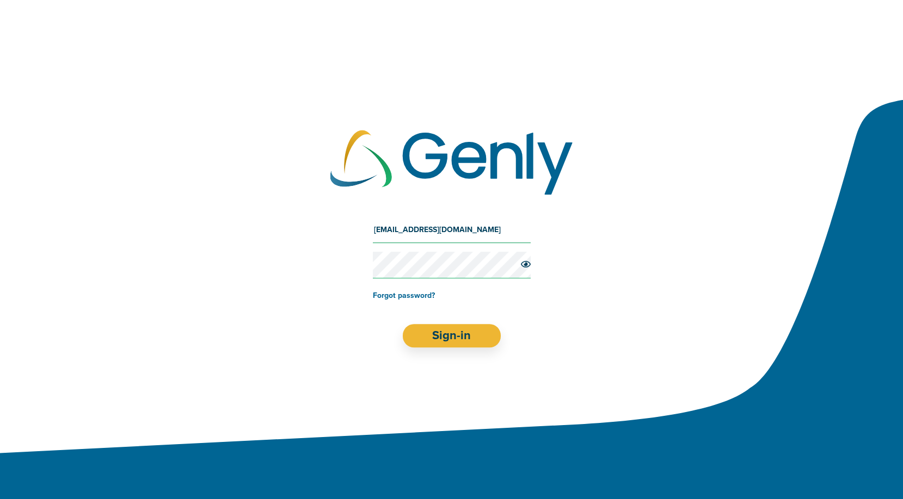
click at [429, 226] on input "[EMAIL_ADDRESS][DOMAIN_NAME]" at bounding box center [452, 230] width 158 height 26
type input "[EMAIL_ADDRESS][DOMAIN_NAME]"
click at [445, 338] on button "Sign-in" at bounding box center [451, 335] width 98 height 23
